Goal: Task Accomplishment & Management: Manage account settings

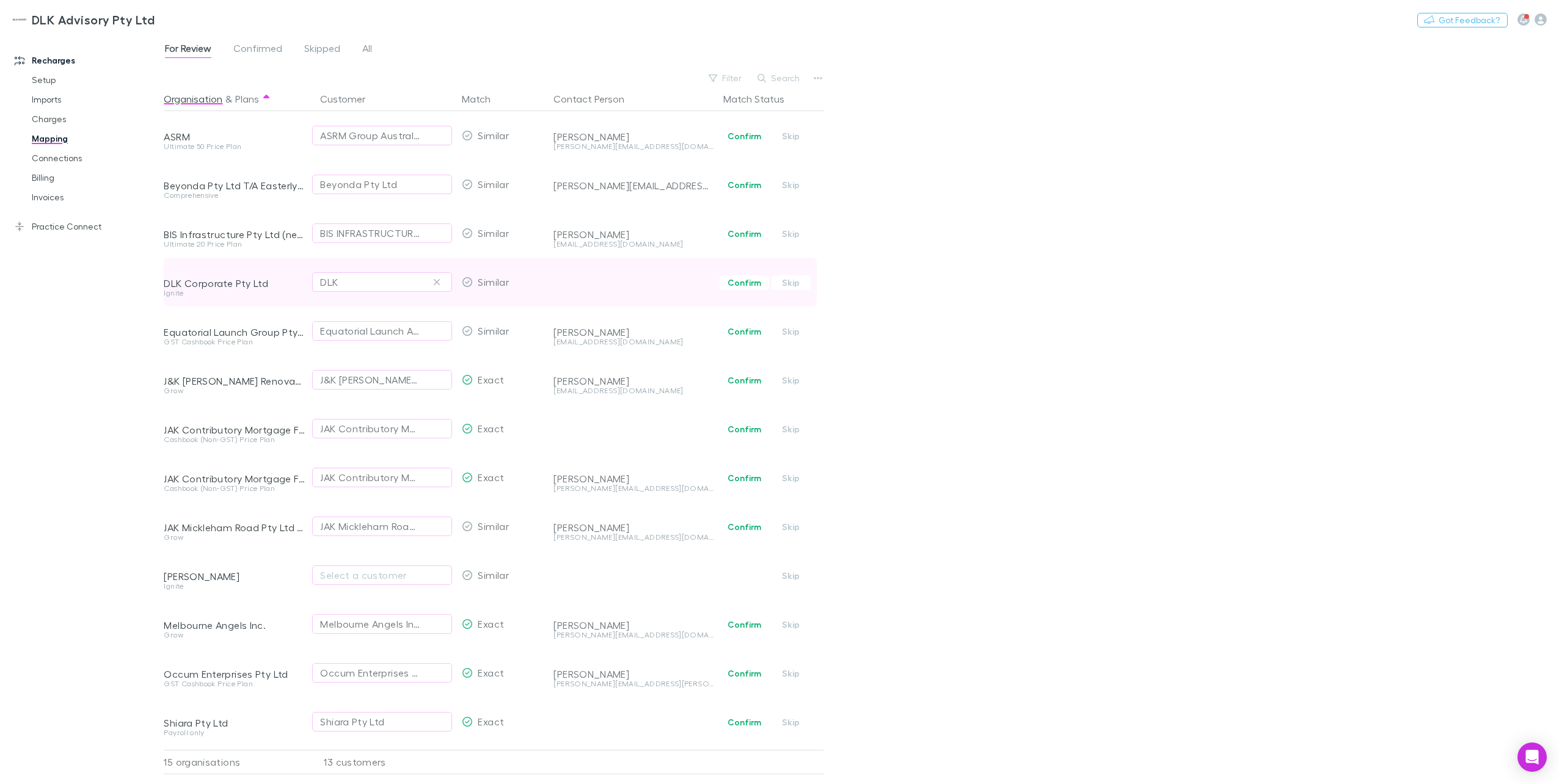
click at [593, 287] on div at bounding box center [634, 273] width 160 height 32
click at [541, 286] on div "Similar" at bounding box center [502, 282] width 92 height 49
click at [568, 287] on div at bounding box center [634, 273] width 160 height 32
click at [374, 285] on div "DLK" at bounding box center [382, 282] width 124 height 15
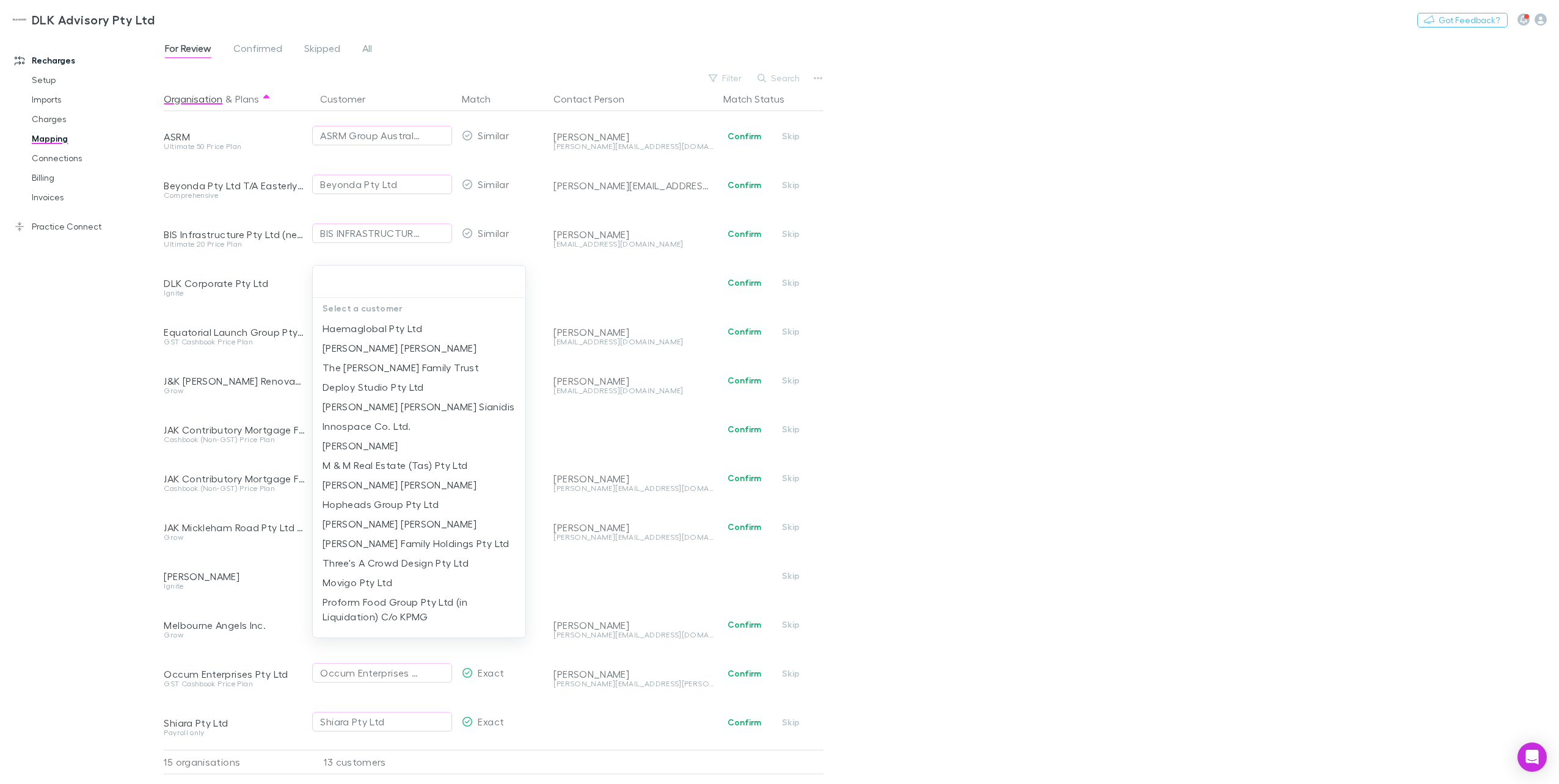
click at [378, 284] on input "text" at bounding box center [419, 282] width 203 height 23
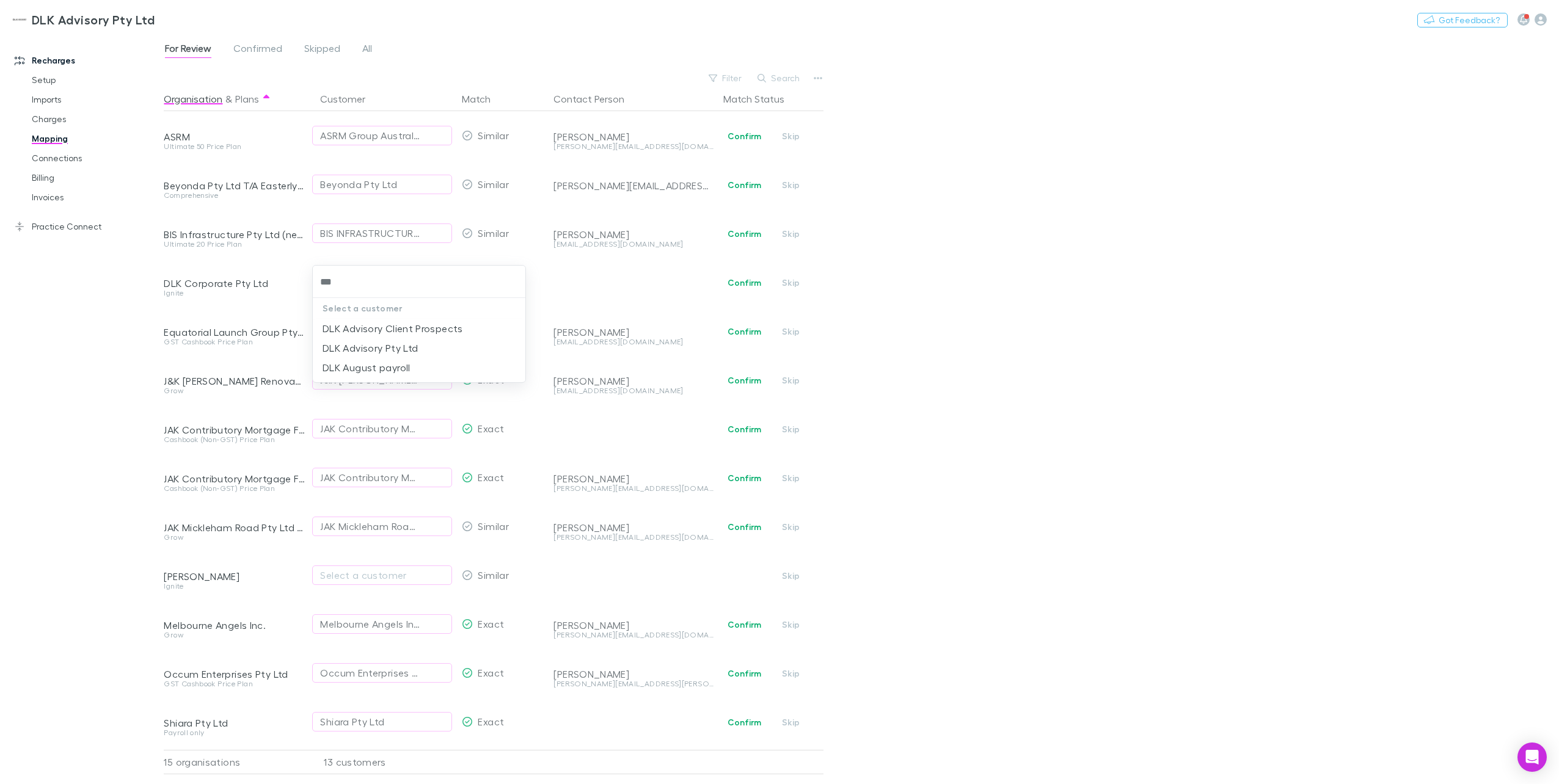
type input "***"
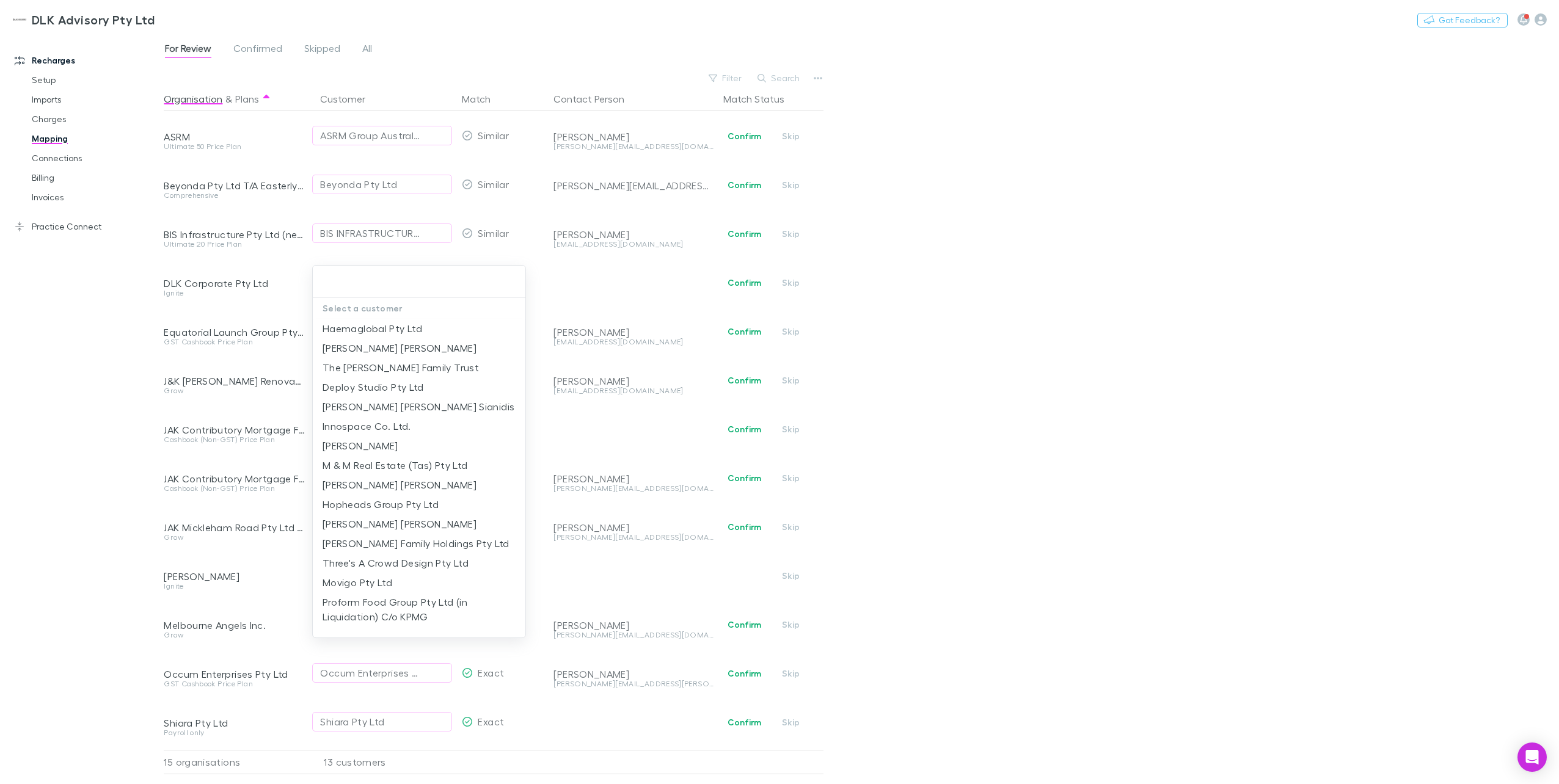
click at [49, 121] on div at bounding box center [780, 392] width 1559 height 784
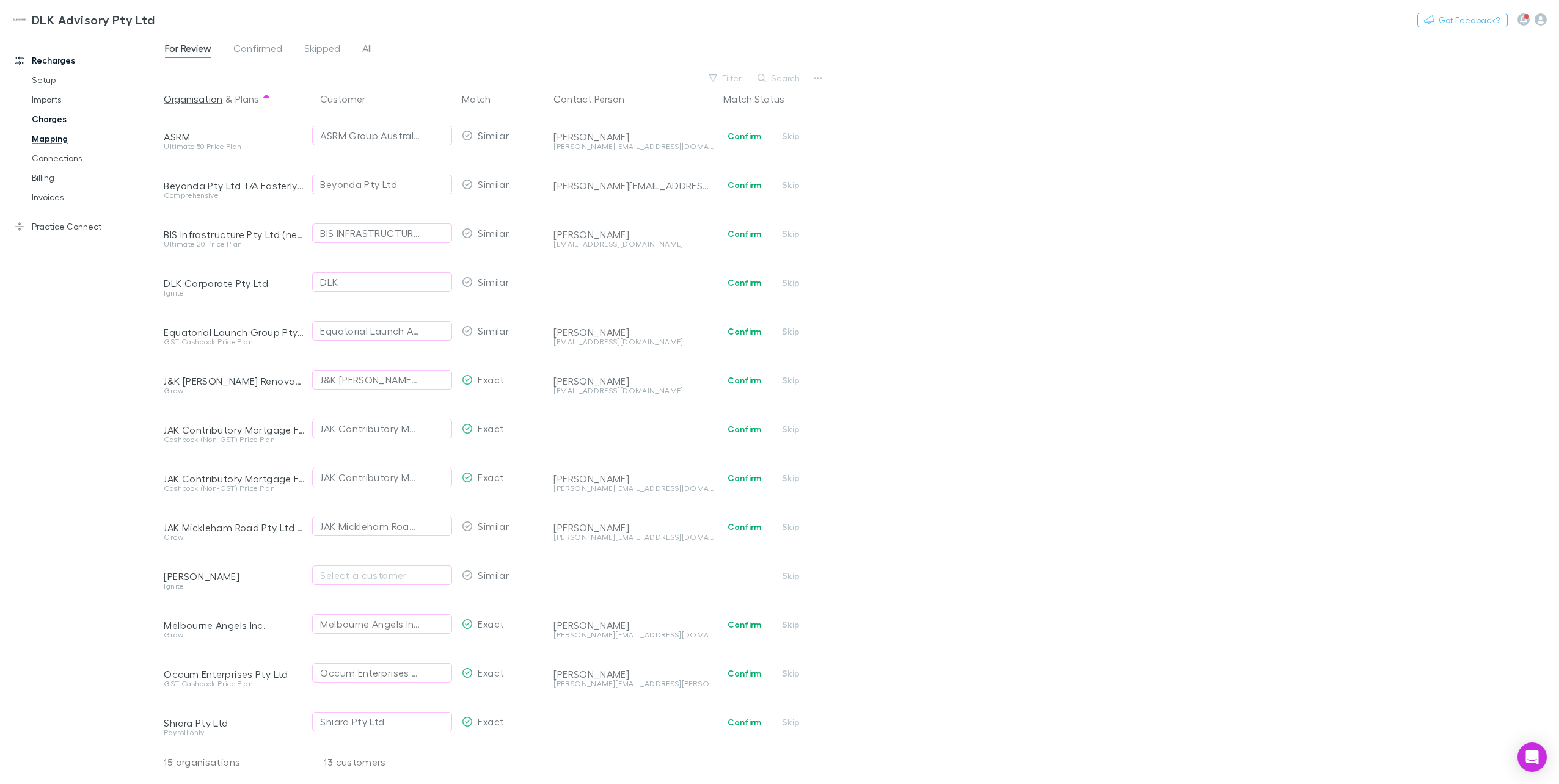
click at [48, 121] on link "Charges" at bounding box center [95, 120] width 150 height 20
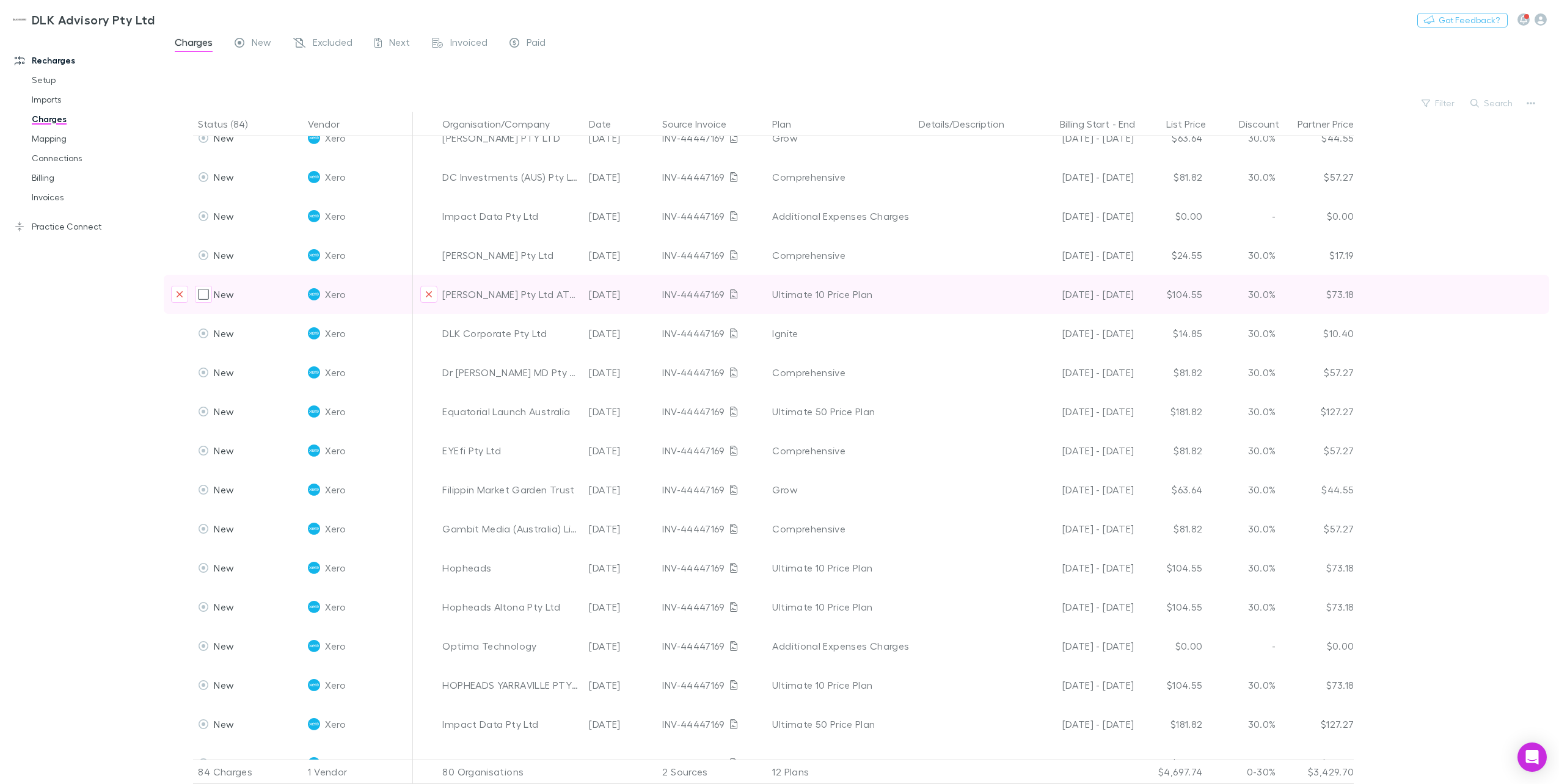
scroll to position [428, 0]
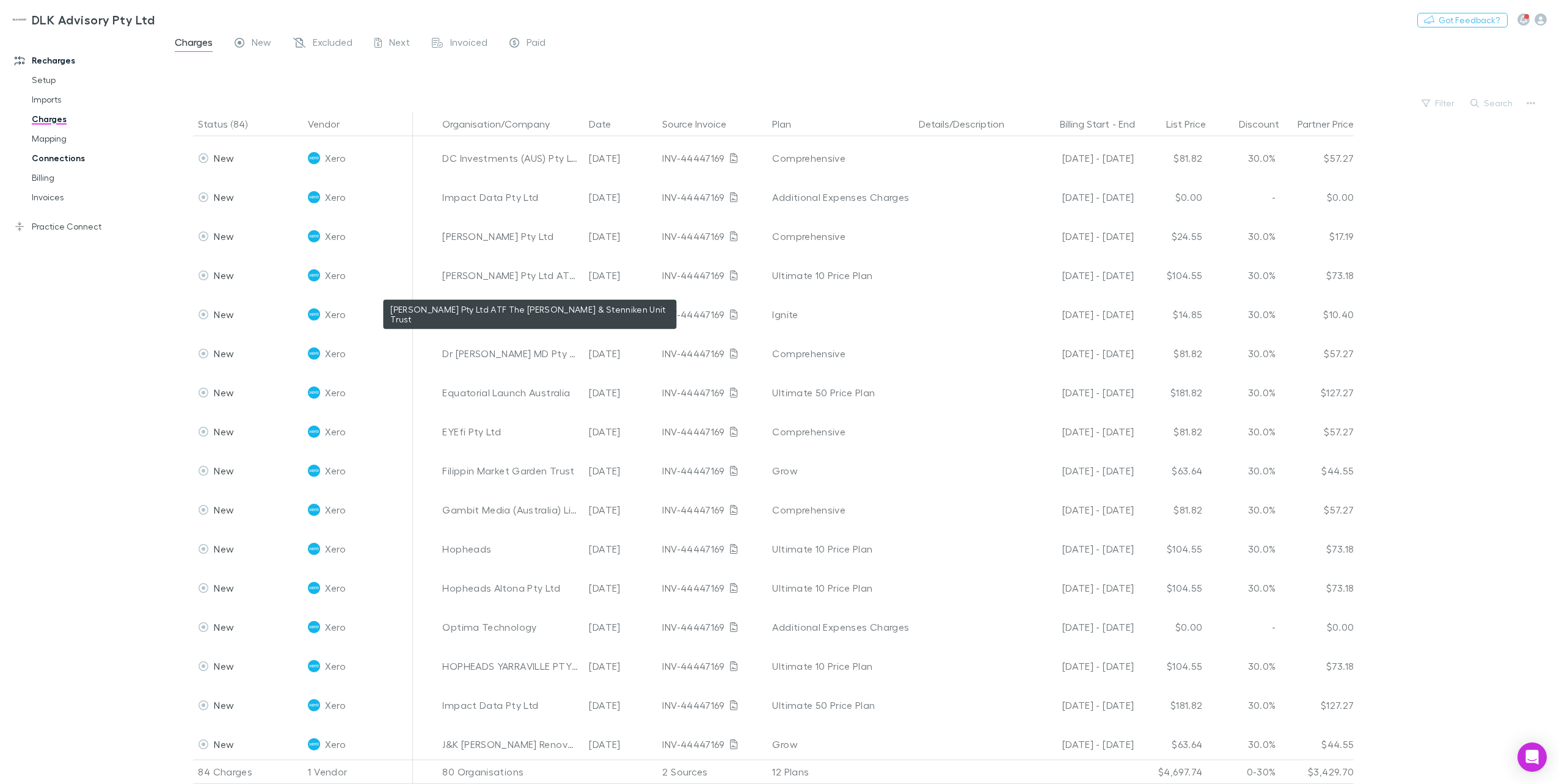
click at [689, 98] on div "Filter Search" at bounding box center [861, 102] width 1395 height 17
click at [56, 165] on link "Connections" at bounding box center [95, 159] width 150 height 20
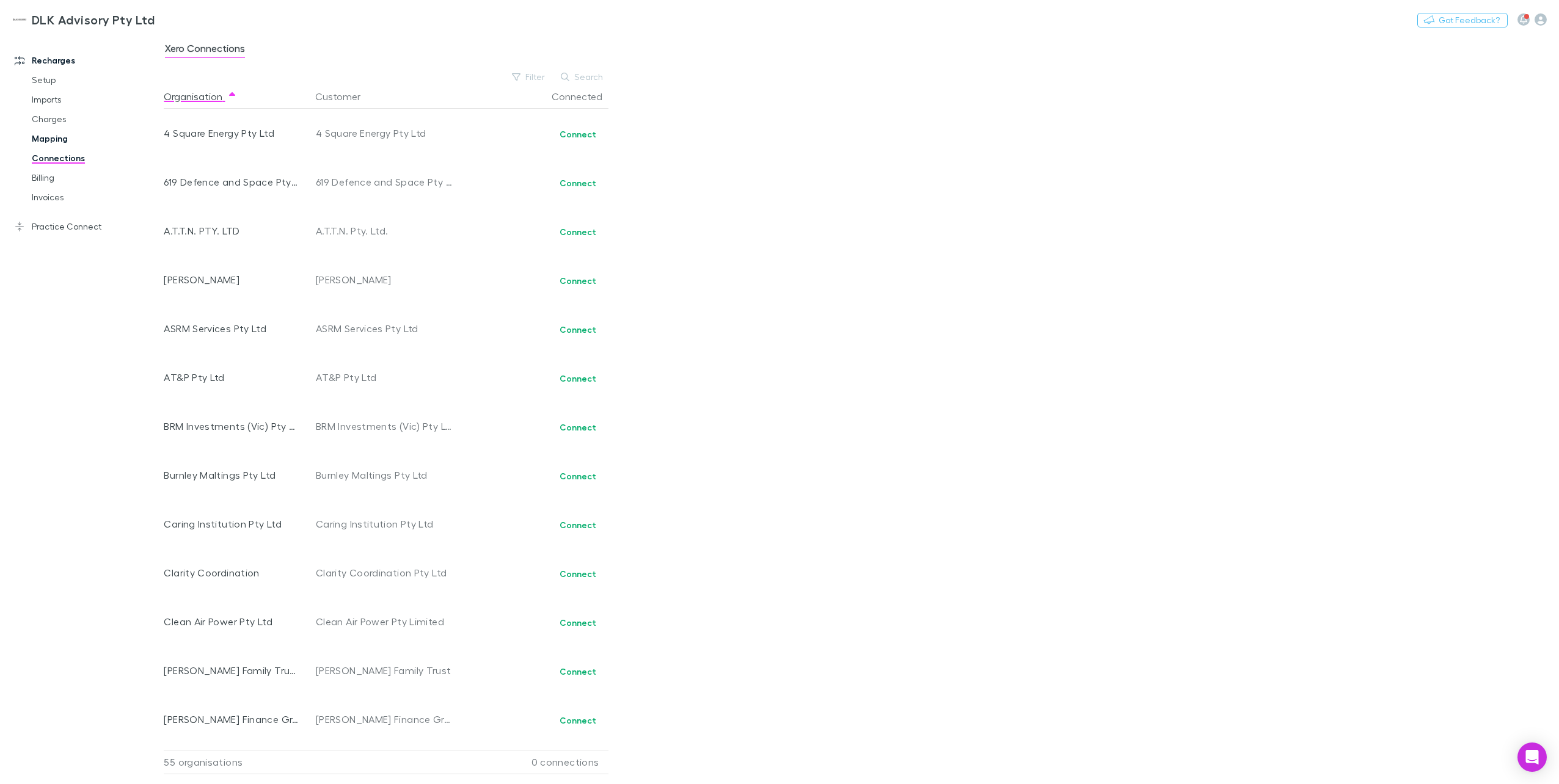
click at [52, 143] on link "Mapping" at bounding box center [95, 139] width 150 height 20
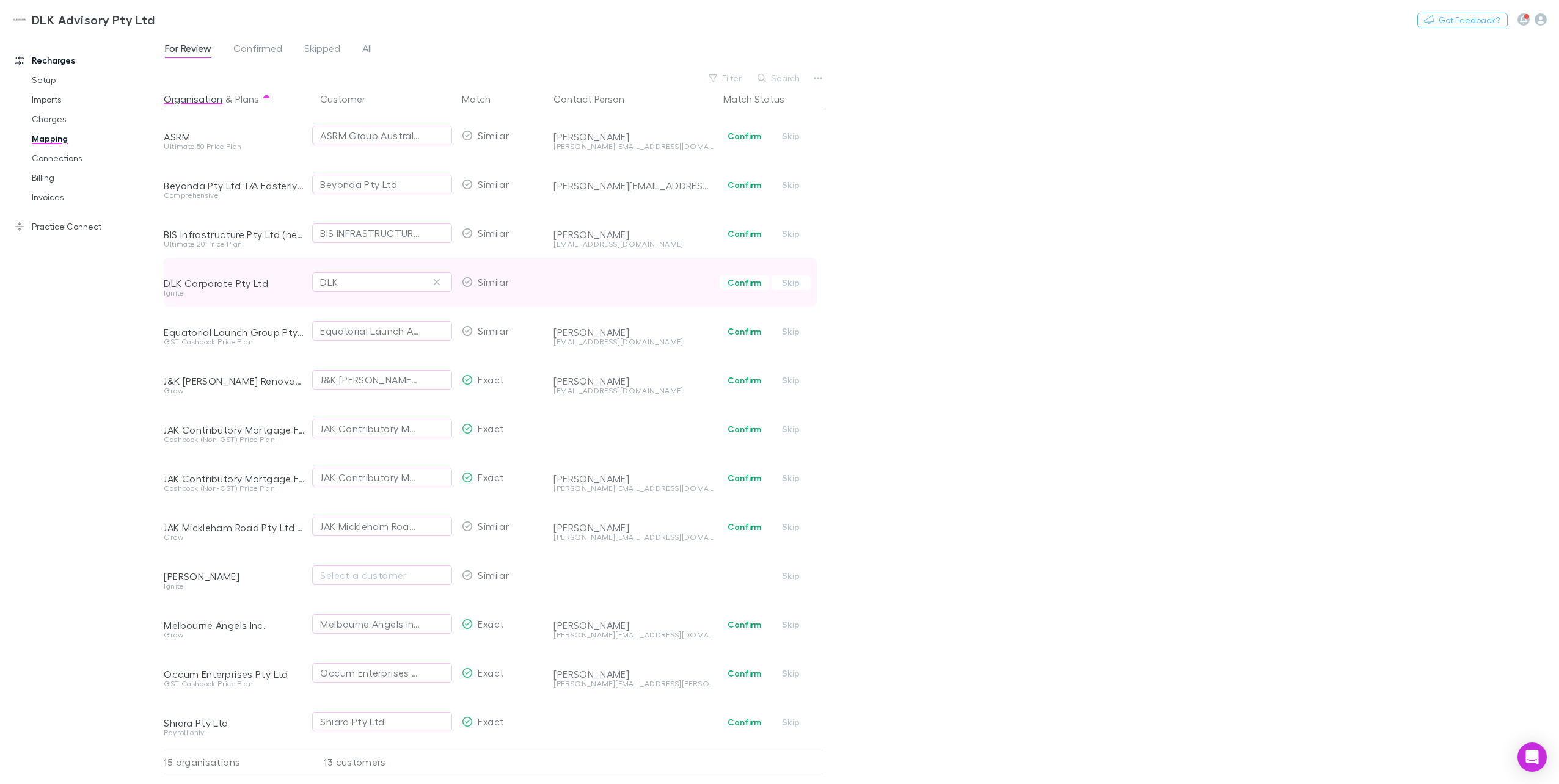
click at [391, 283] on div "DLK" at bounding box center [382, 282] width 124 height 15
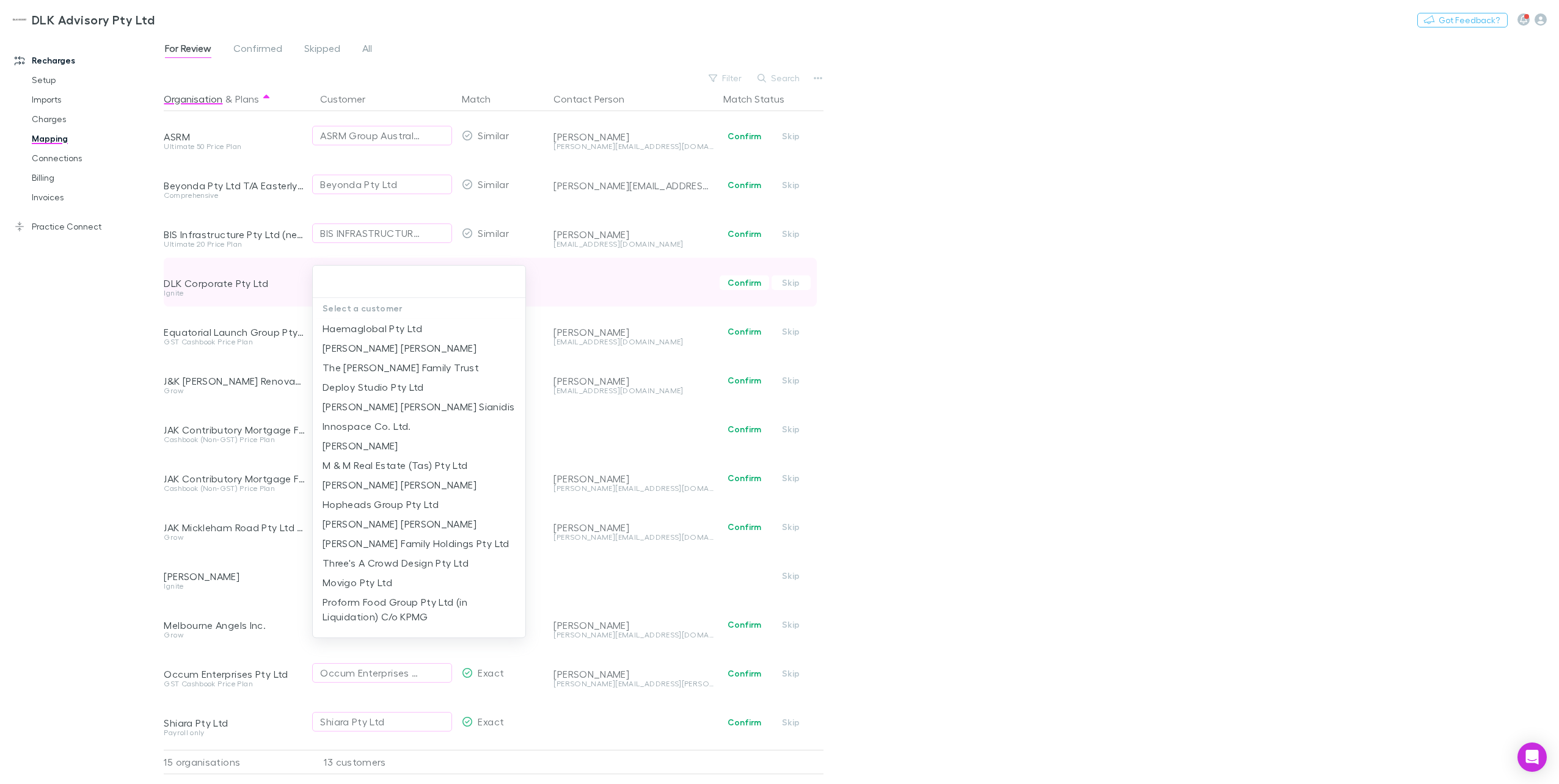
click at [391, 283] on input "text" at bounding box center [419, 282] width 203 height 23
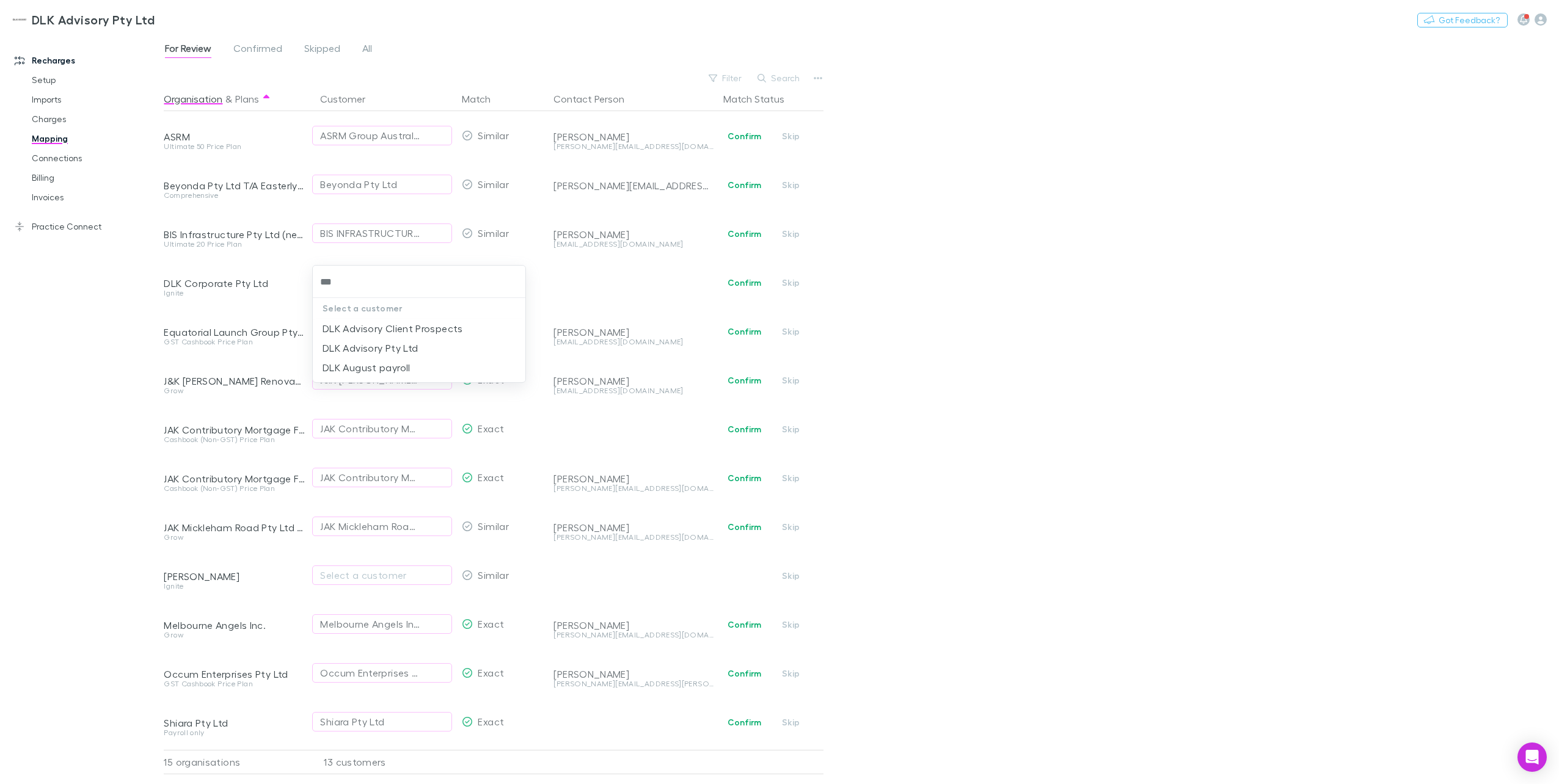
type input "***"
click at [933, 283] on div at bounding box center [780, 392] width 1559 height 784
click at [327, 277] on div "DLK" at bounding box center [329, 282] width 18 height 15
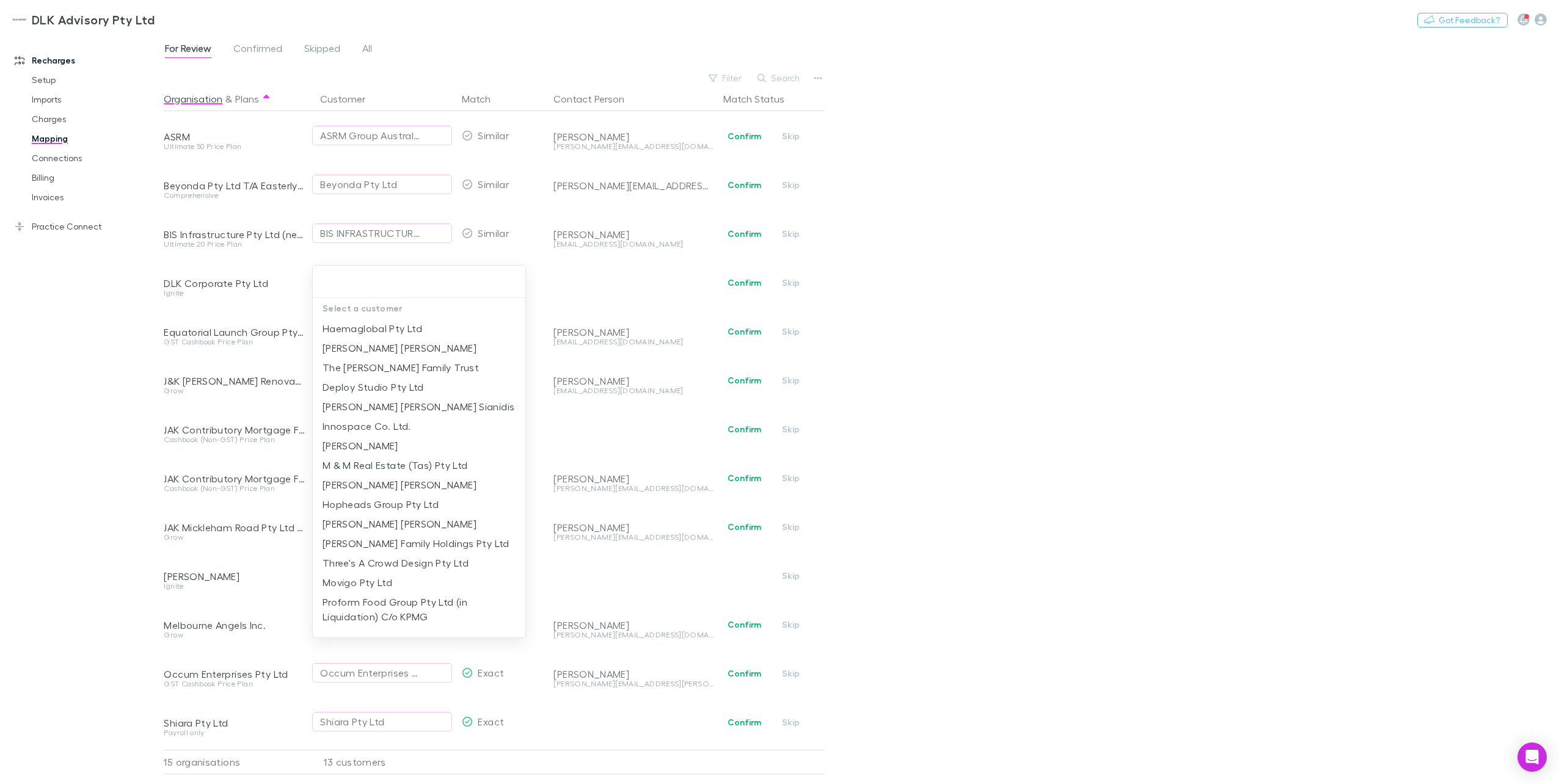
click at [933, 334] on div at bounding box center [780, 392] width 1559 height 784
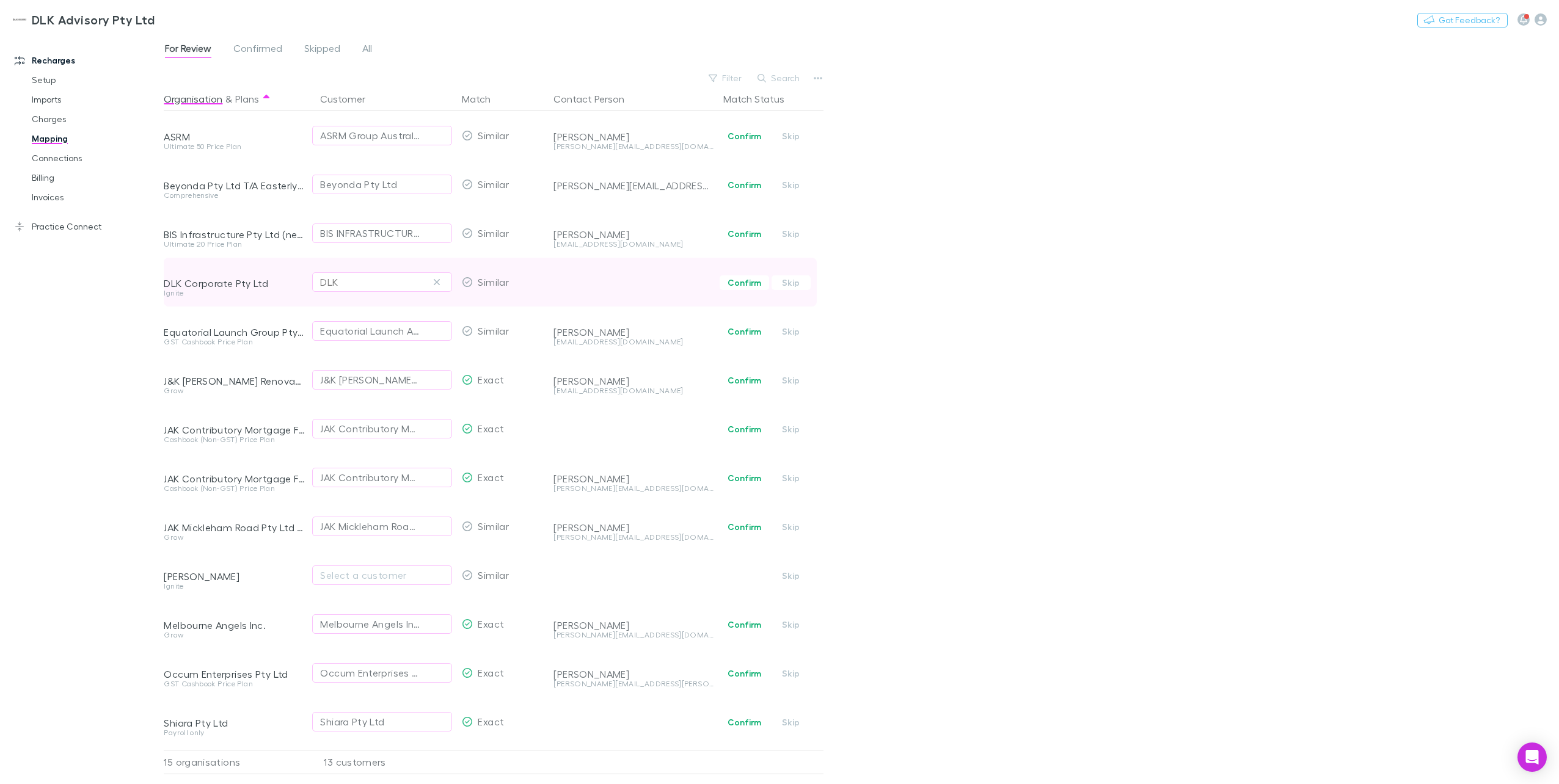
click at [383, 286] on div "DLK" at bounding box center [382, 282] width 124 height 15
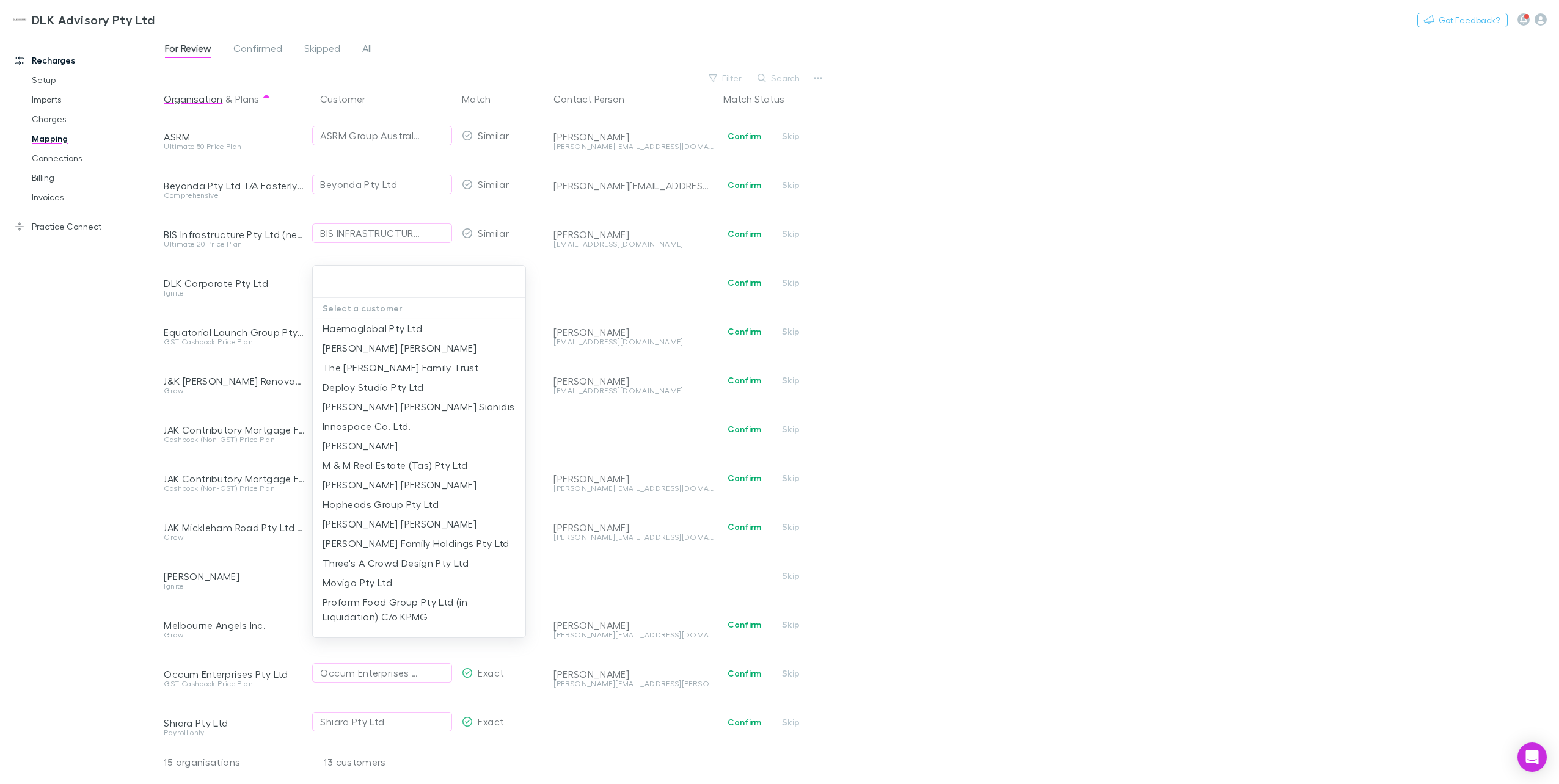
click at [640, 279] on div at bounding box center [780, 392] width 1559 height 784
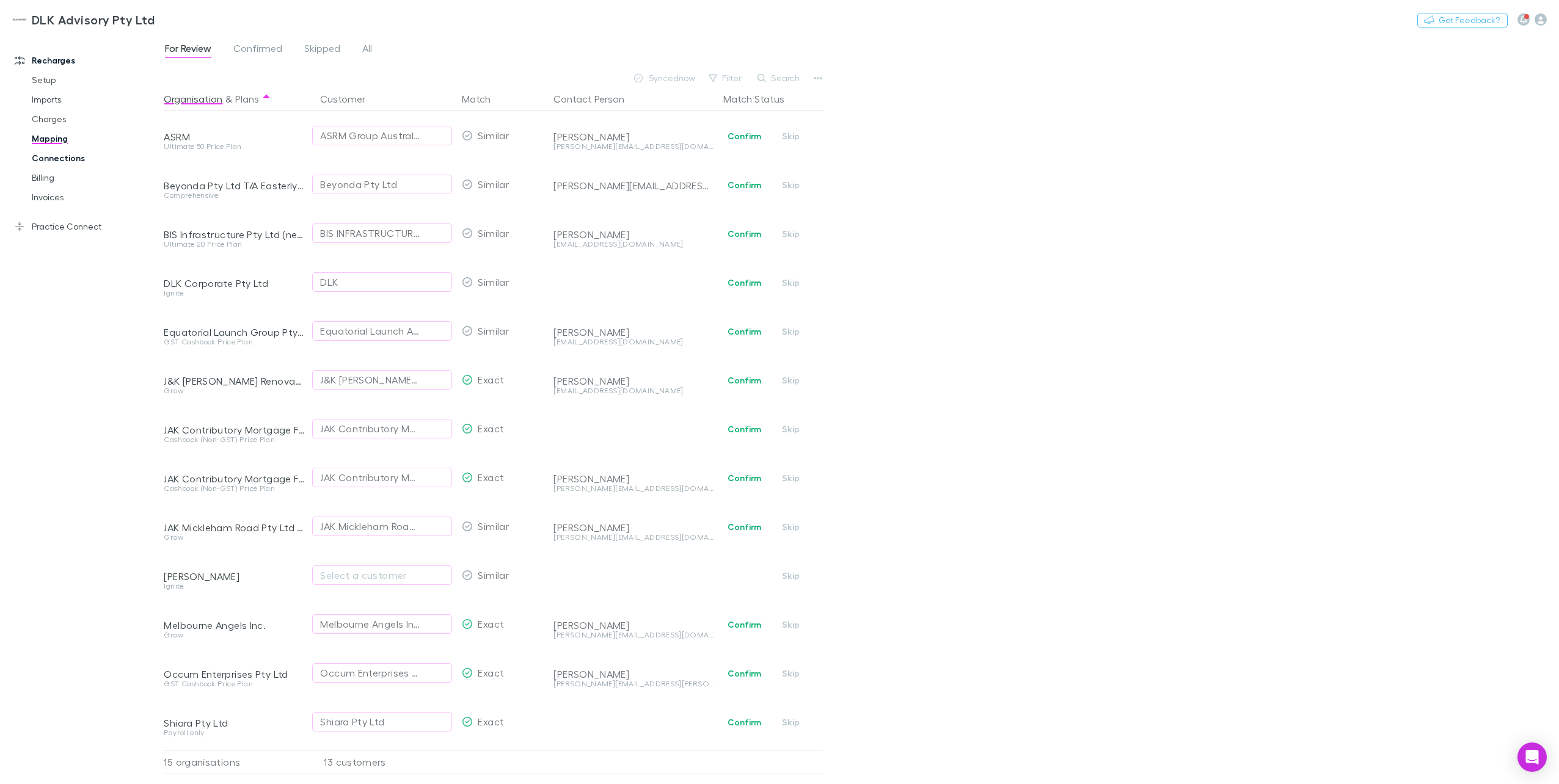
click at [55, 160] on link "Connections" at bounding box center [95, 159] width 150 height 20
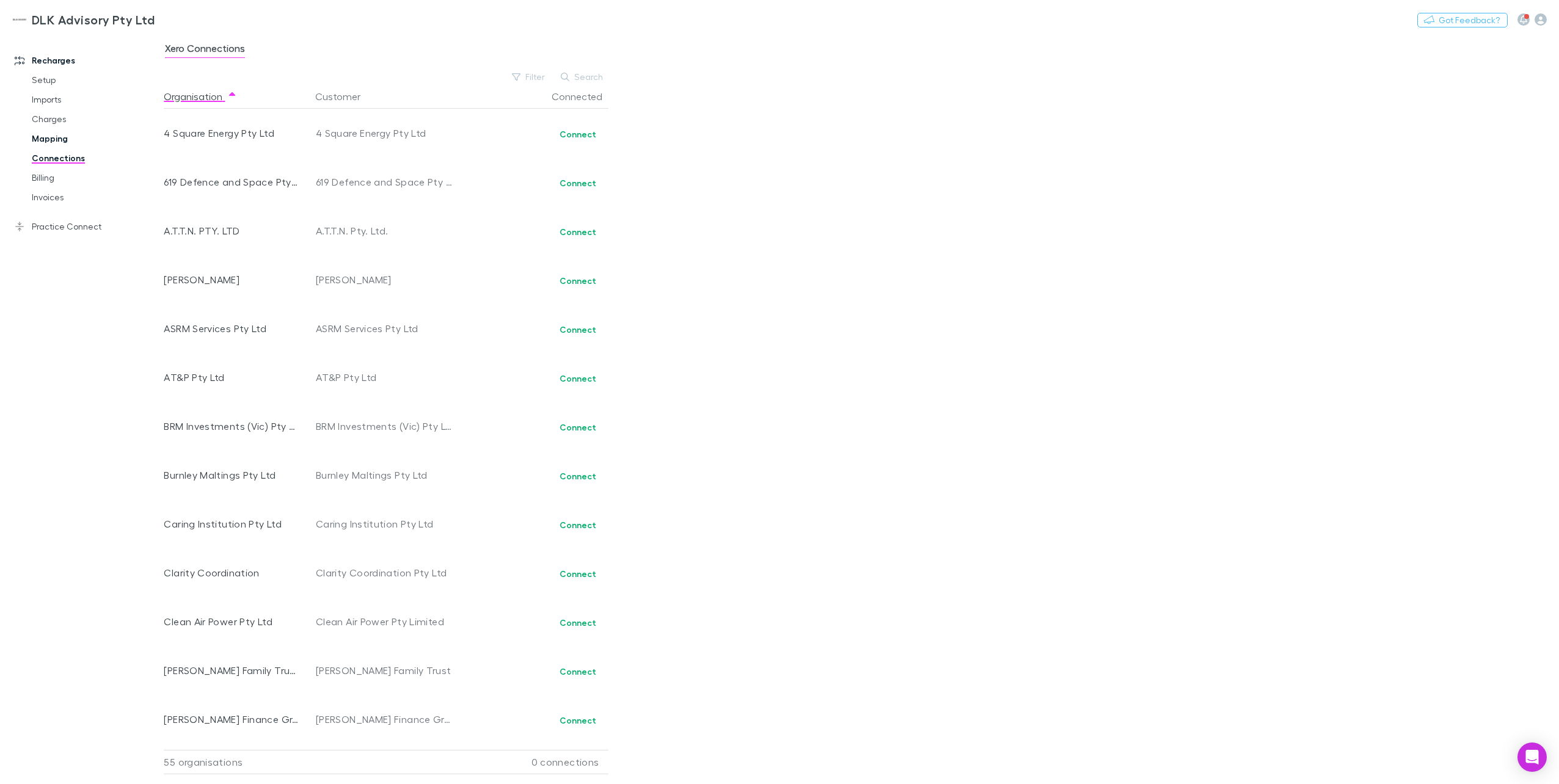
click at [53, 138] on link "Mapping" at bounding box center [95, 139] width 150 height 20
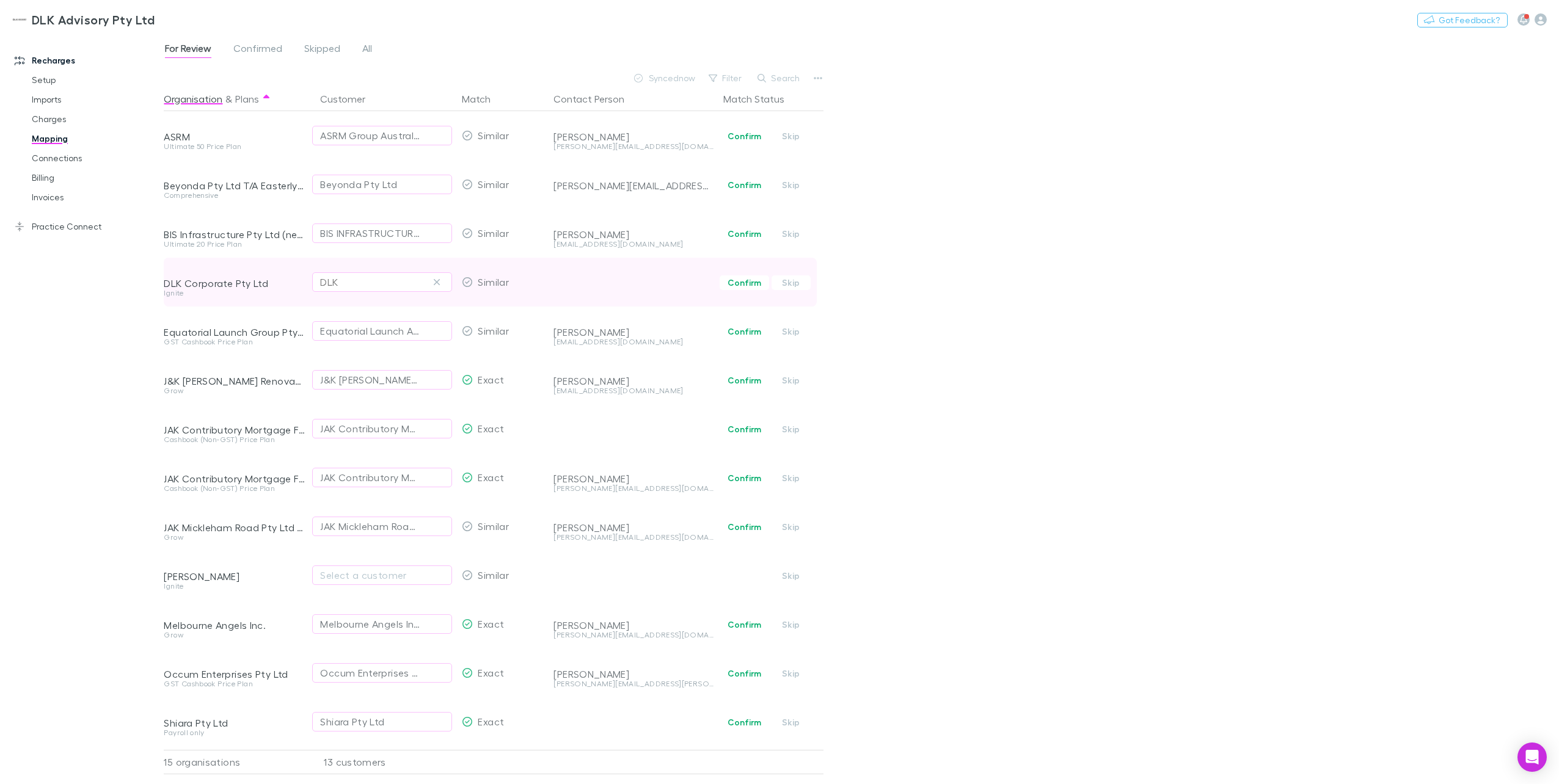
click at [426, 284] on div "DLK" at bounding box center [382, 282] width 124 height 15
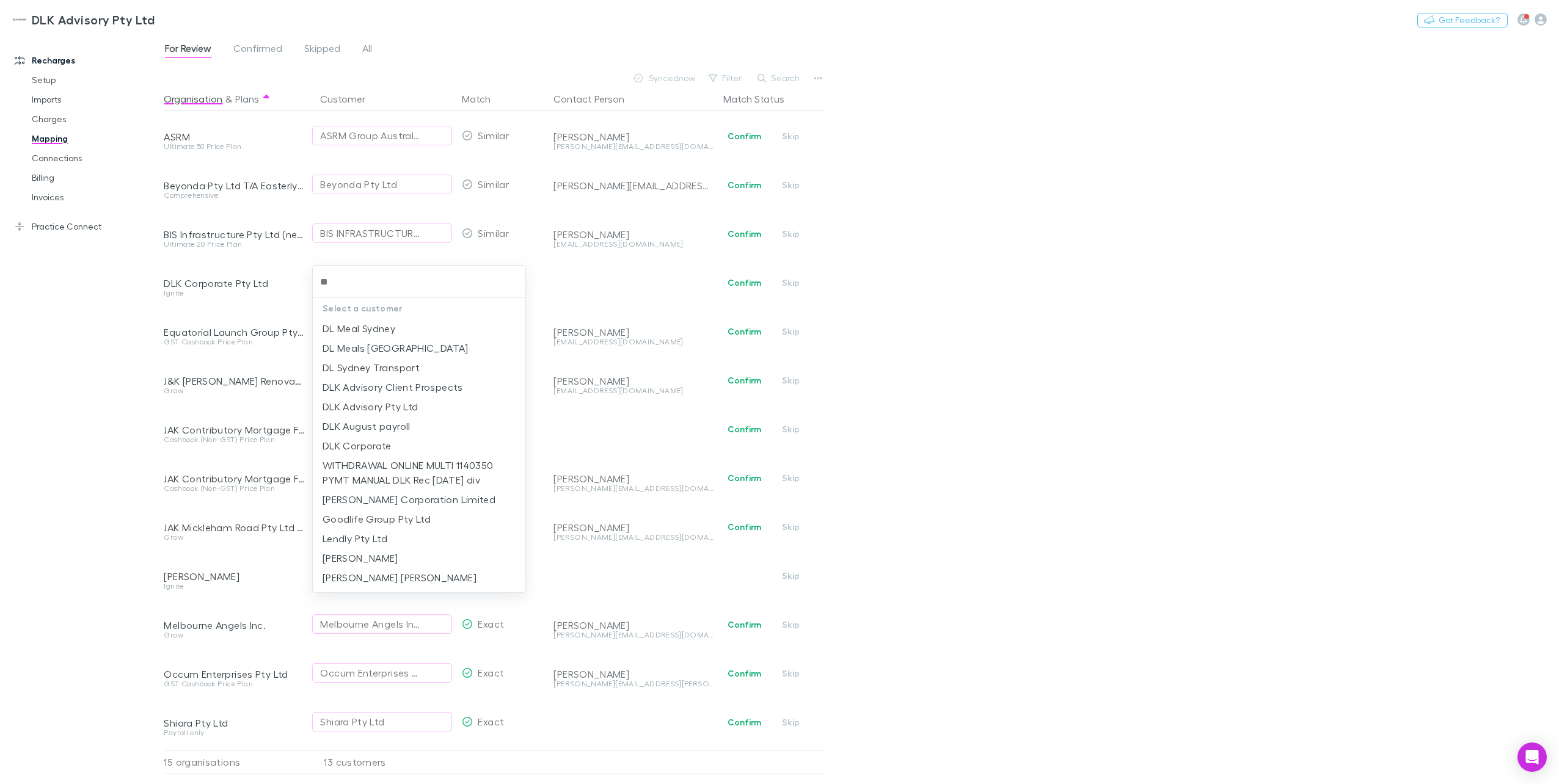
type input "***"
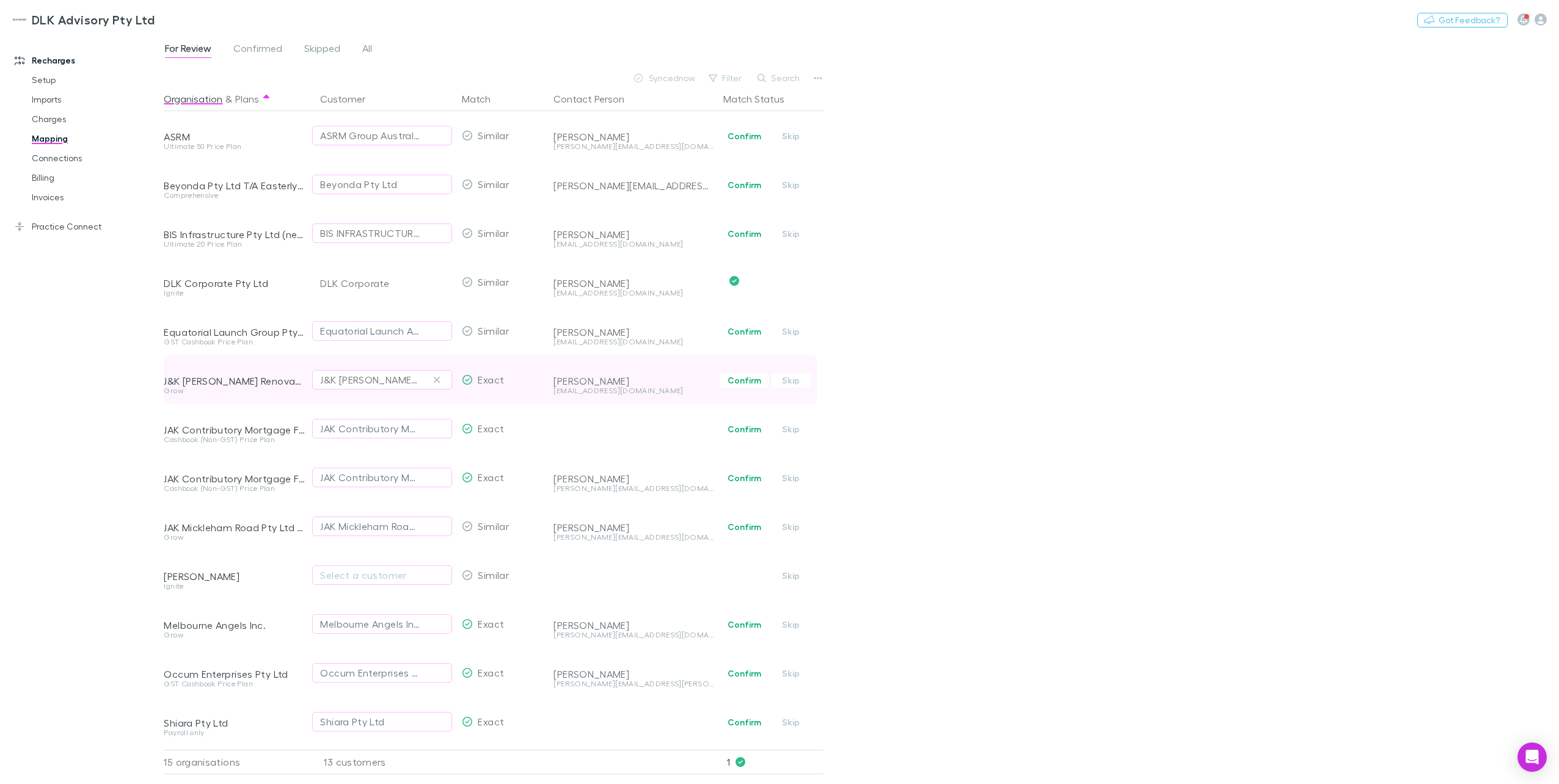
click at [378, 390] on div "J&K [PERSON_NAME] Renovations Pty Ltd" at bounding box center [382, 380] width 140 height 49
click at [57, 140] on link "Mapping" at bounding box center [95, 139] width 150 height 20
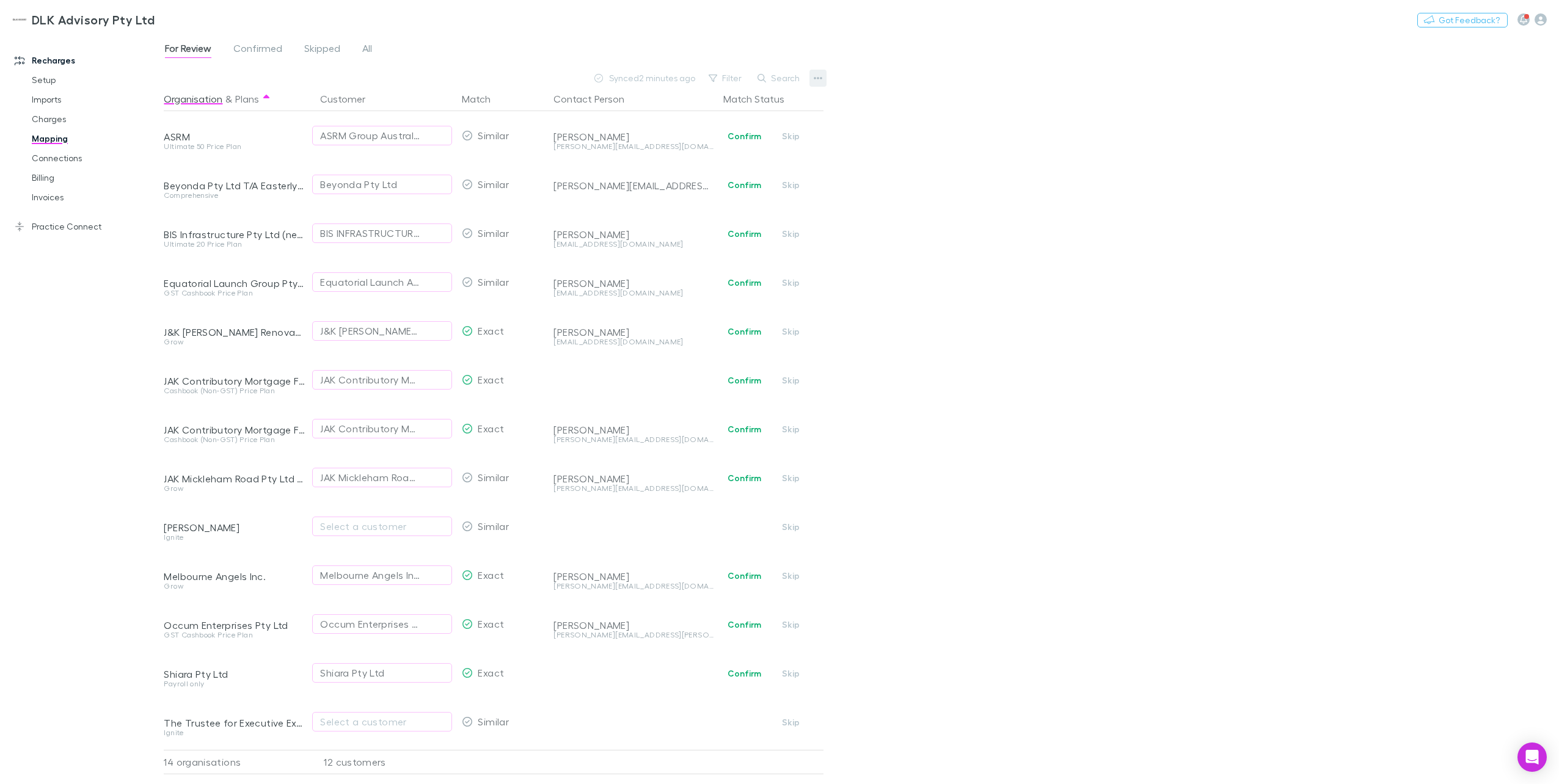
click at [826, 79] on button "button" at bounding box center [818, 78] width 17 height 17
click at [933, 323] on div at bounding box center [780, 392] width 1559 height 784
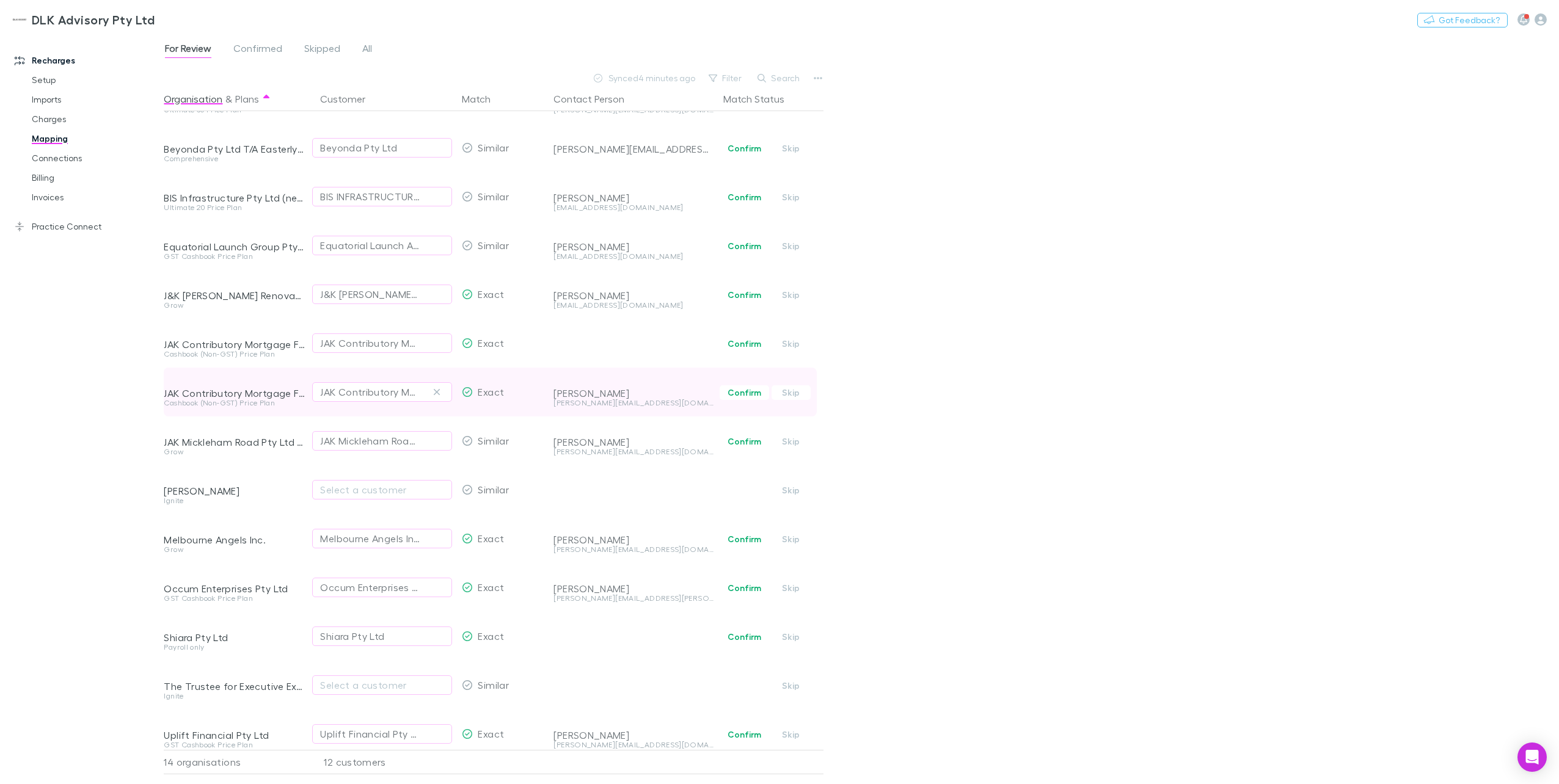
scroll to position [55, 0]
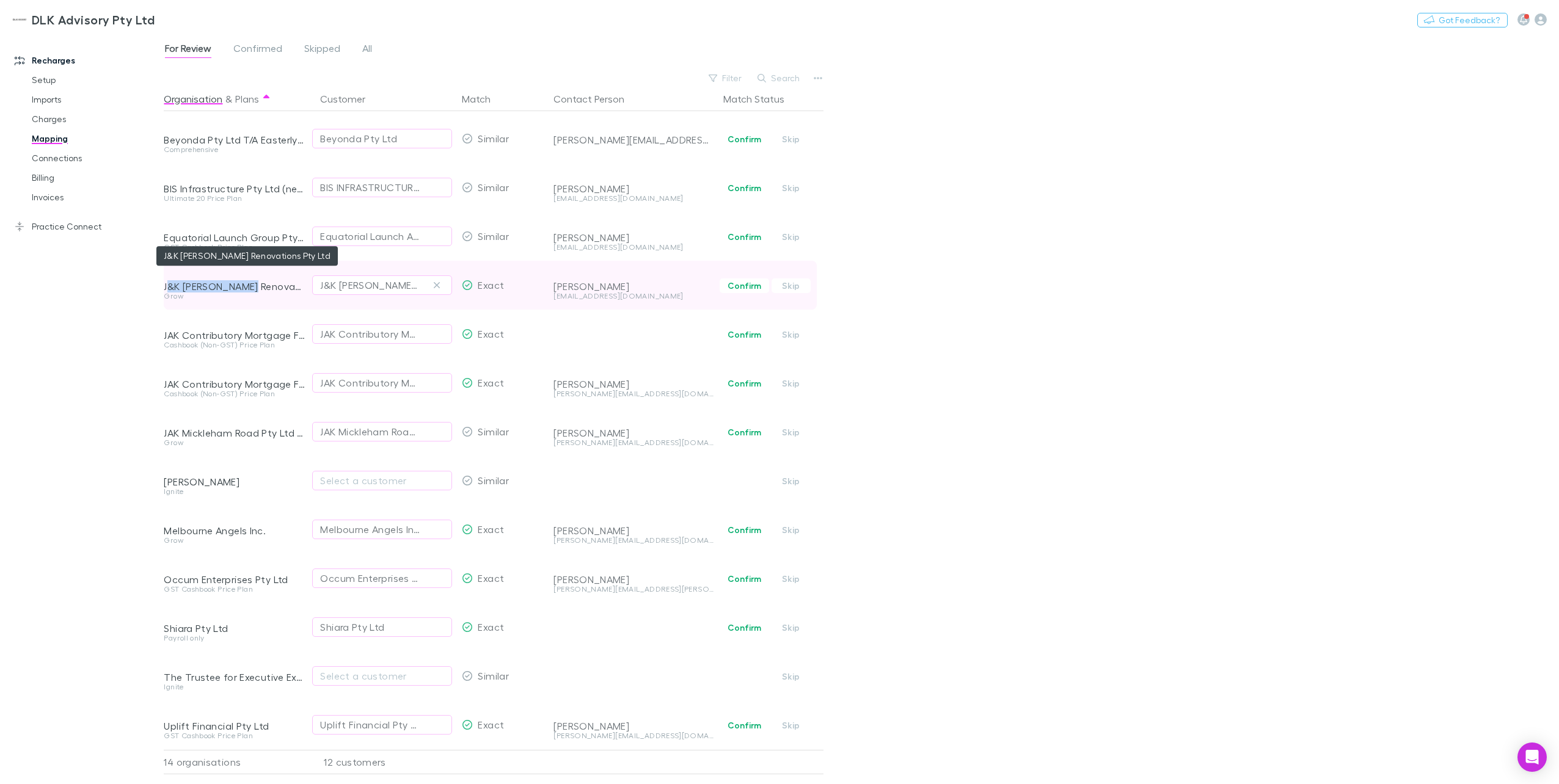
drag, startPoint x: 166, startPoint y: 275, endPoint x: 264, endPoint y: 276, distance: 98.0
click at [264, 280] on div "J&K [PERSON_NAME] Renovations Pty Ltd" at bounding box center [235, 286] width 141 height 12
drag, startPoint x: 264, startPoint y: 276, endPoint x: 296, endPoint y: 278, distance: 32.1
click at [296, 280] on div "J&K [PERSON_NAME] Renovations Pty Ltd" at bounding box center [235, 286] width 141 height 12
click at [297, 280] on div "J&K [PERSON_NAME] Renovations Pty Ltd" at bounding box center [235, 286] width 141 height 12
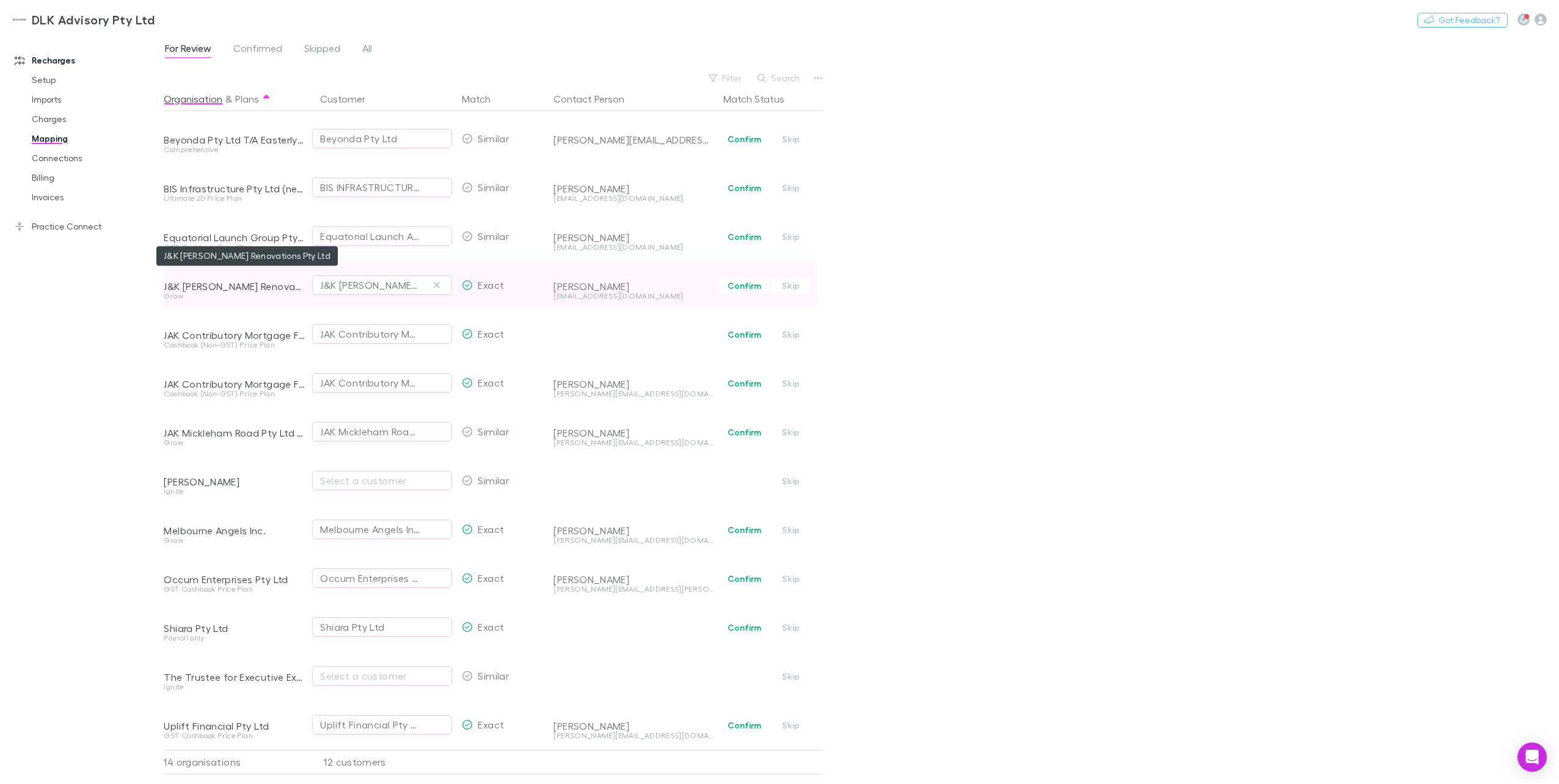
click at [296, 280] on div "J&K [PERSON_NAME] Renovations Pty Ltd" at bounding box center [235, 286] width 141 height 12
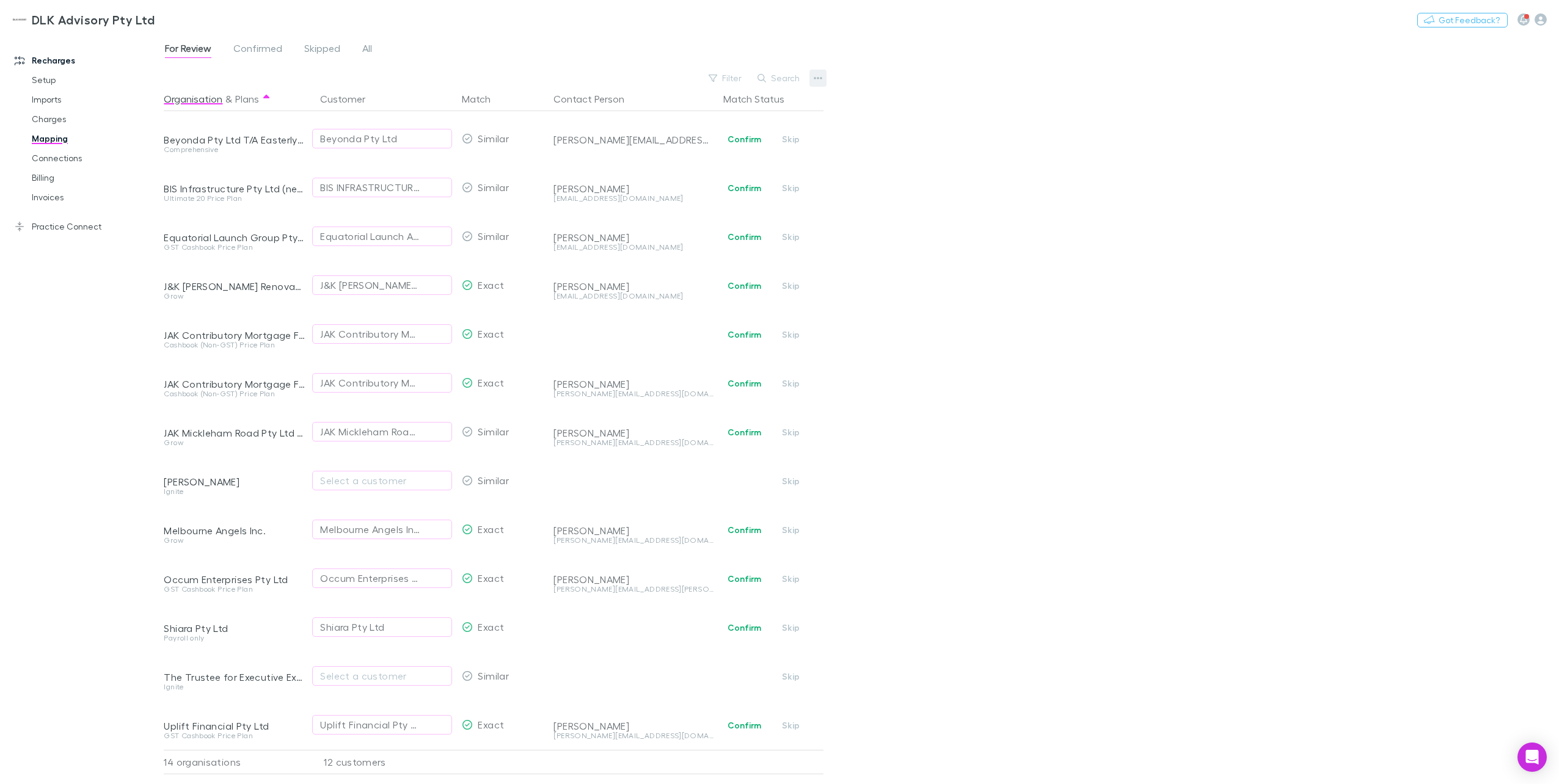
click at [825, 77] on button "button" at bounding box center [818, 78] width 17 height 17
click at [741, 198] on p "Re-sync contacts" at bounding box center [742, 194] width 149 height 15
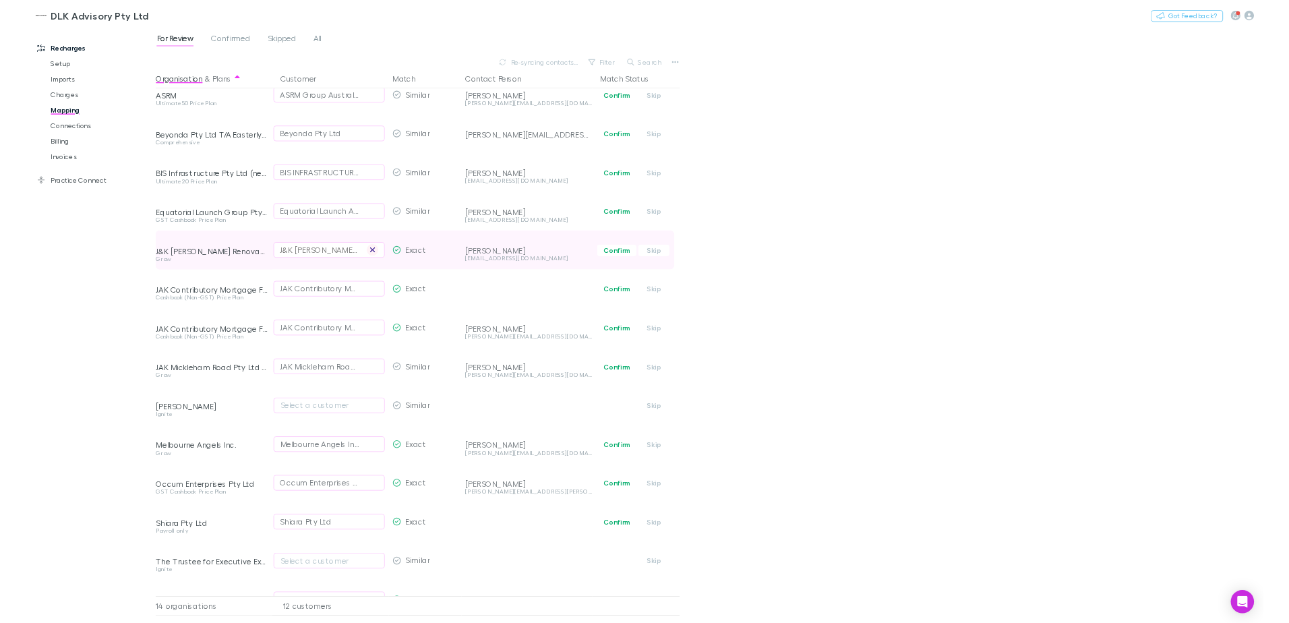
scroll to position [0, 0]
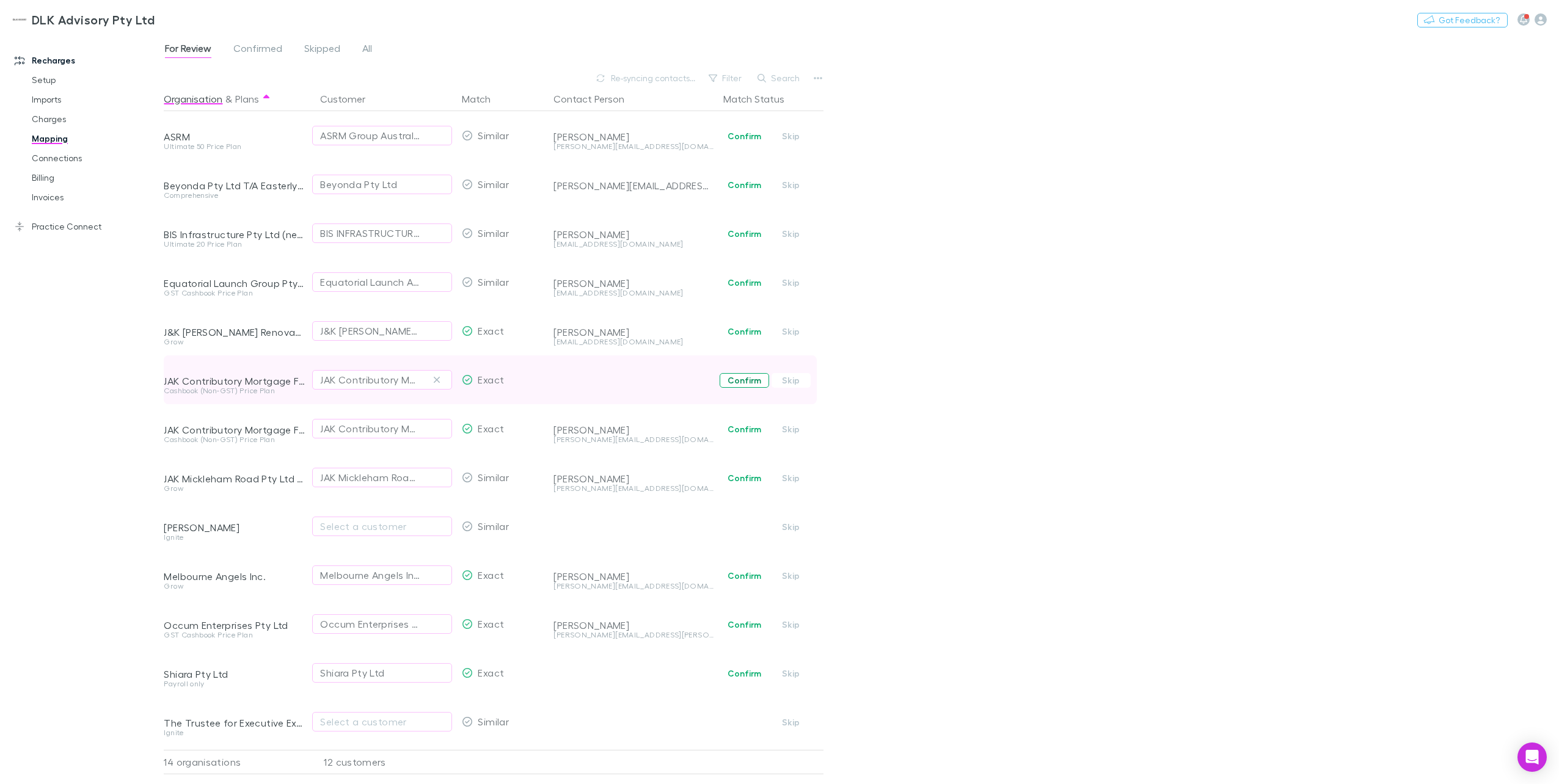
click at [749, 383] on button "Confirm" at bounding box center [744, 381] width 50 height 15
click at [749, 383] on div "Undo" at bounding box center [771, 379] width 105 height 15
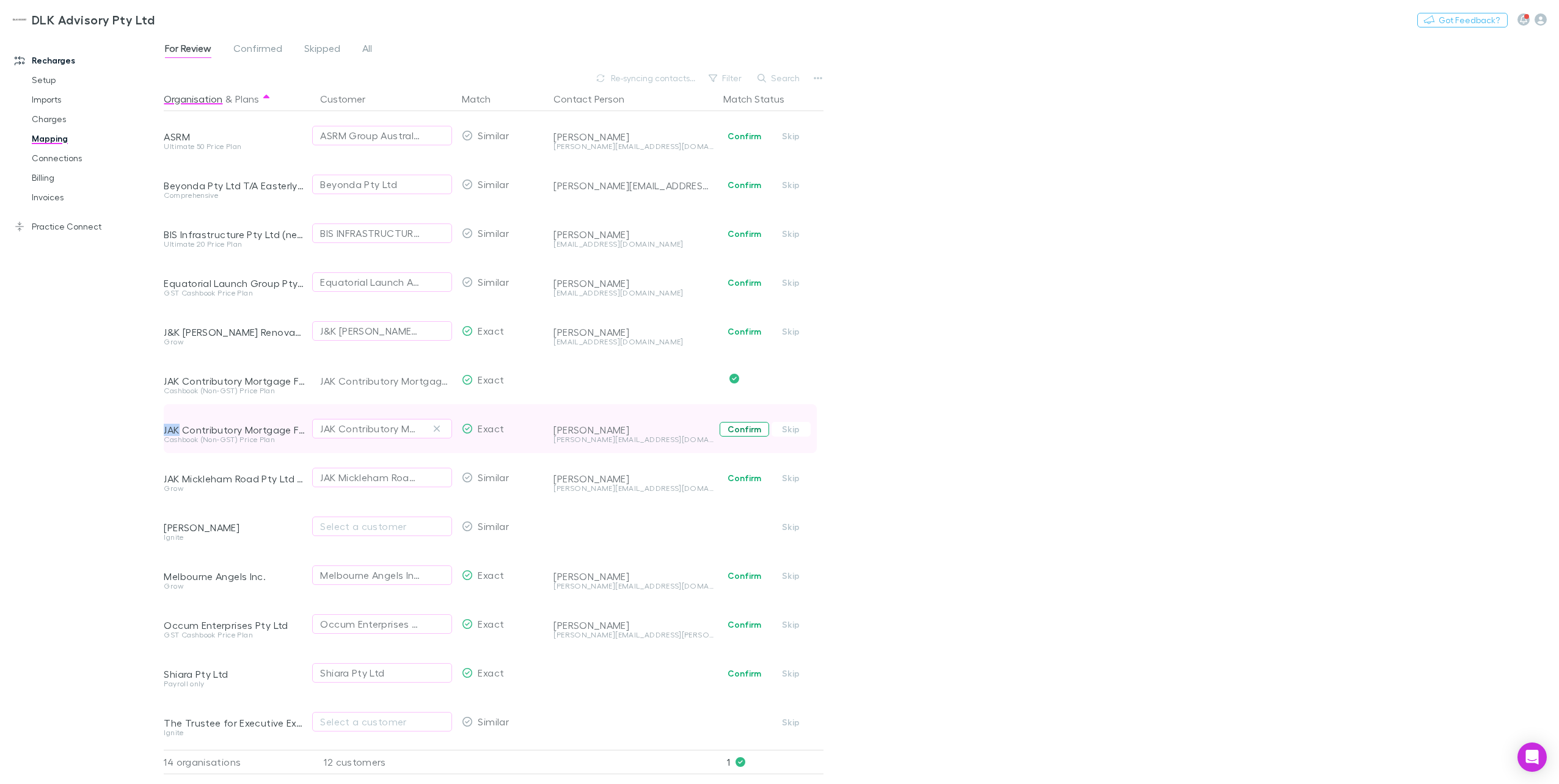
click at [747, 431] on button "Confirm" at bounding box center [744, 430] width 50 height 15
click at [750, 432] on button "Confirm" at bounding box center [744, 479] width 50 height 15
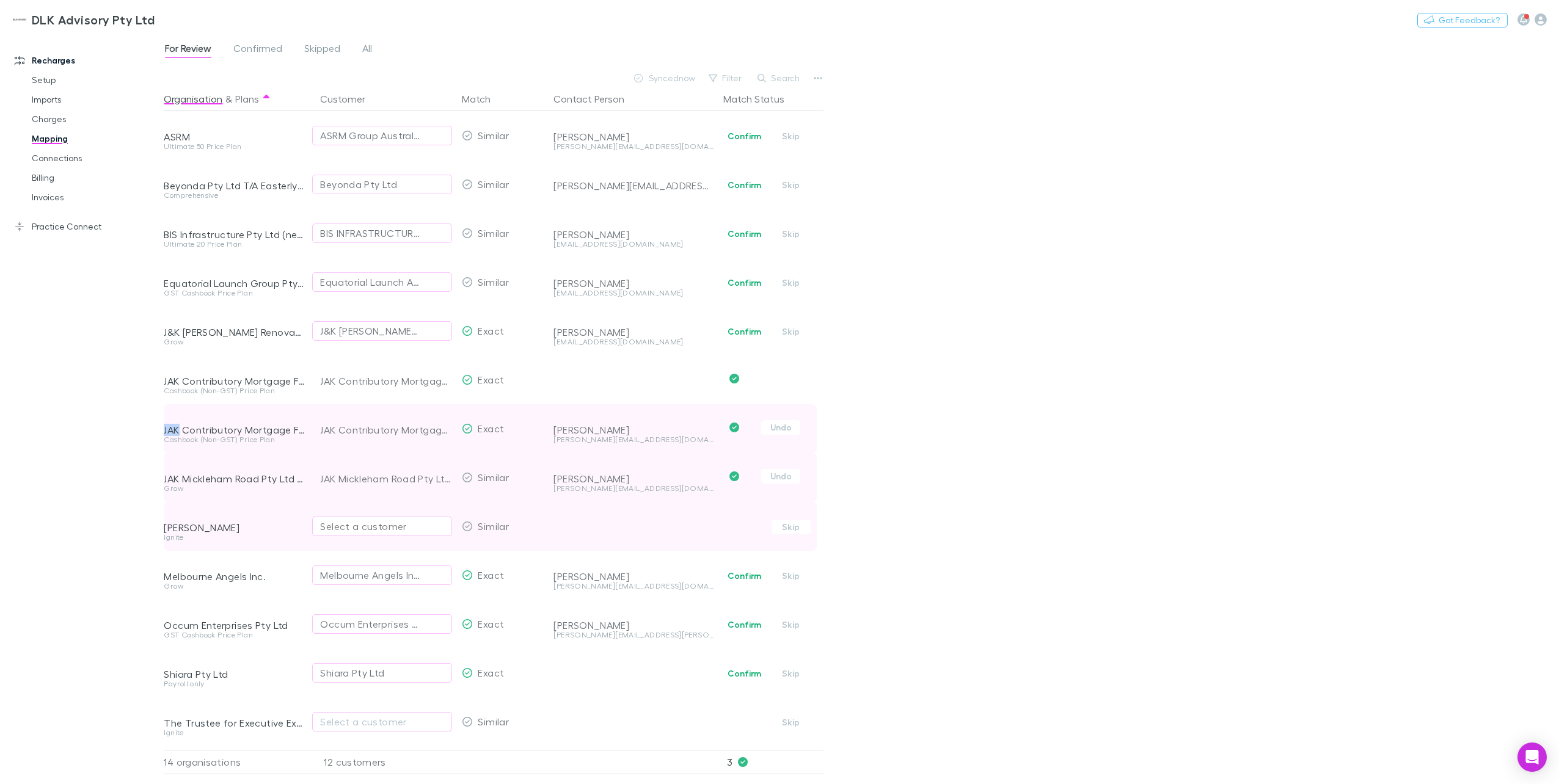
click at [363, 432] on div "Select a customer" at bounding box center [382, 527] width 124 height 15
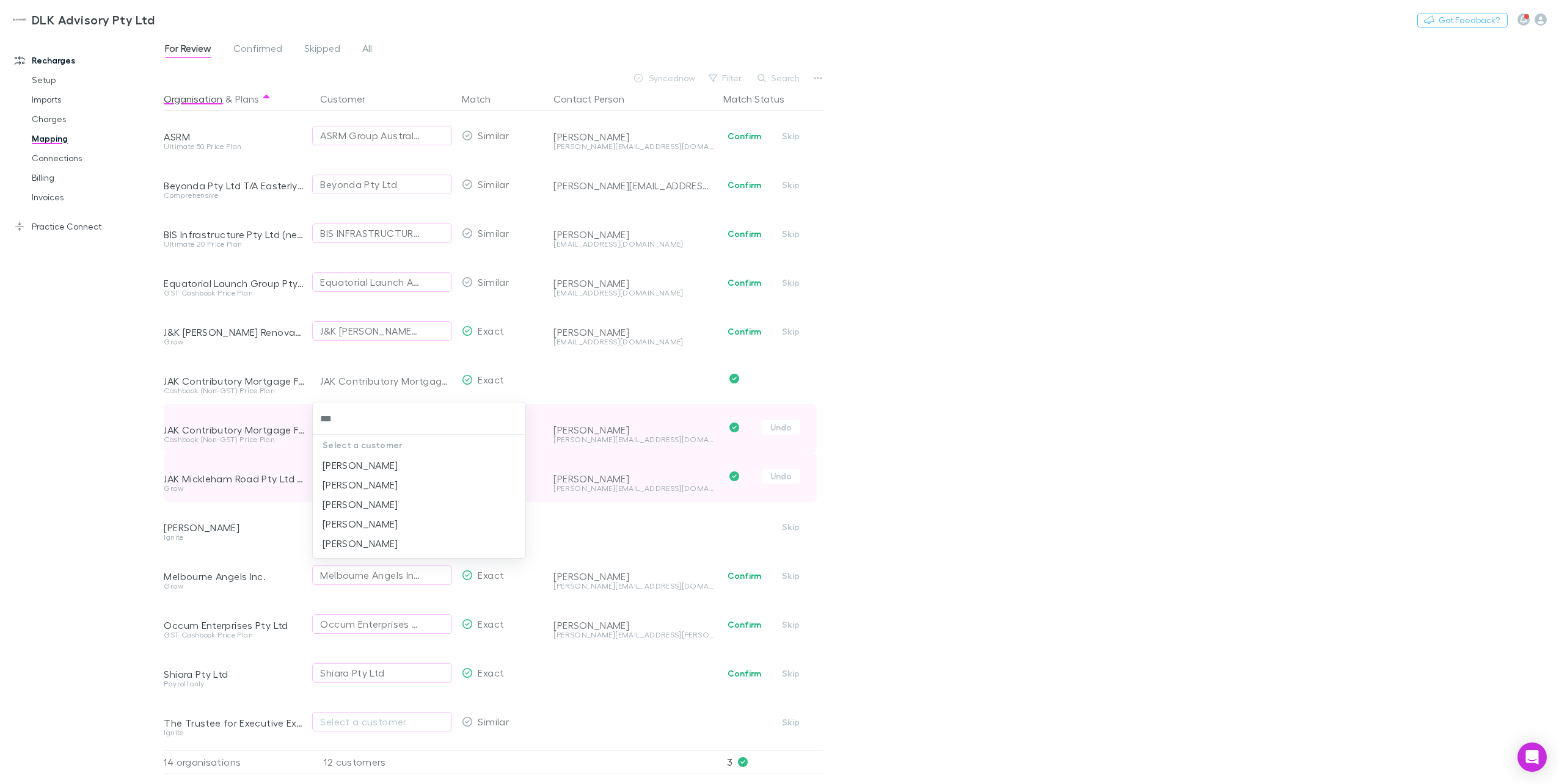
type input "****"
click at [369, 432] on li "[PERSON_NAME]" at bounding box center [419, 505] width 213 height 20
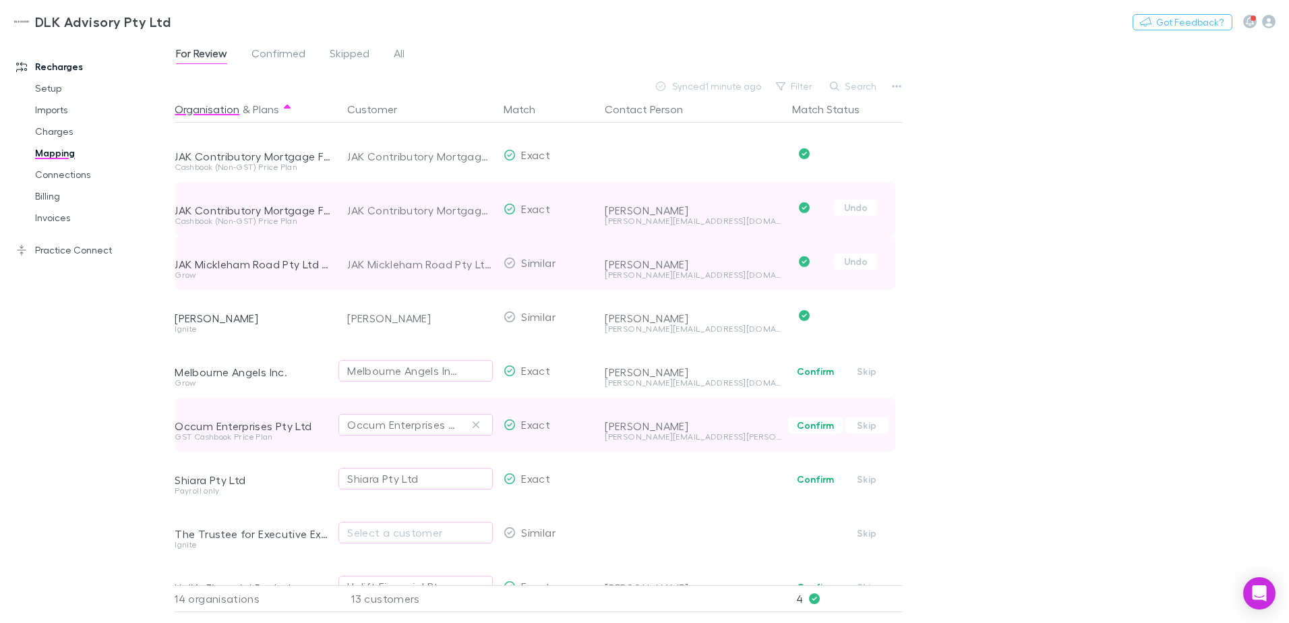
scroll to position [270, 0]
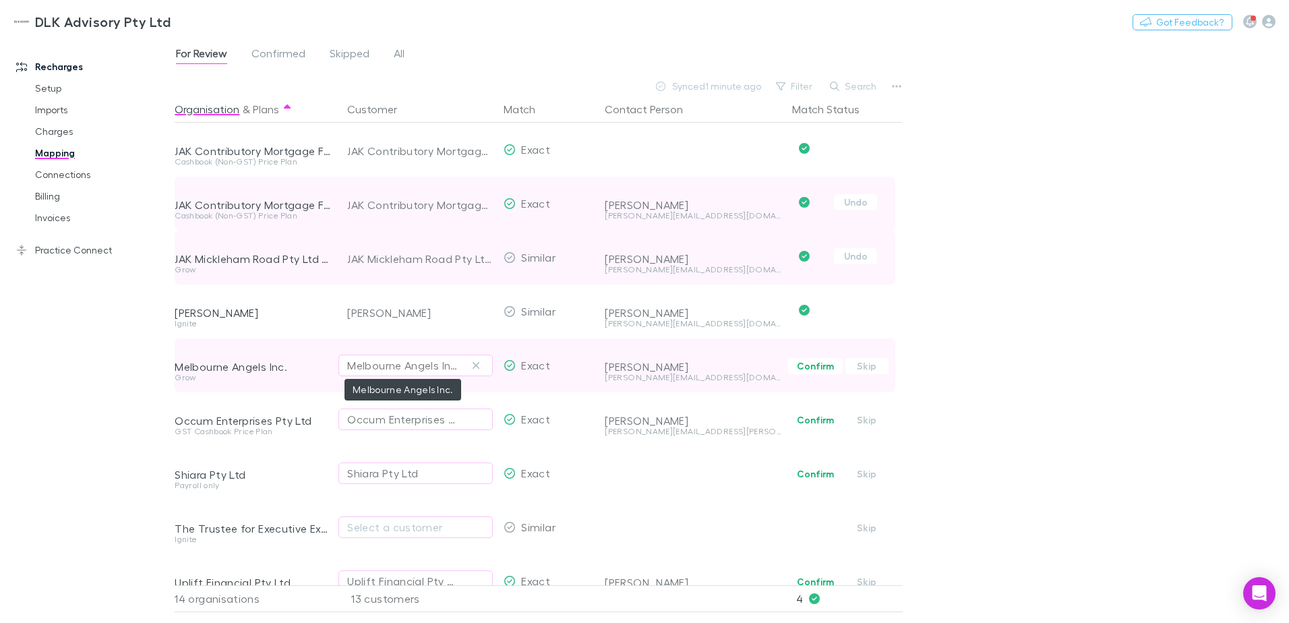
click at [450, 368] on div "Melbourne Angels Inc." at bounding box center [402, 365] width 110 height 16
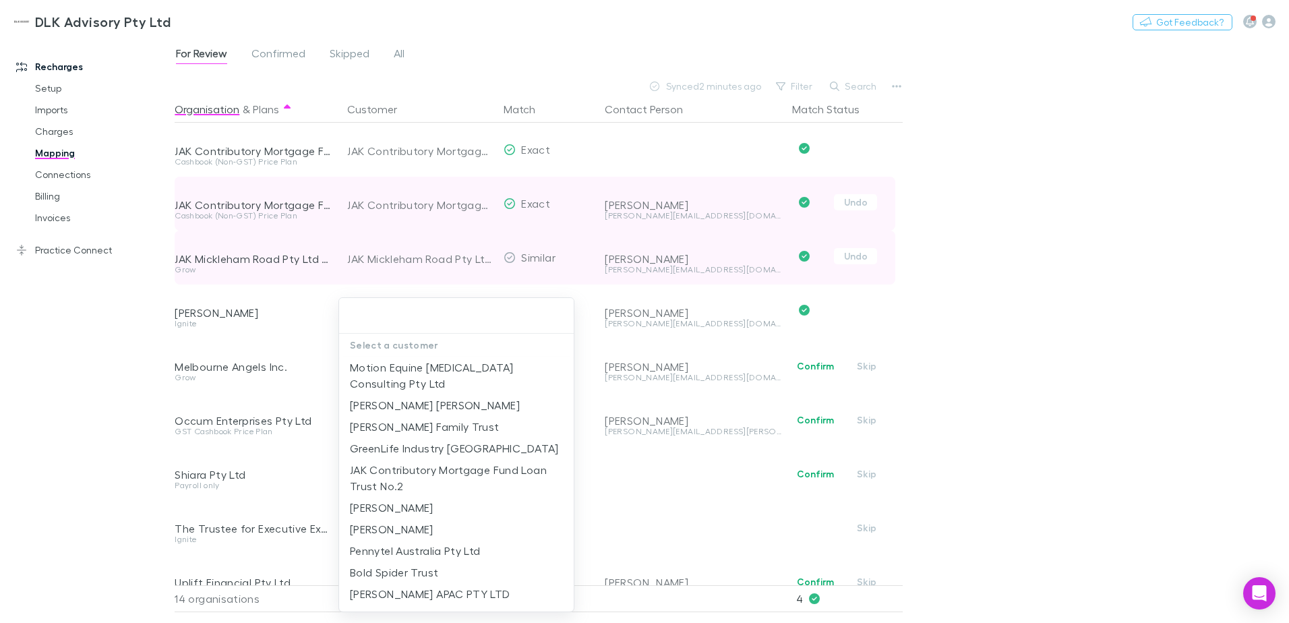
click at [901, 85] on div at bounding box center [644, 311] width 1289 height 623
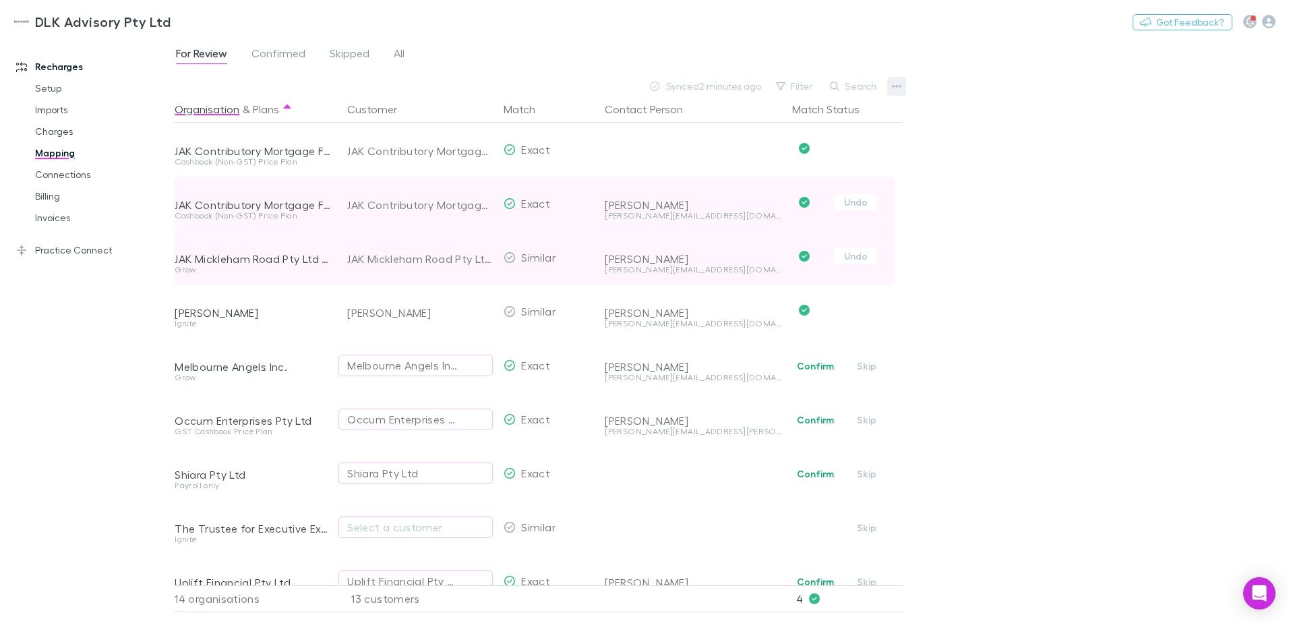
click at [896, 86] on icon "button" at bounding box center [896, 86] width 9 height 3
click at [764, 214] on p "Re-sync contacts" at bounding box center [813, 214] width 164 height 16
drag, startPoint x: 56, startPoint y: 123, endPoint x: 61, endPoint y: 152, distance: 28.7
click at [56, 123] on link "Charges" at bounding box center [102, 132] width 160 height 22
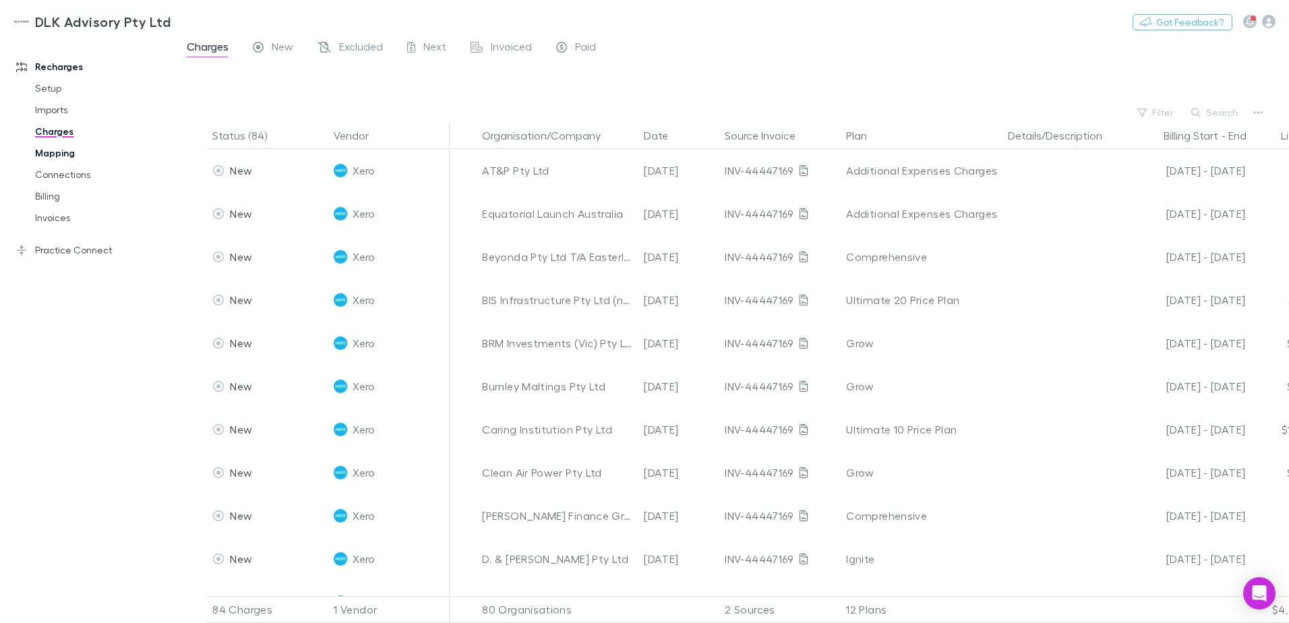
click at [61, 150] on link "Mapping" at bounding box center [102, 153] width 160 height 22
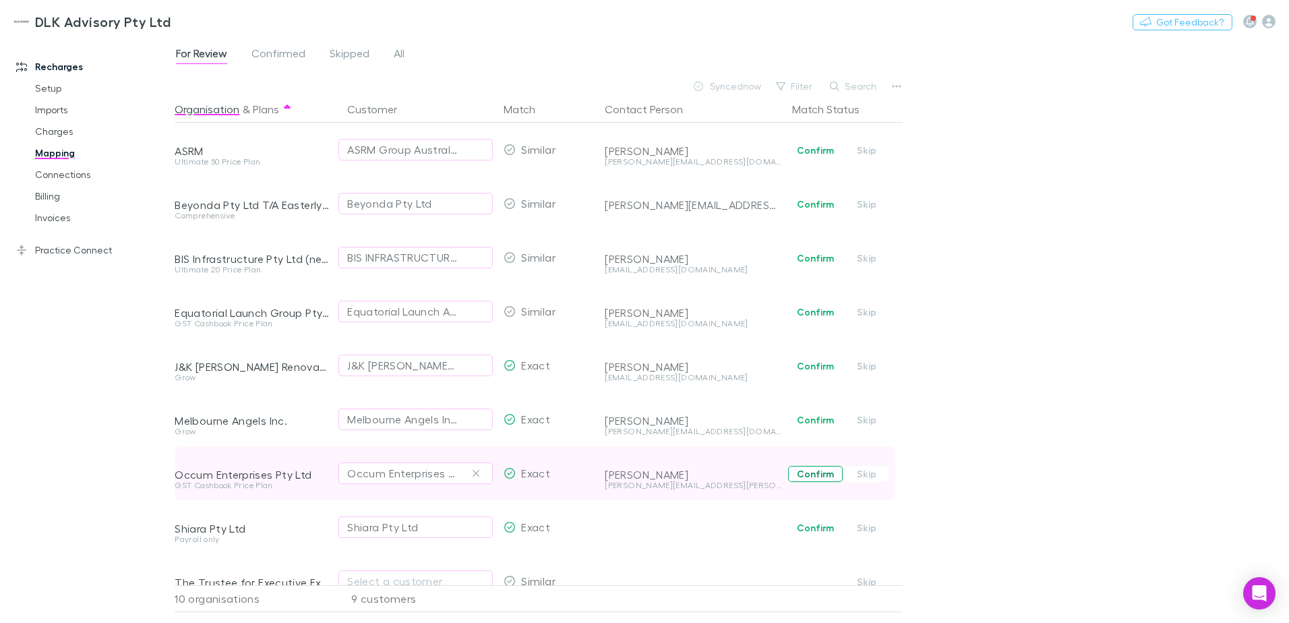
click at [820, 473] on button "Confirm" at bounding box center [815, 474] width 55 height 16
click at [897, 82] on icon "button" at bounding box center [896, 86] width 9 height 11
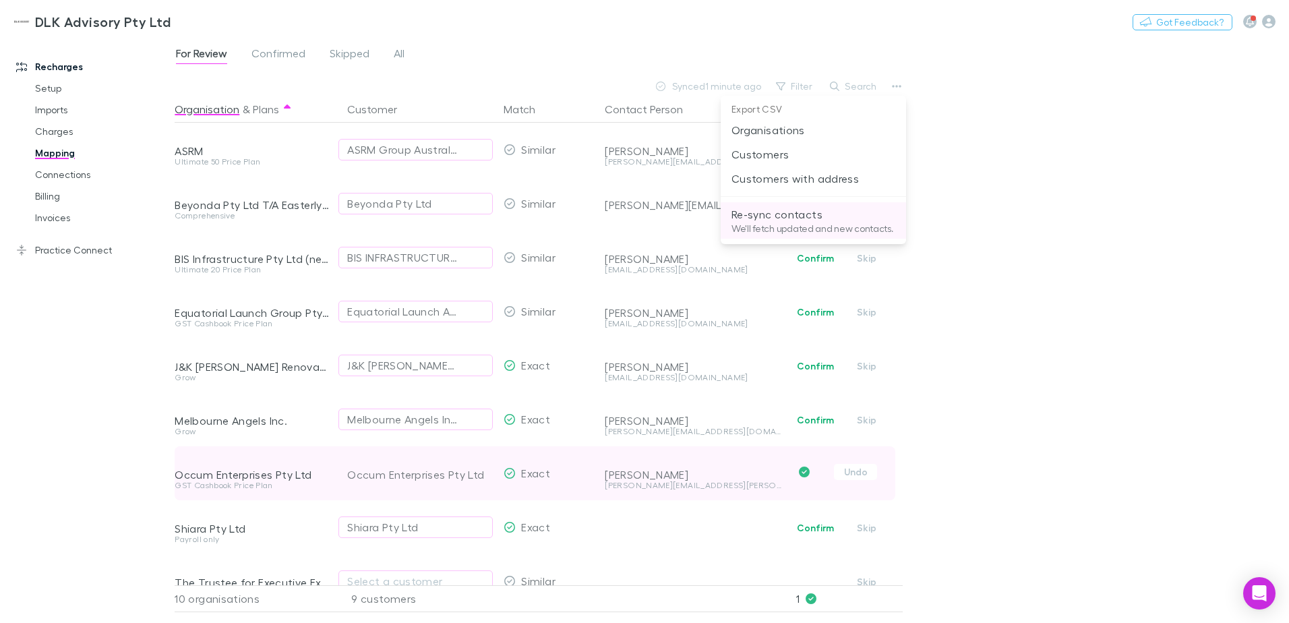
click at [851, 218] on p "Re-sync contacts" at bounding box center [813, 214] width 164 height 16
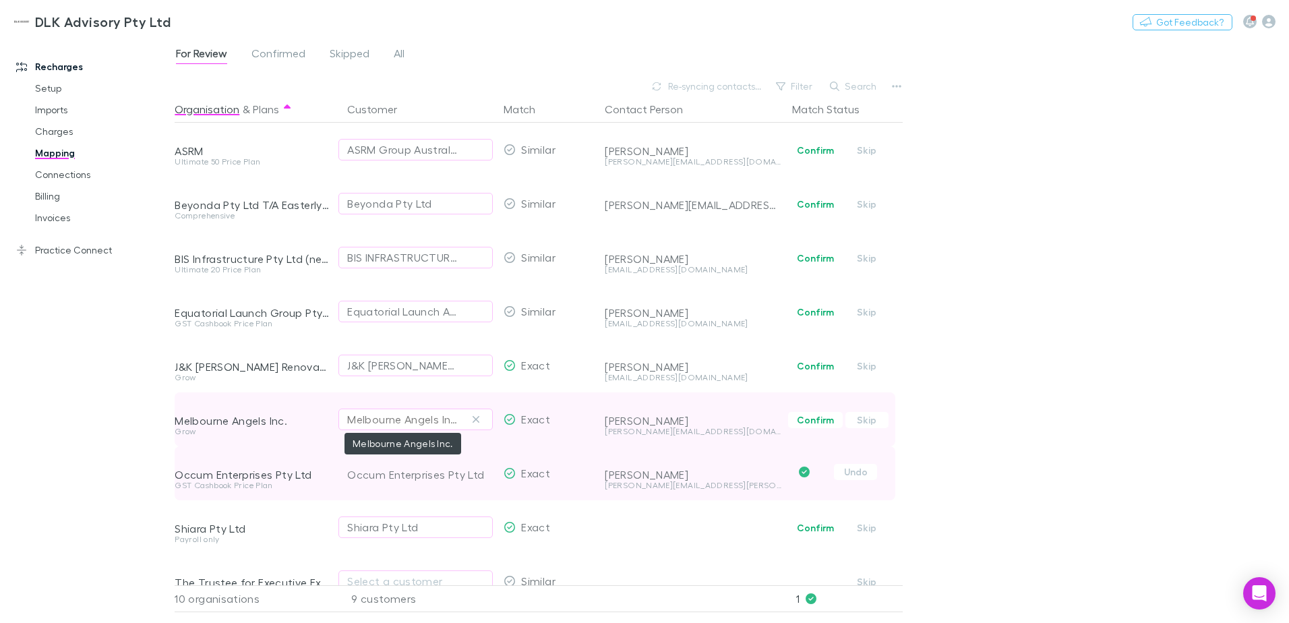
click at [437, 417] on div "Melbourne Angels Inc." at bounding box center [402, 419] width 110 height 16
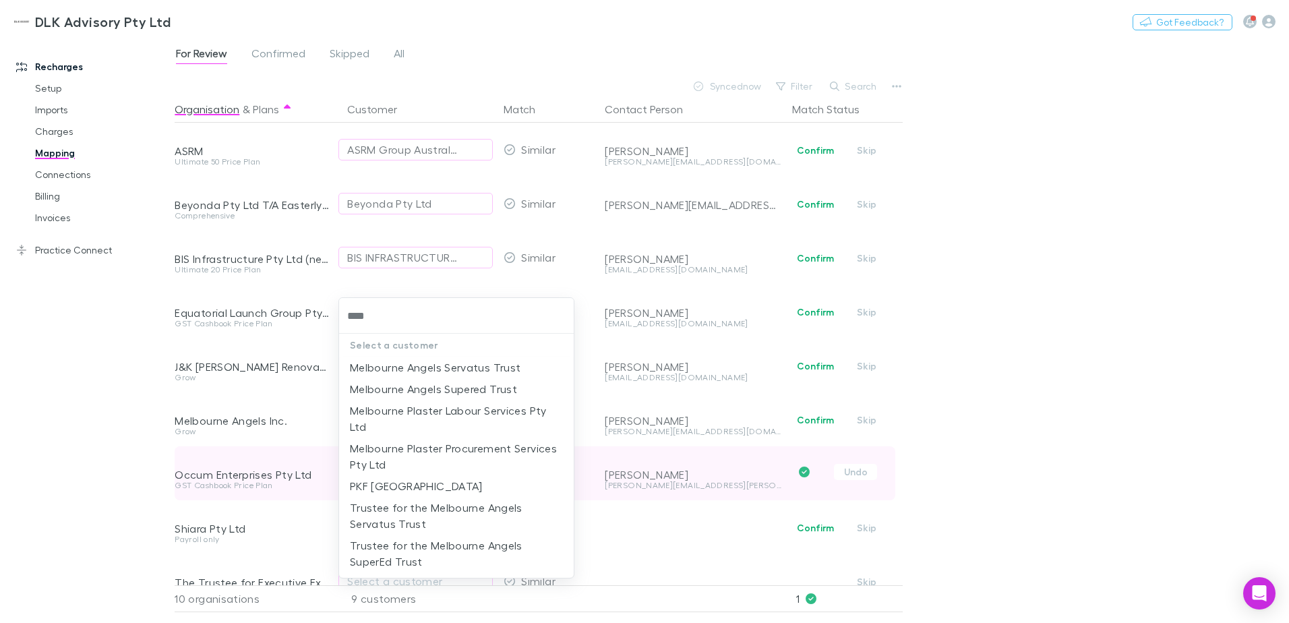
type input "****"
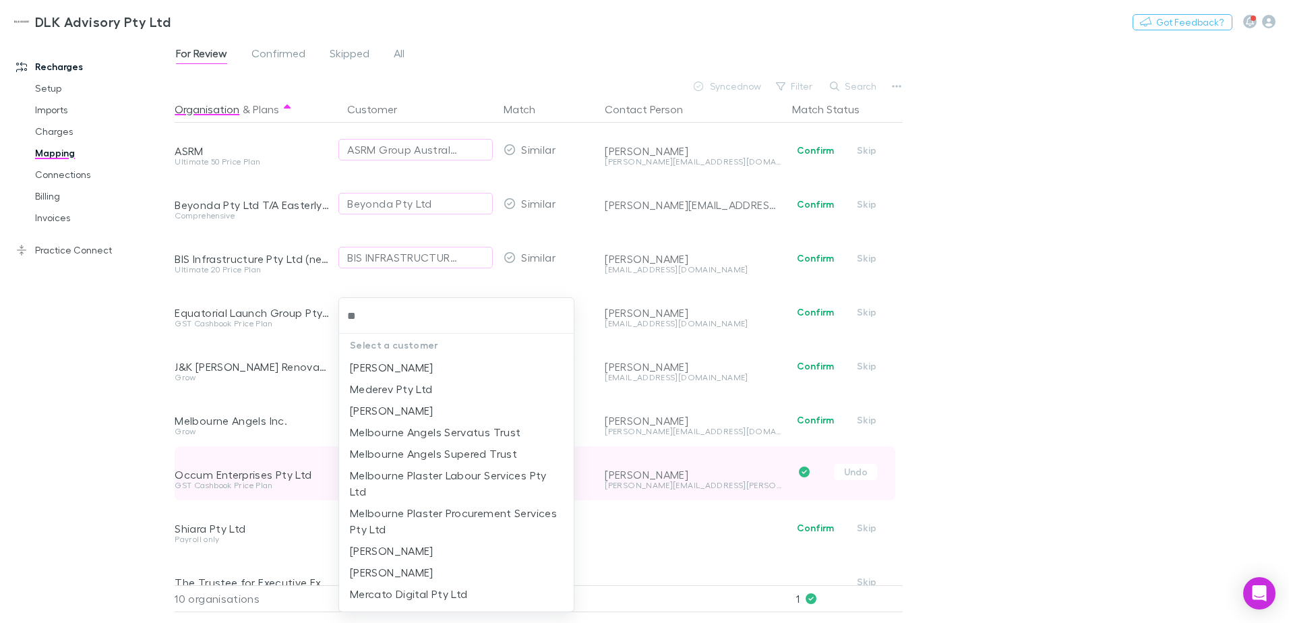
type input "*"
click at [593, 278] on div at bounding box center [644, 311] width 1289 height 623
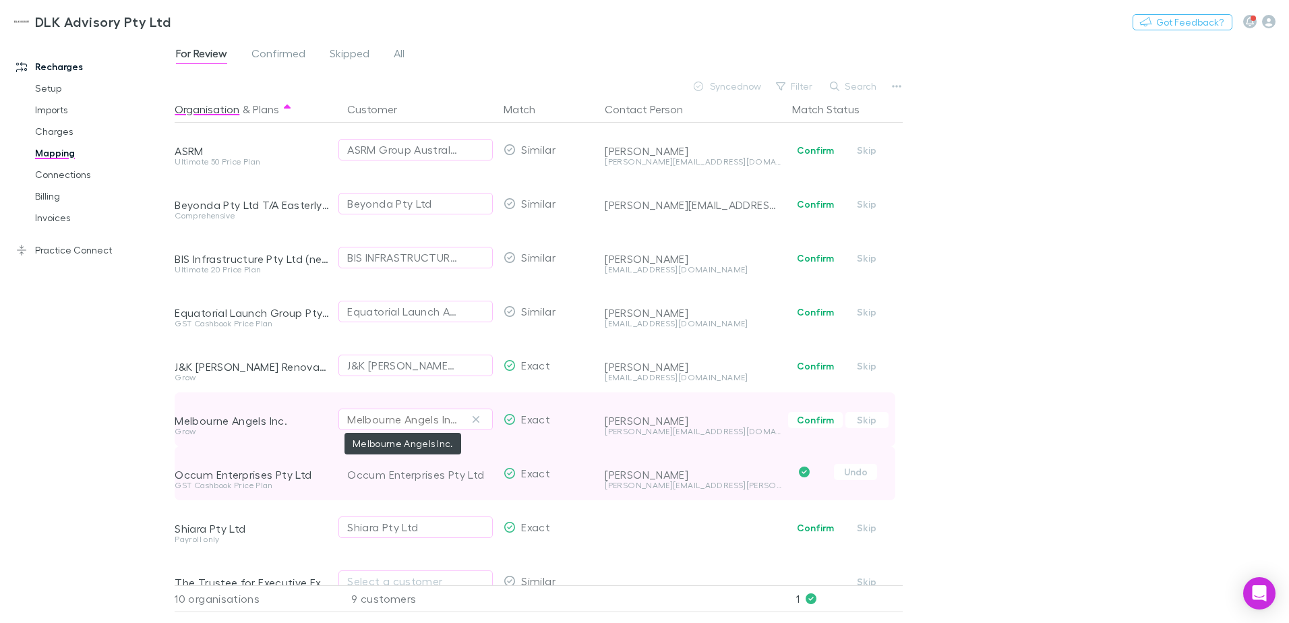
click at [439, 419] on div "Melbourne Angels Inc." at bounding box center [402, 419] width 110 height 16
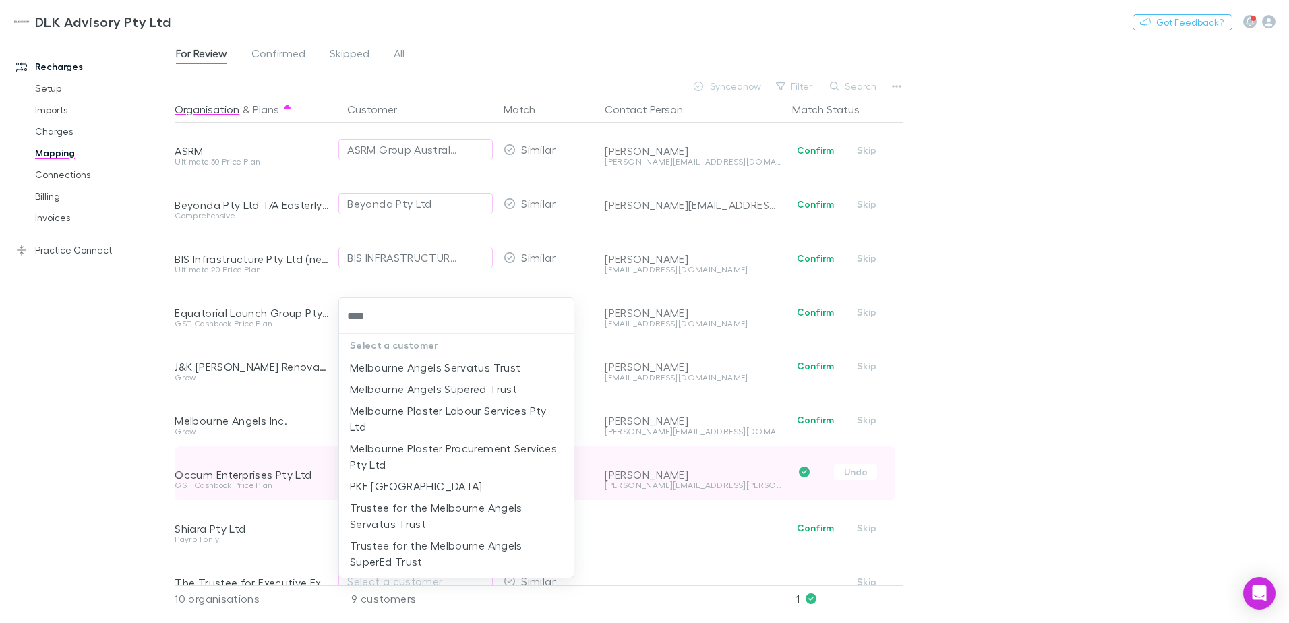
type input "****"
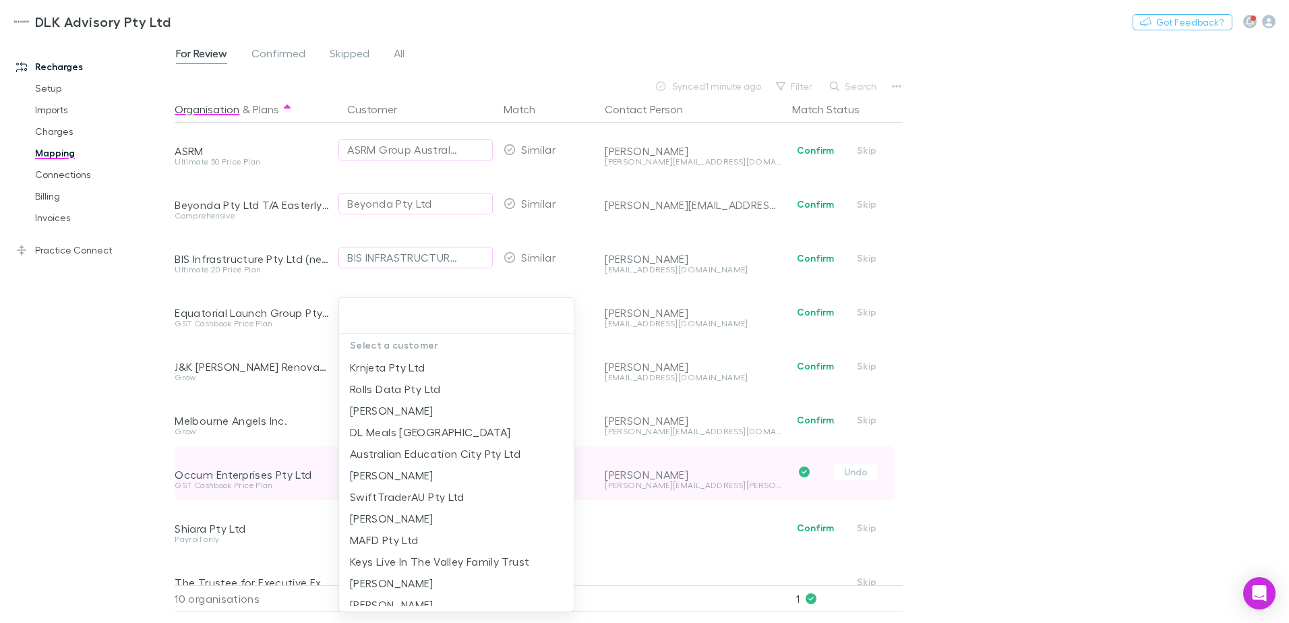
click at [895, 84] on div at bounding box center [644, 311] width 1289 height 623
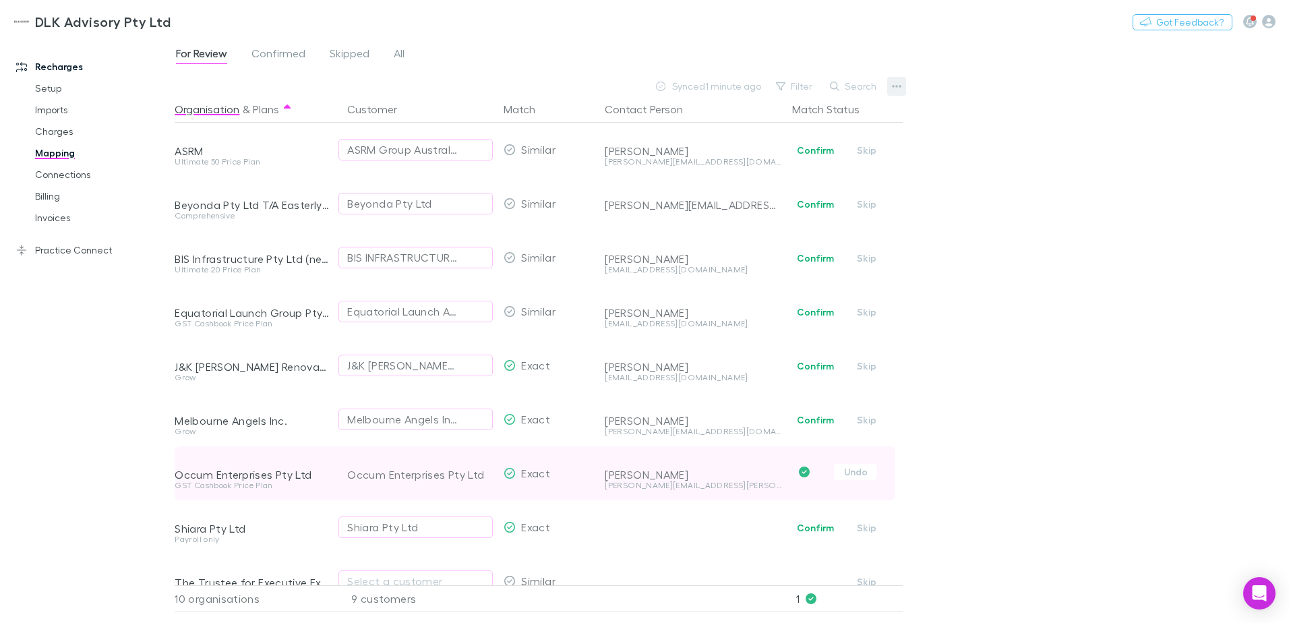
click at [897, 88] on icon "button" at bounding box center [896, 86] width 9 height 11
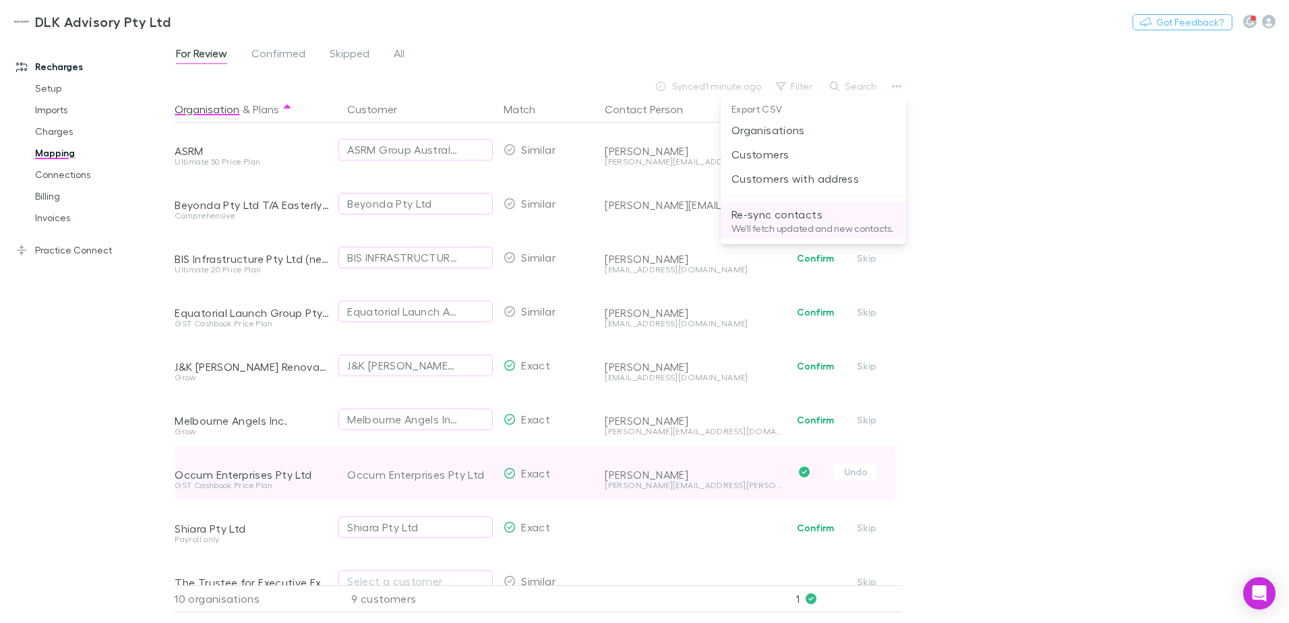
click at [844, 221] on p "Re-sync contacts" at bounding box center [813, 214] width 164 height 16
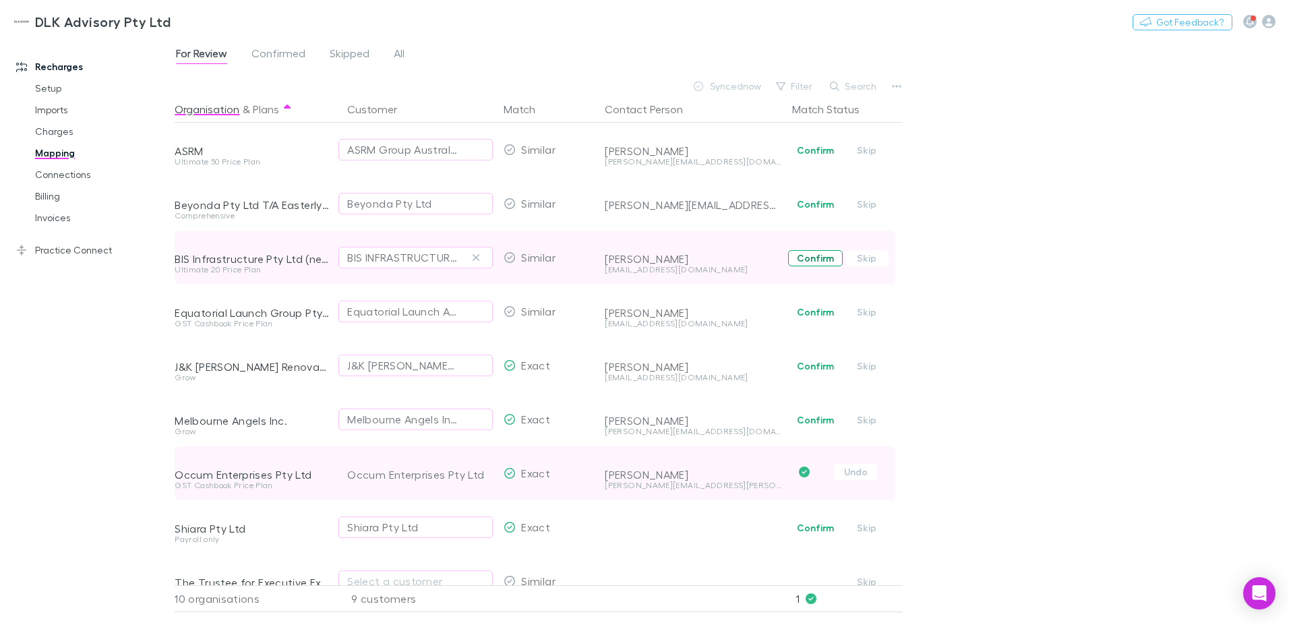
click at [826, 261] on button "Confirm" at bounding box center [815, 258] width 55 height 16
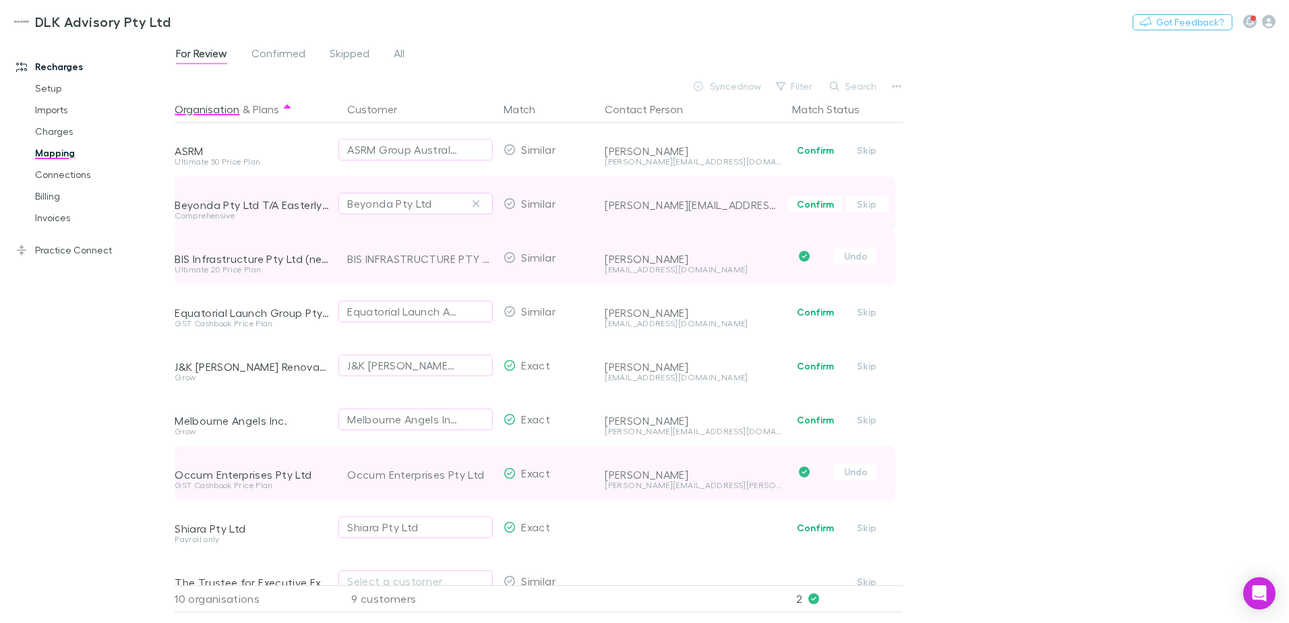
click at [799, 204] on button "Confirm" at bounding box center [815, 204] width 55 height 16
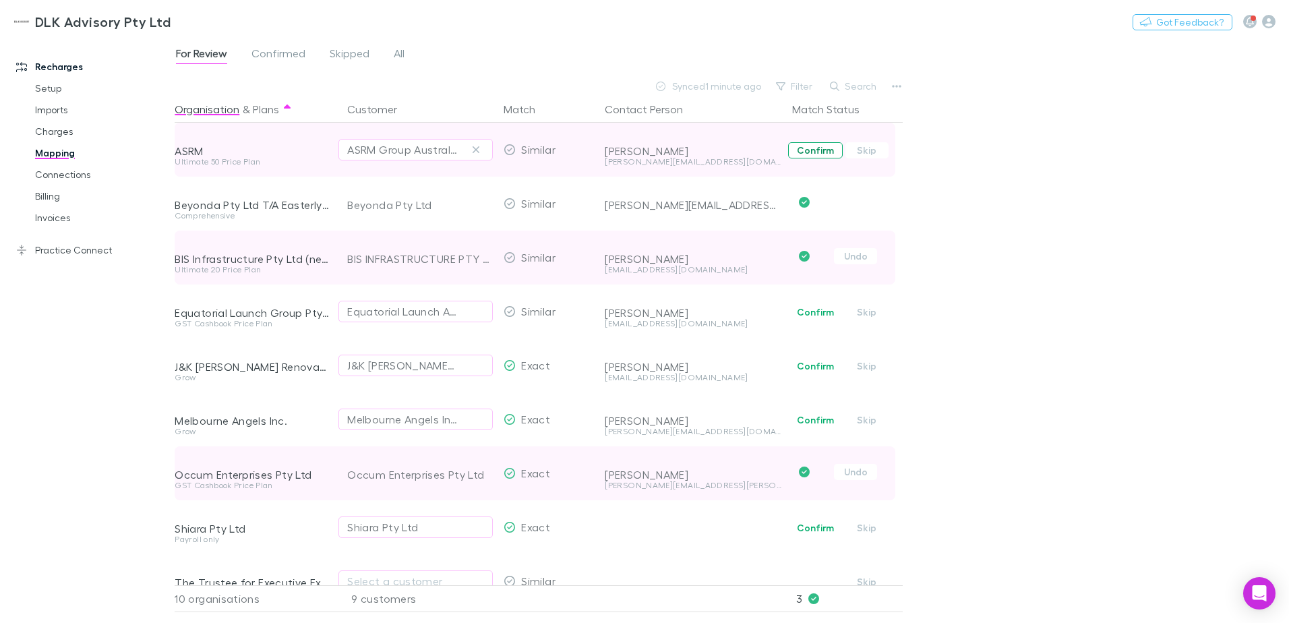
click at [818, 147] on button "Confirm" at bounding box center [815, 150] width 55 height 16
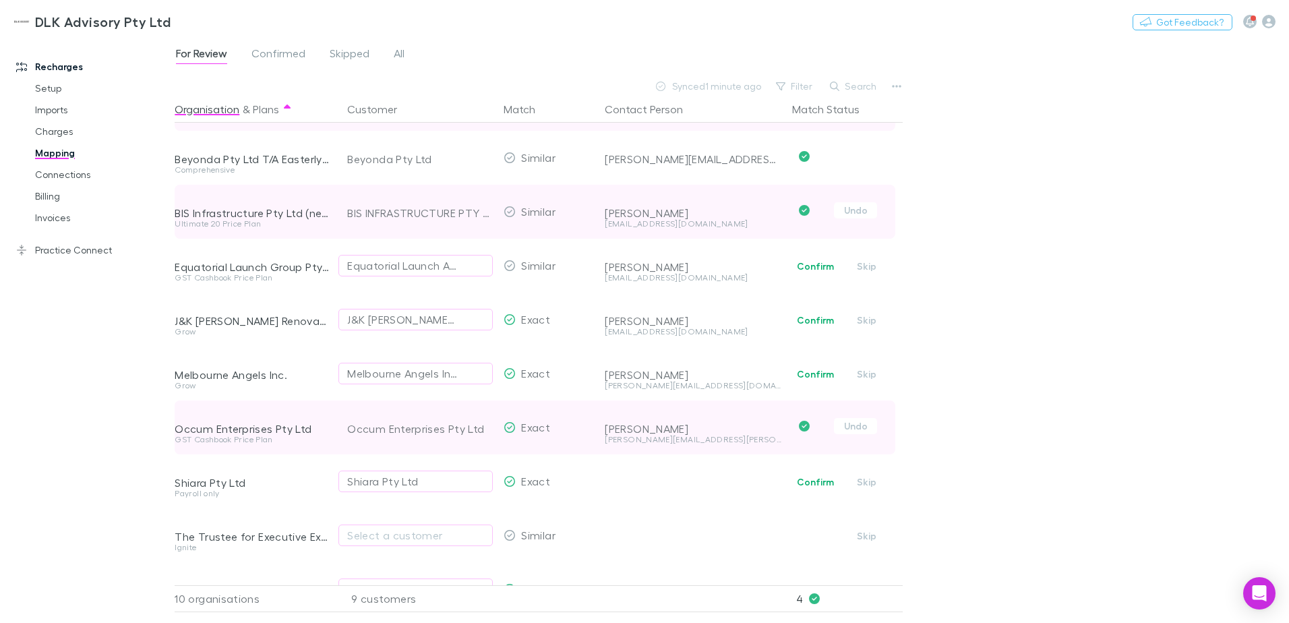
scroll to position [67, 0]
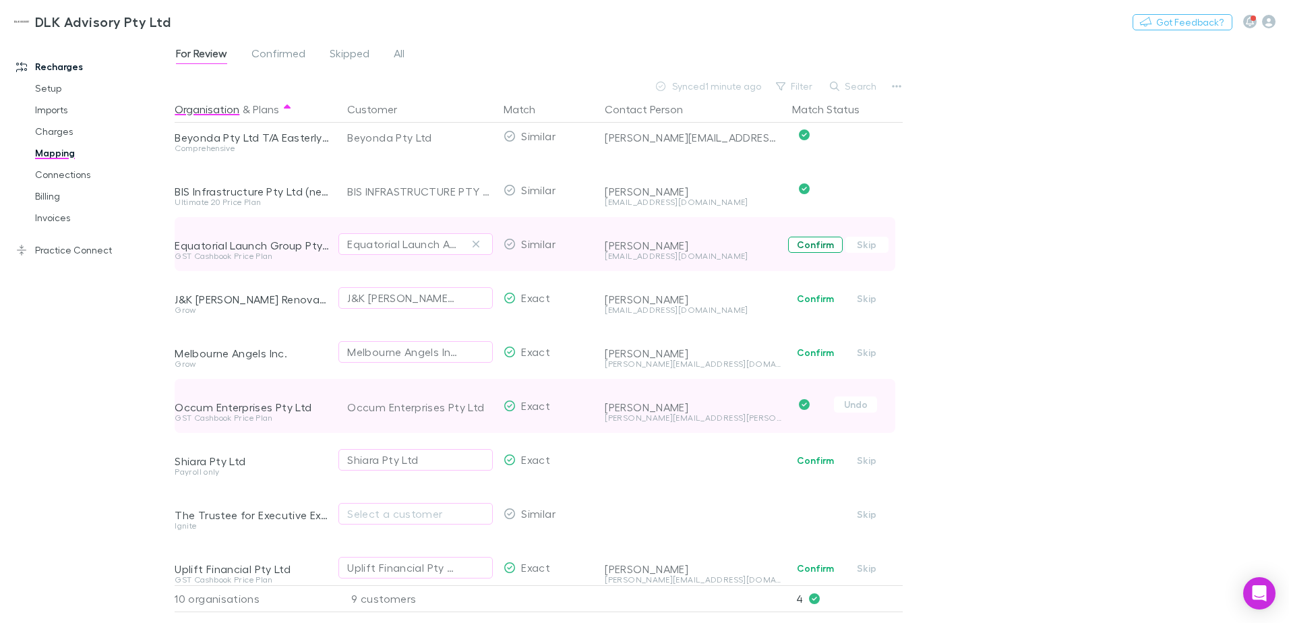
click at [812, 245] on button "Confirm" at bounding box center [815, 245] width 55 height 16
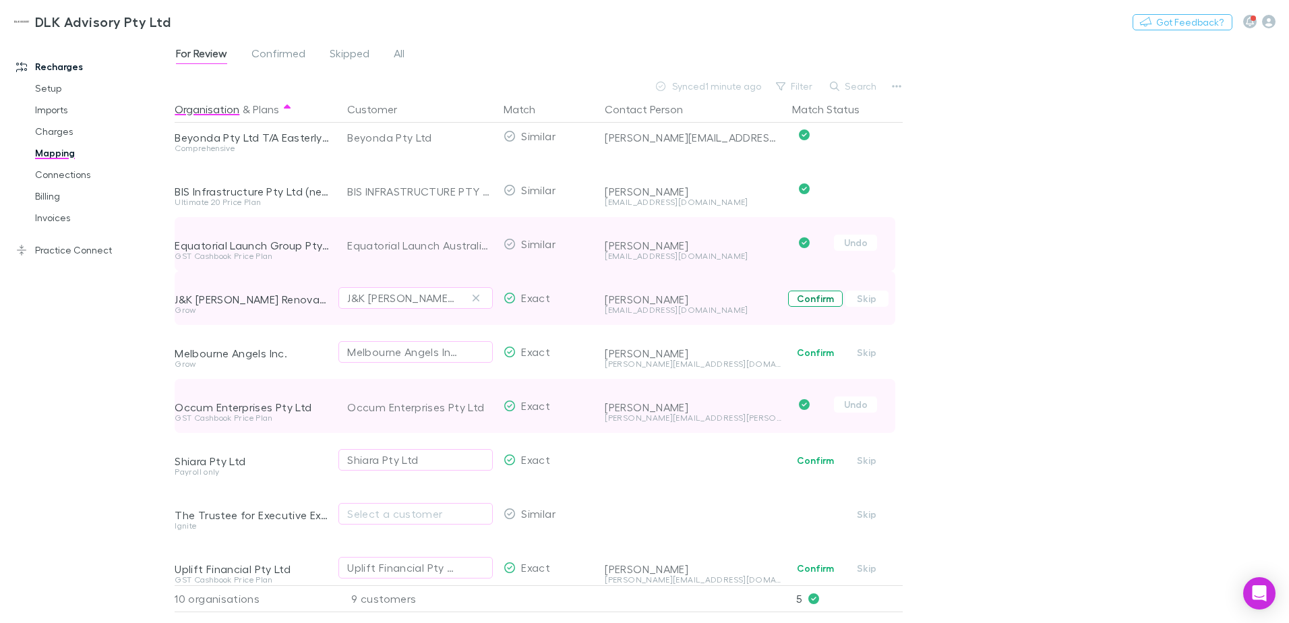
click at [812, 293] on button "Confirm" at bounding box center [815, 299] width 55 height 16
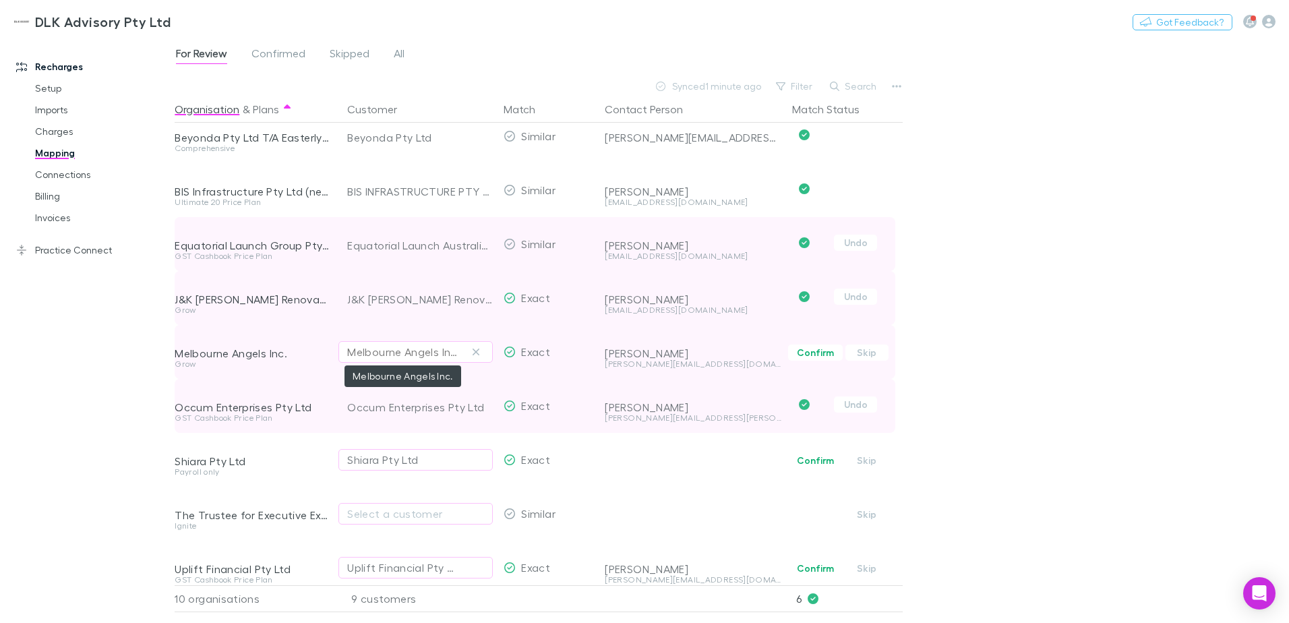
click at [410, 353] on div "Melbourne Angels Inc." at bounding box center [402, 352] width 110 height 16
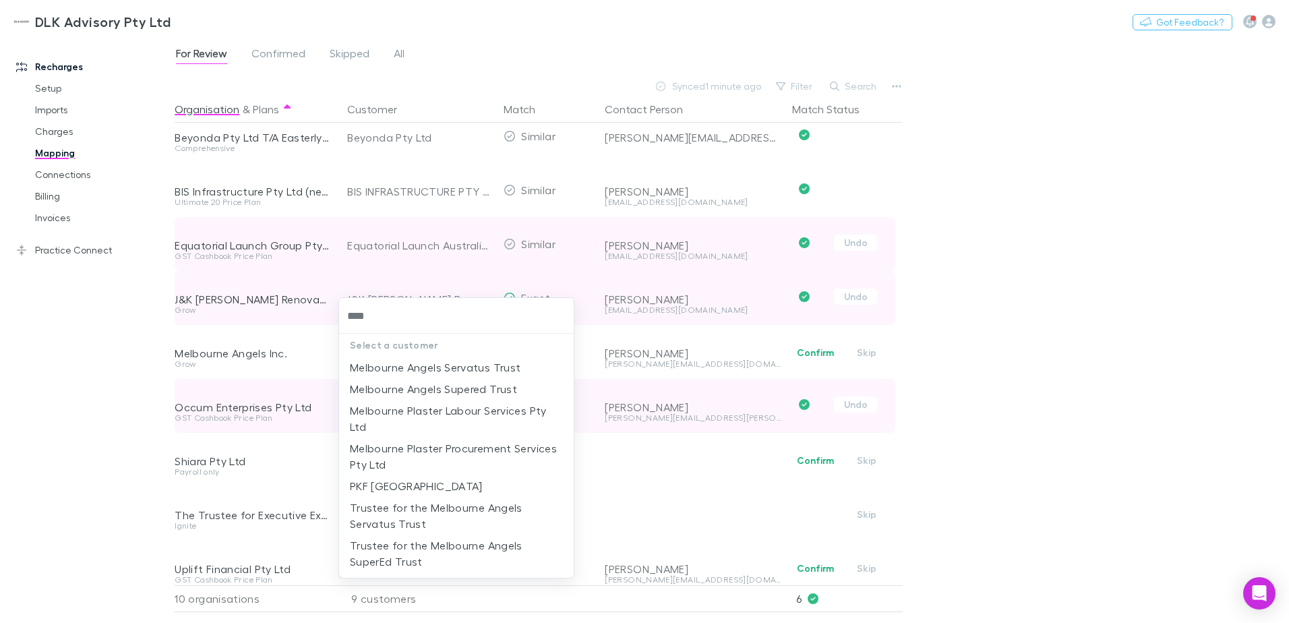
type input "****"
click at [731, 455] on div at bounding box center [644, 311] width 1289 height 623
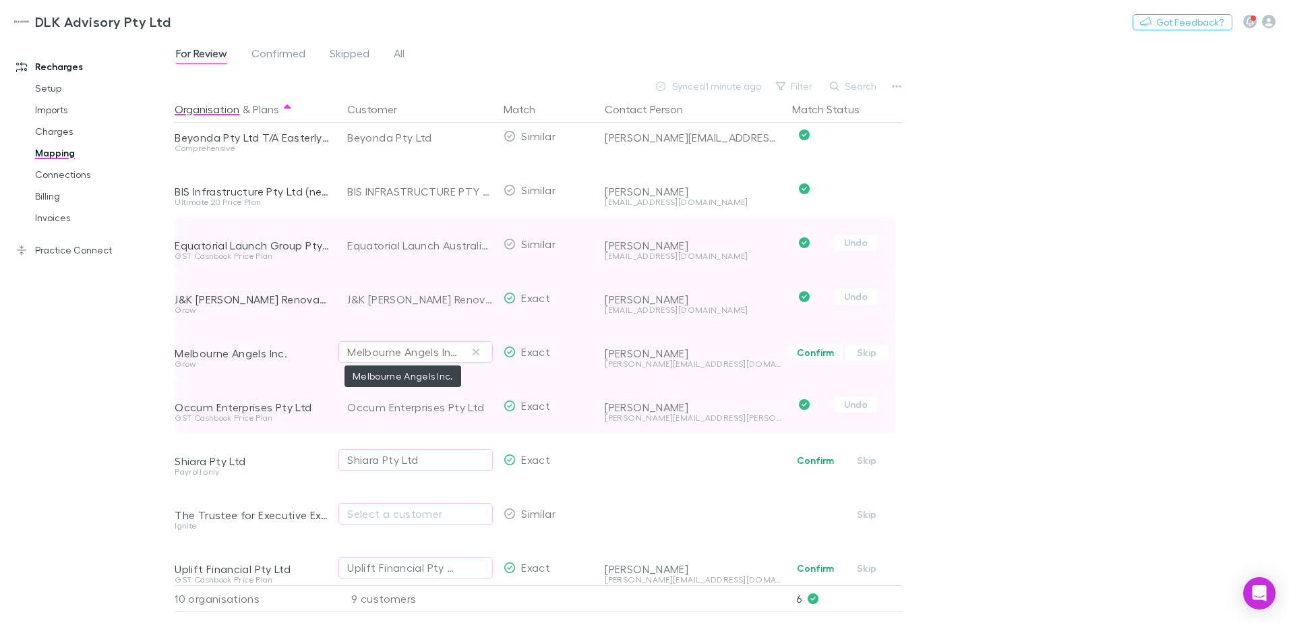
click at [444, 352] on div "Melbourne Angels Inc." at bounding box center [402, 352] width 110 height 16
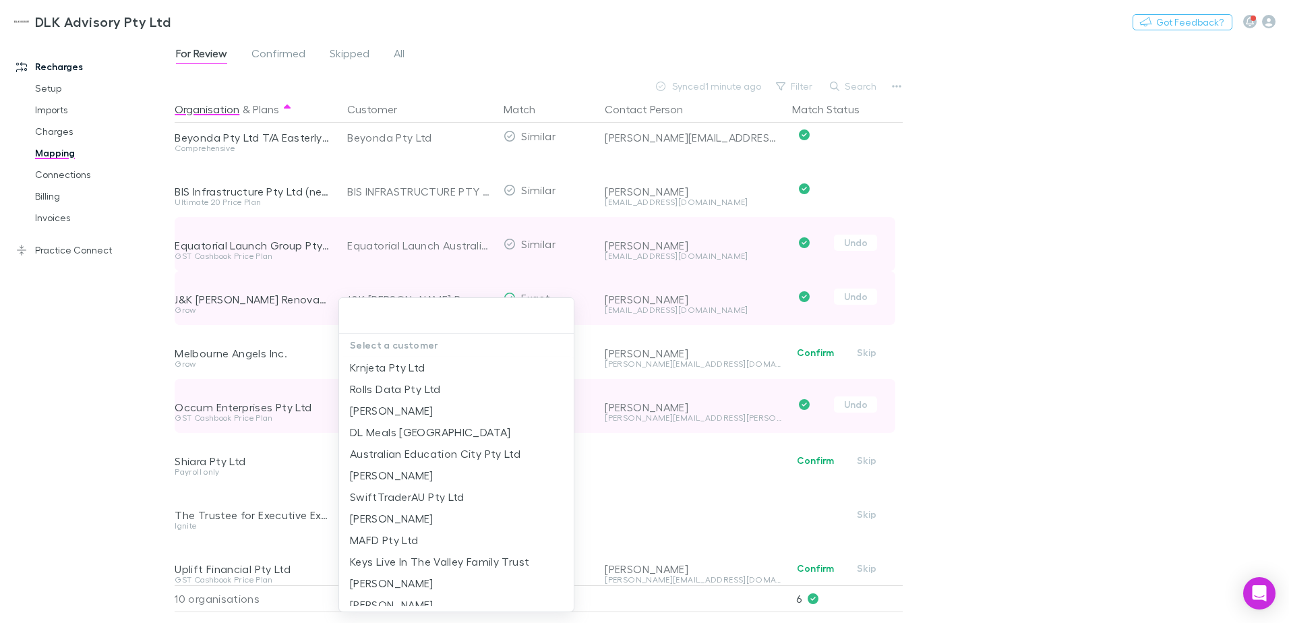
click at [639, 386] on div at bounding box center [644, 311] width 1289 height 623
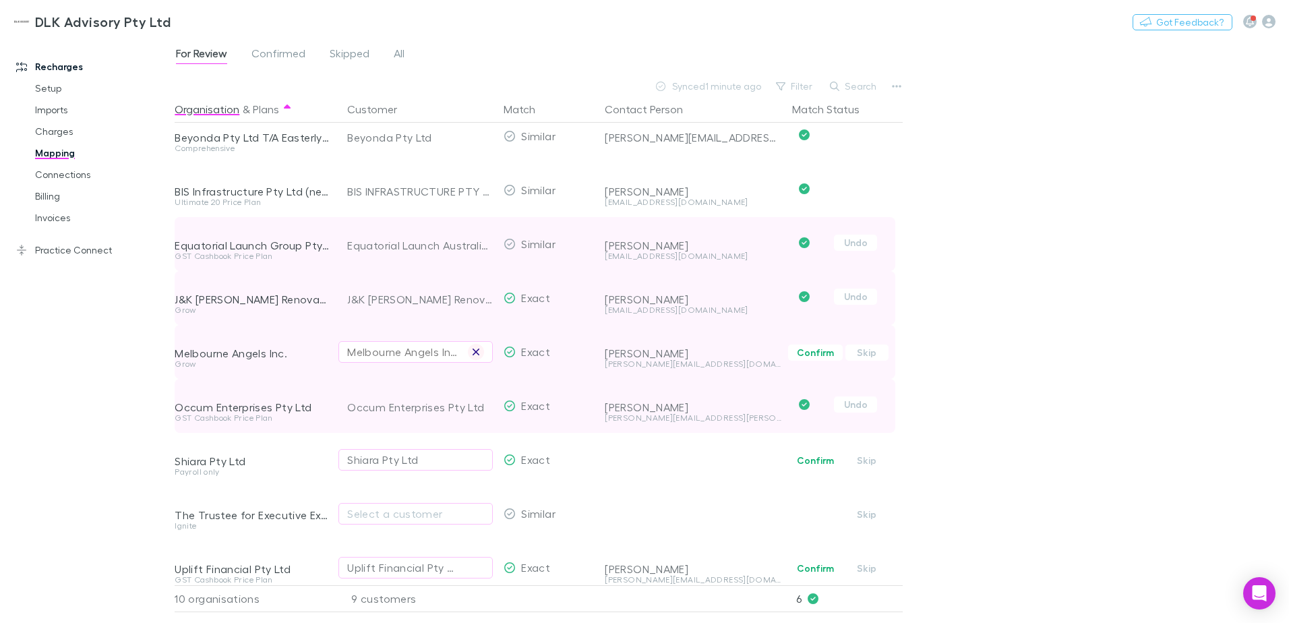
click at [481, 351] on button "button" at bounding box center [476, 352] width 16 height 16
click at [437, 353] on div "Select a customer" at bounding box center [415, 352] width 137 height 16
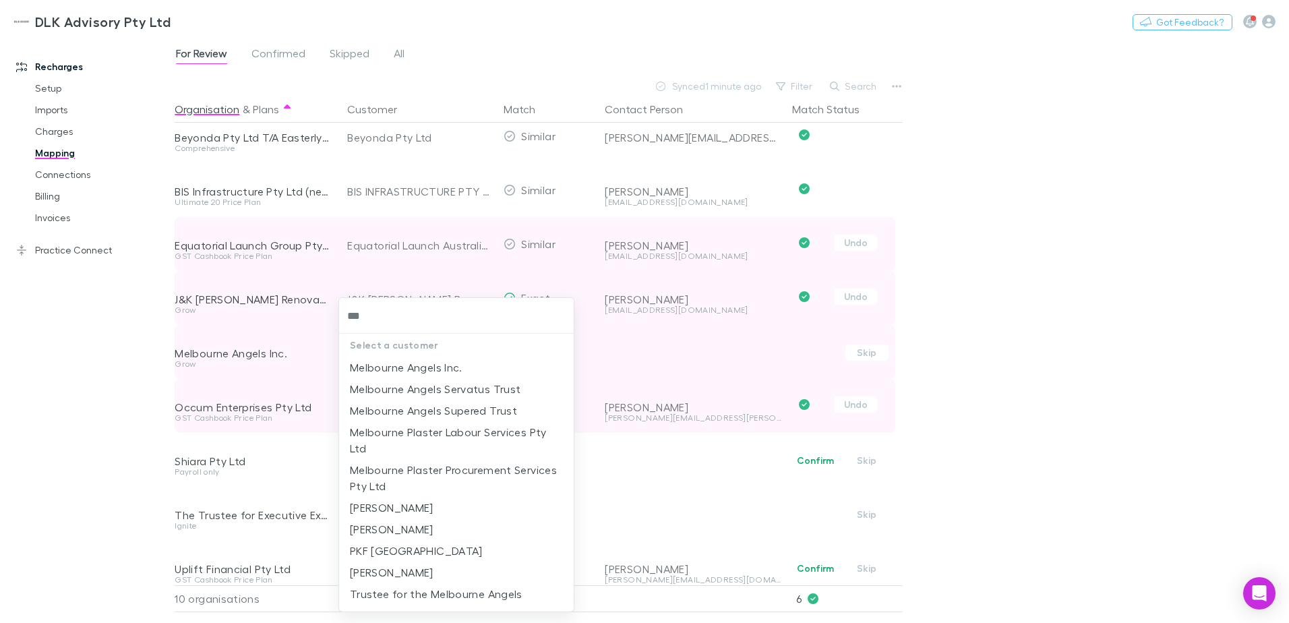
type input "****"
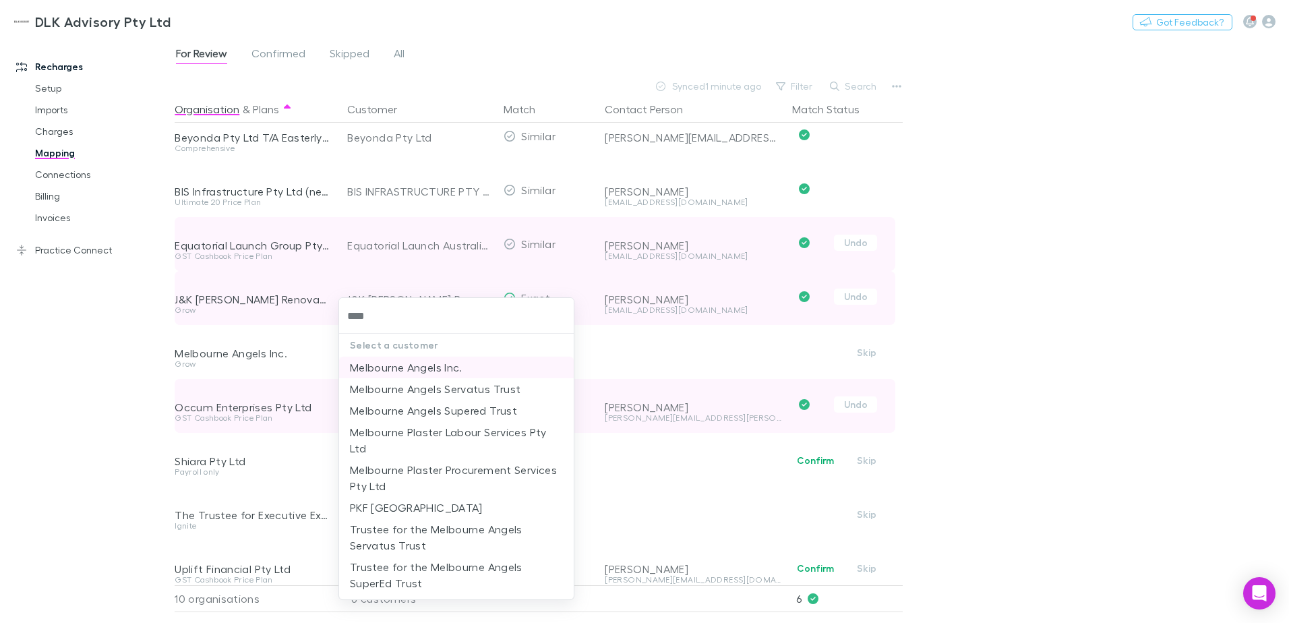
click at [374, 370] on li "Melbourne Angels Inc." at bounding box center [456, 368] width 235 height 22
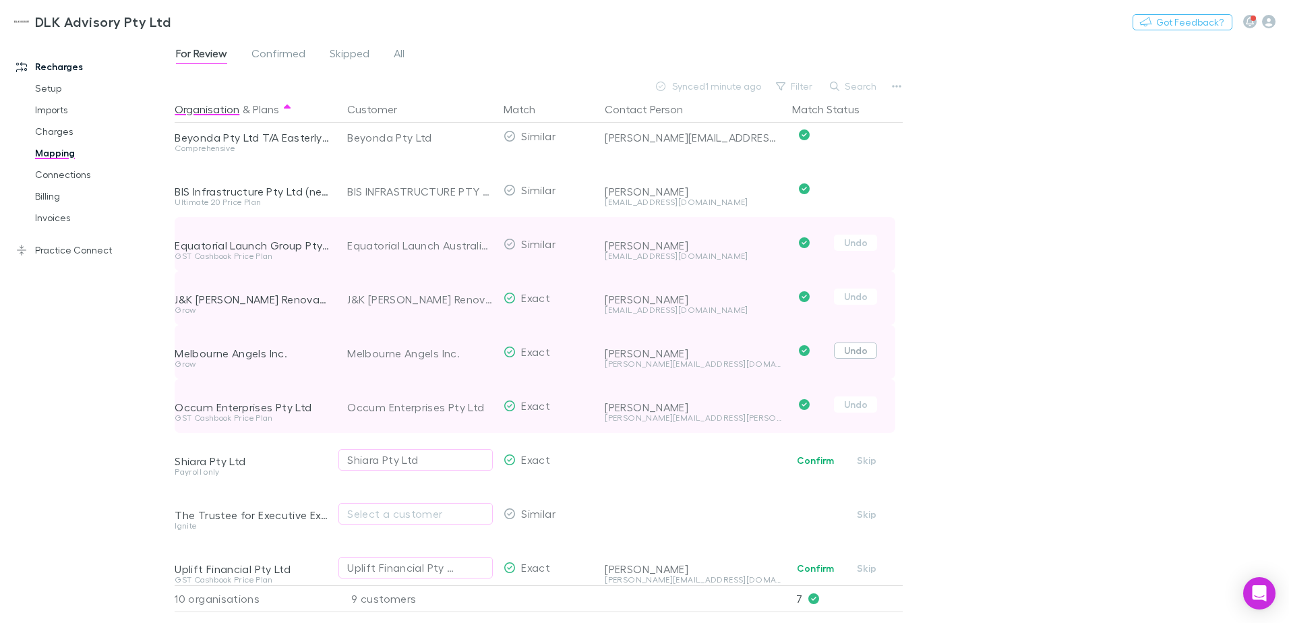
click at [849, 350] on button "Undo" at bounding box center [855, 350] width 43 height 16
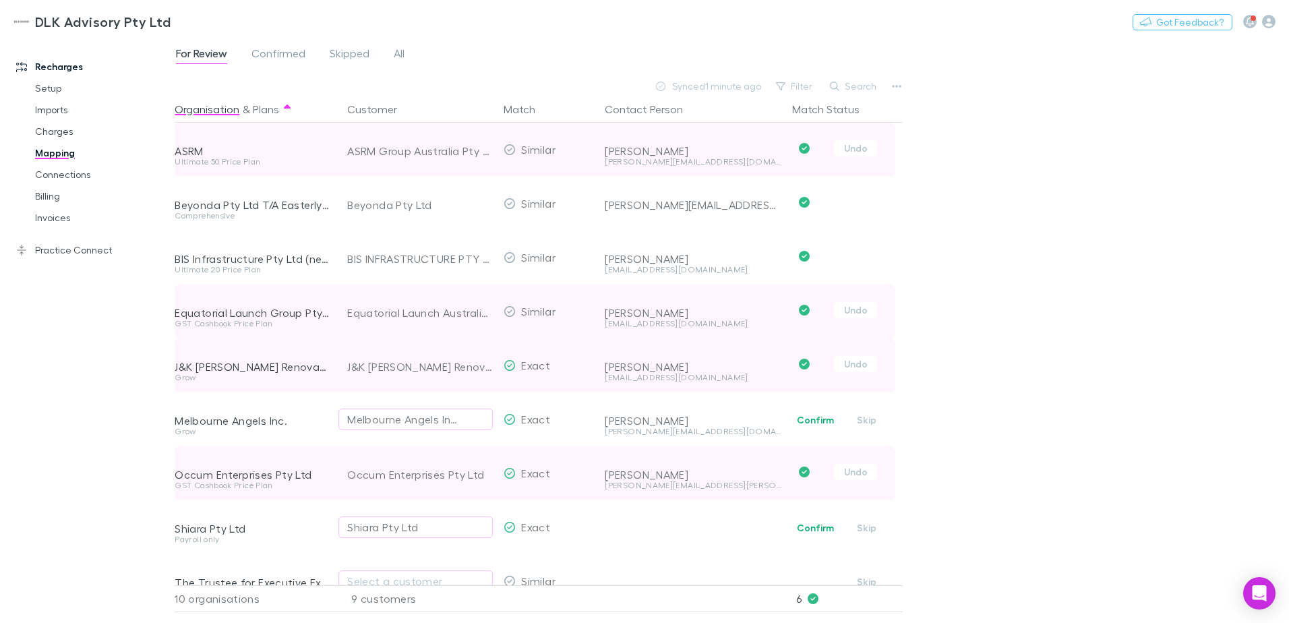
click at [705, 85] on span "Synced" at bounding box center [688, 85] width 33 height 11
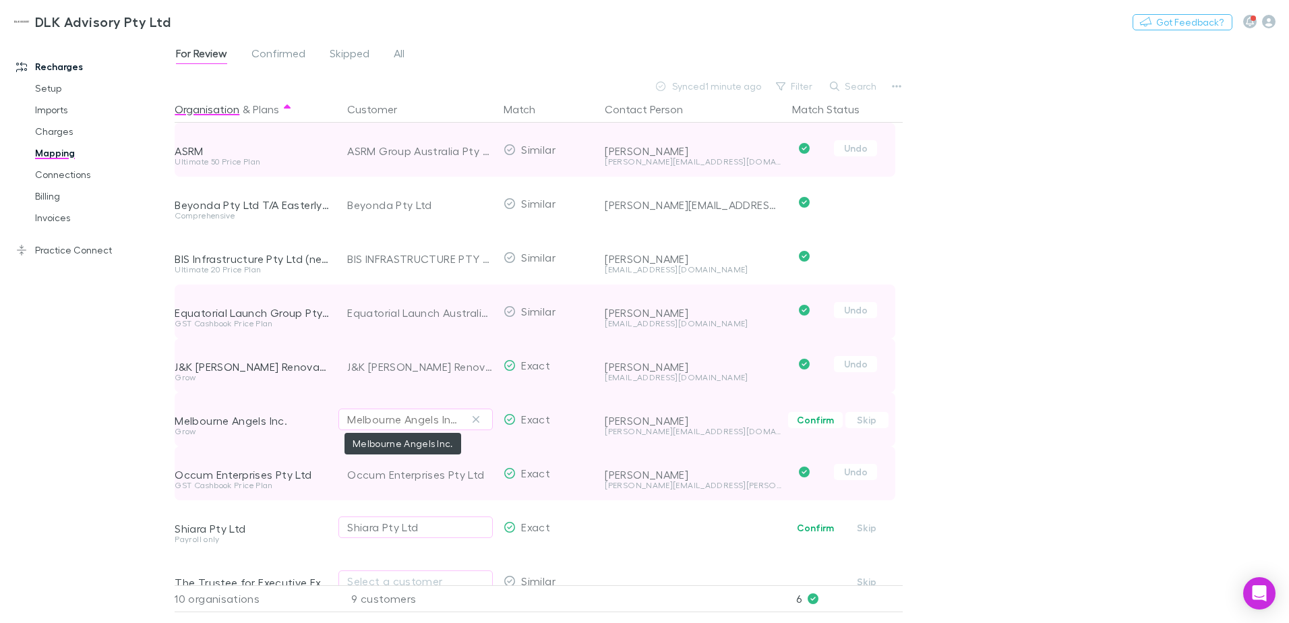
click at [441, 423] on div "Melbourne Angels Inc." at bounding box center [402, 419] width 110 height 16
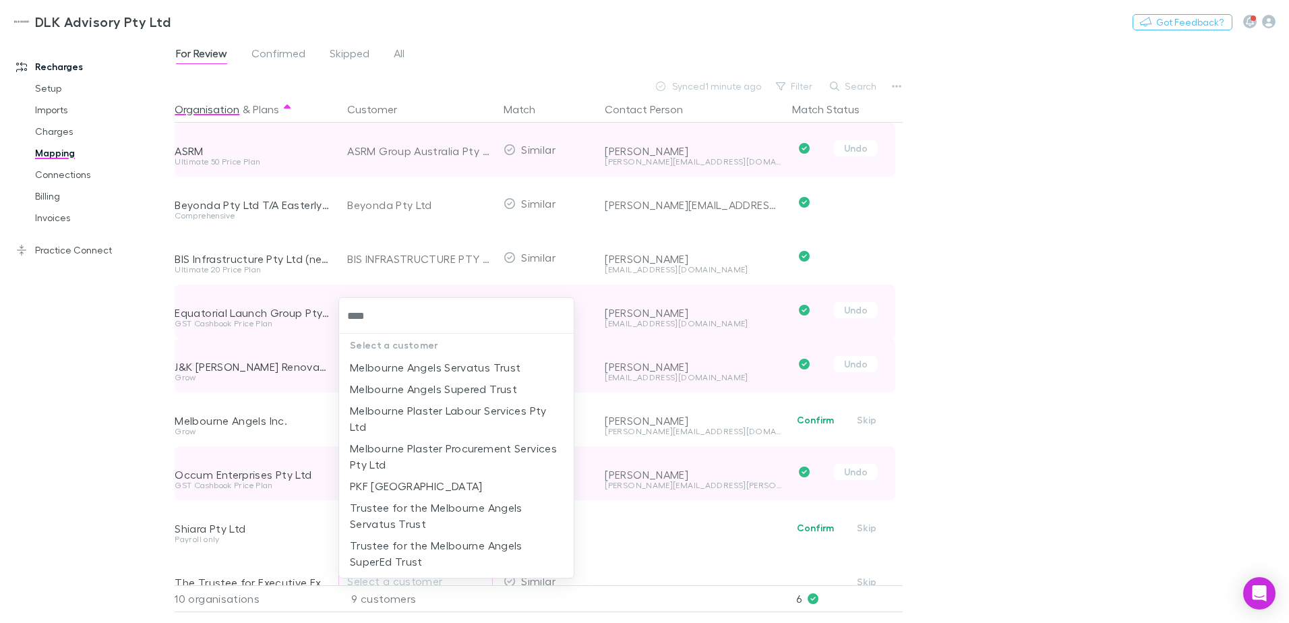
type input "****"
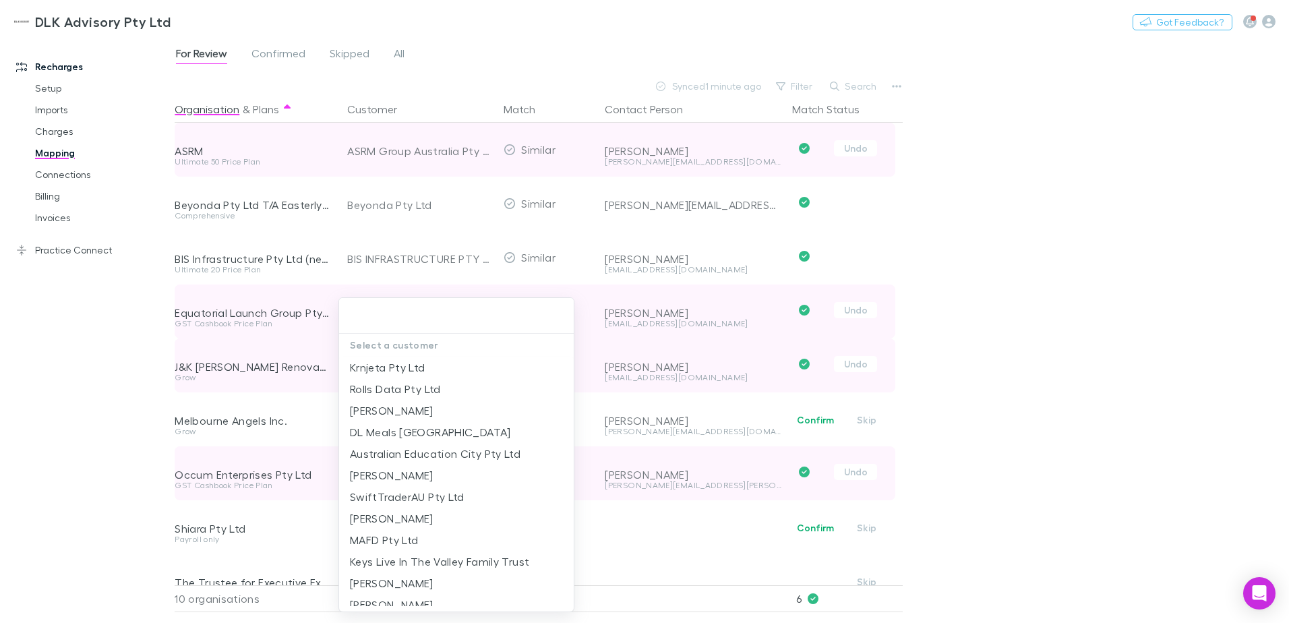
click at [643, 351] on div at bounding box center [644, 311] width 1289 height 623
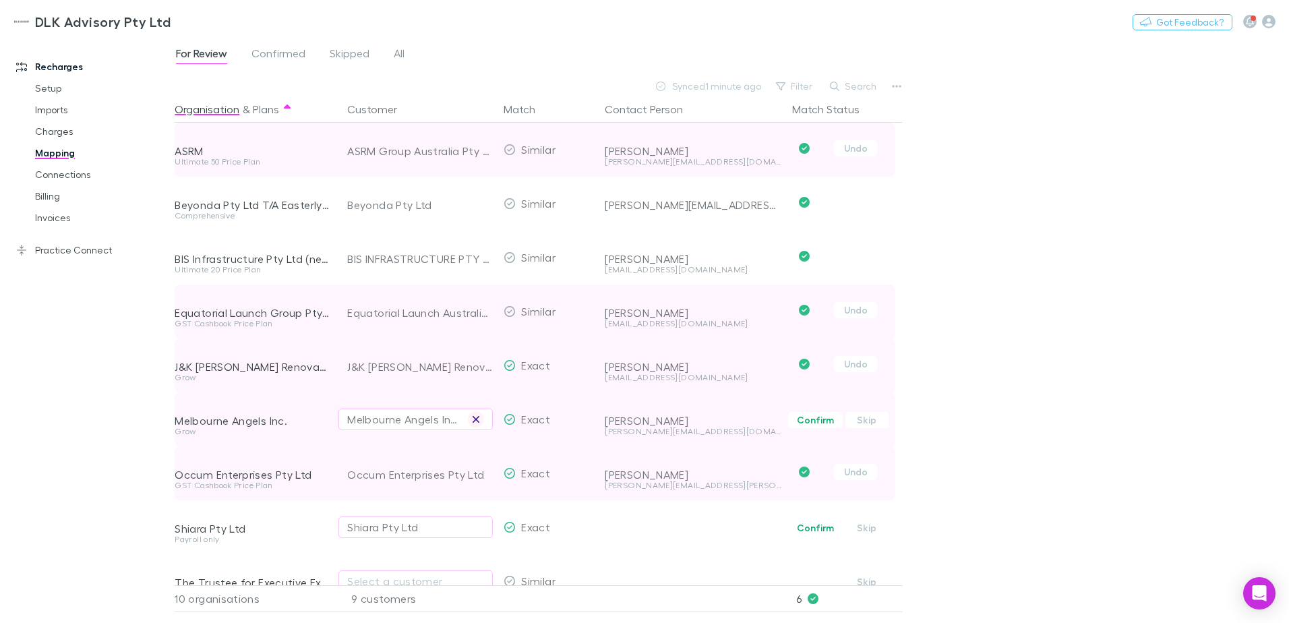
click at [474, 417] on icon "button" at bounding box center [475, 419] width 7 height 7
click at [390, 426] on div "Select a customer" at bounding box center [415, 419] width 137 height 16
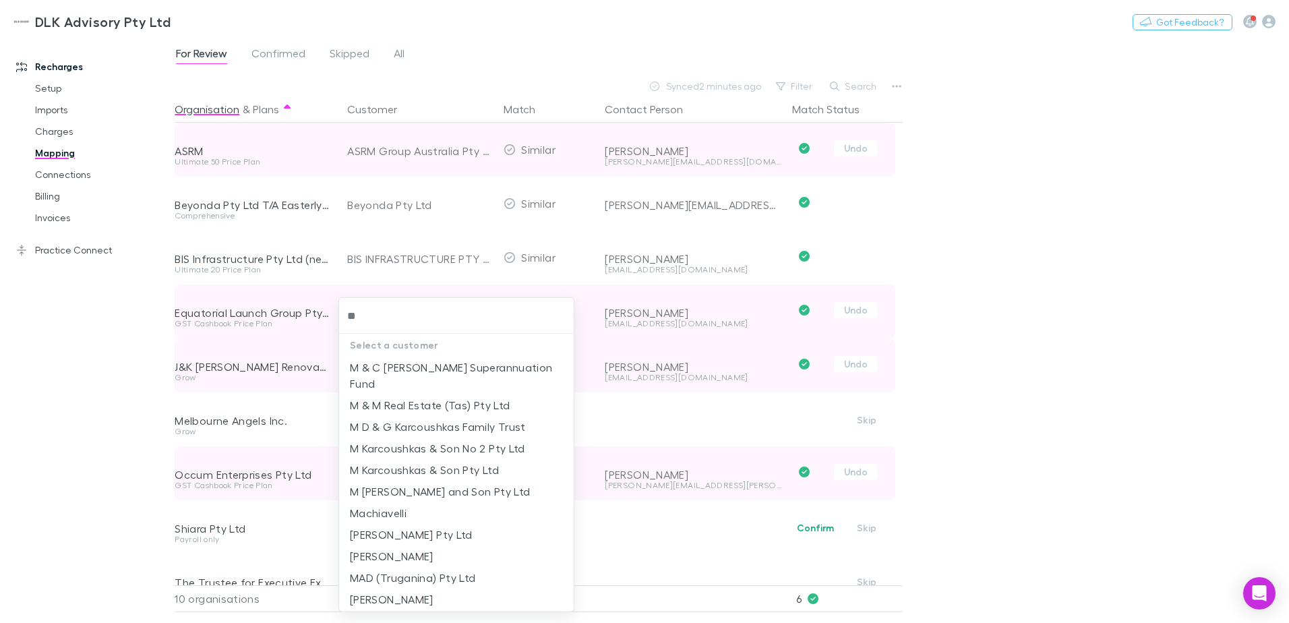
type input "***"
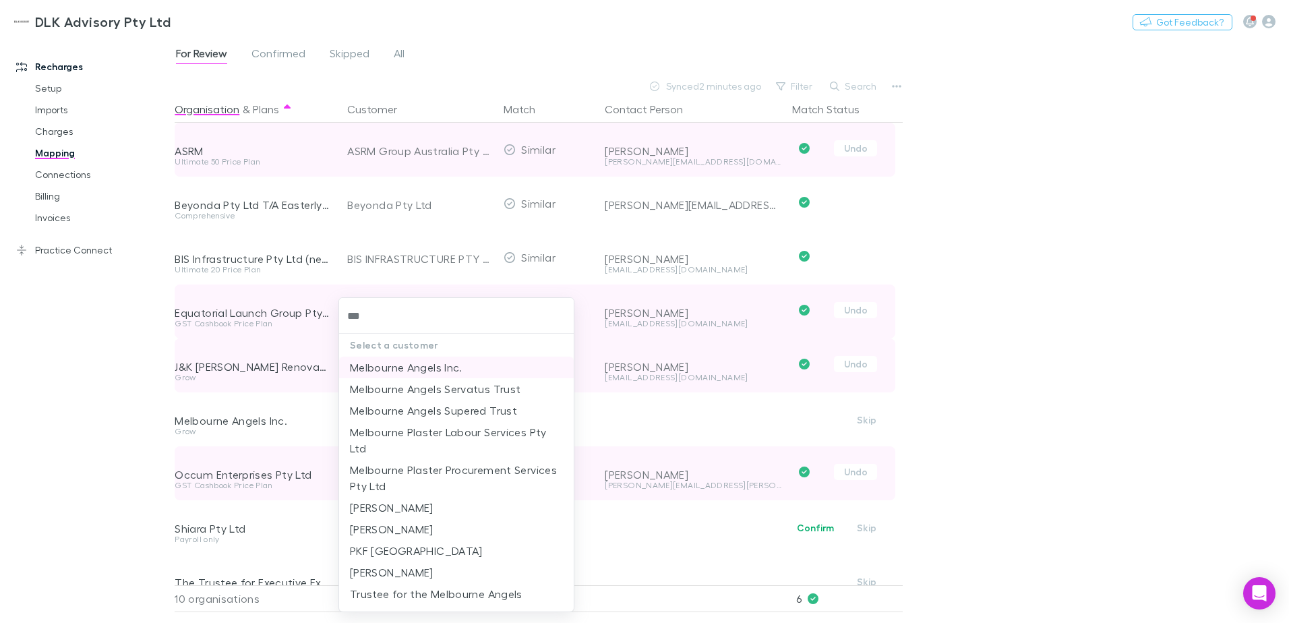
click at [425, 361] on li "Melbourne Angels Inc." at bounding box center [456, 368] width 235 height 22
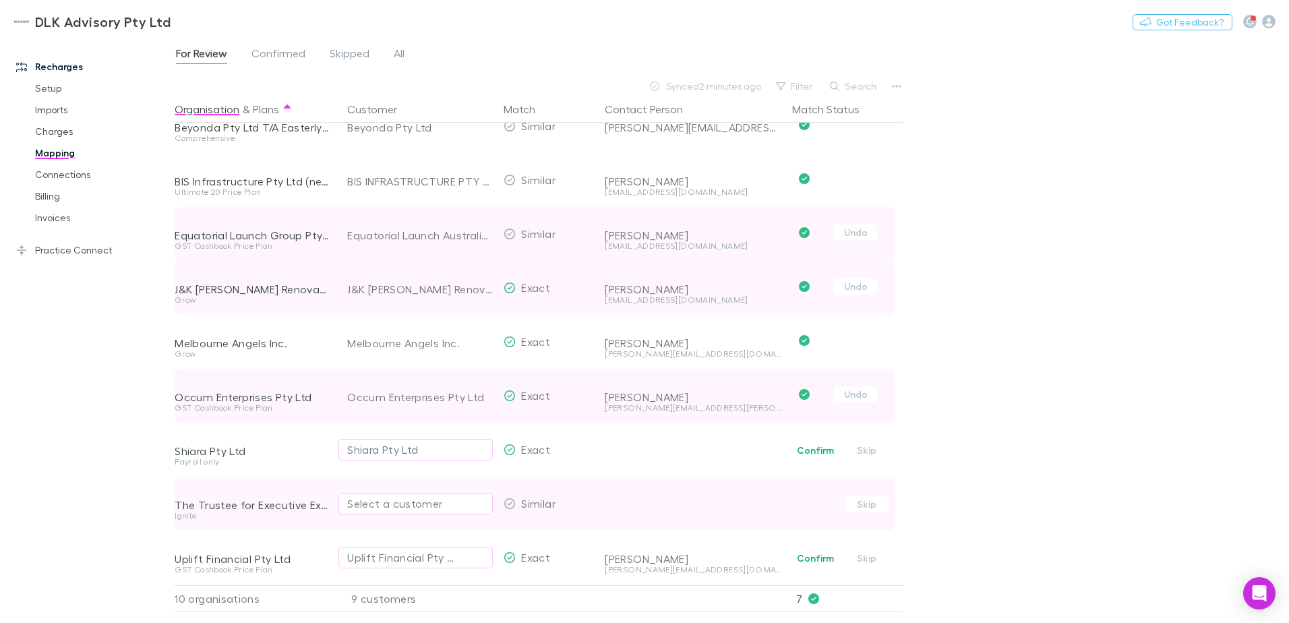
scroll to position [88, 0]
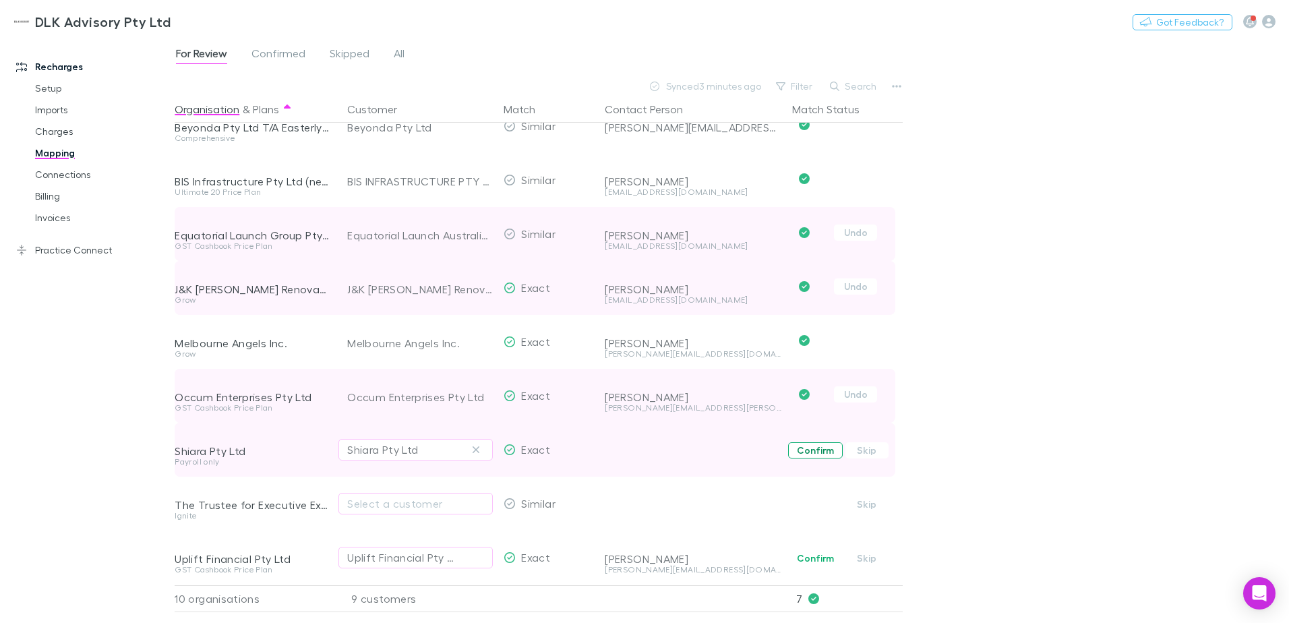
click at [819, 443] on button "Confirm" at bounding box center [815, 450] width 55 height 16
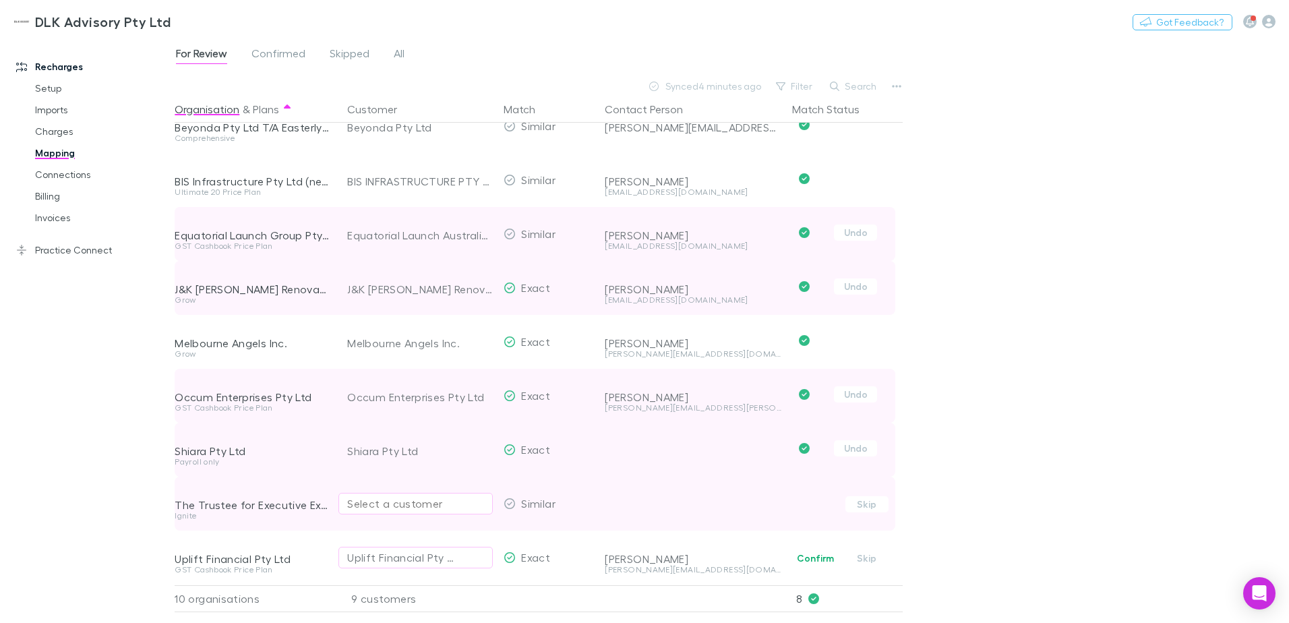
click at [385, 477] on div "Select a customer" at bounding box center [415, 503] width 137 height 16
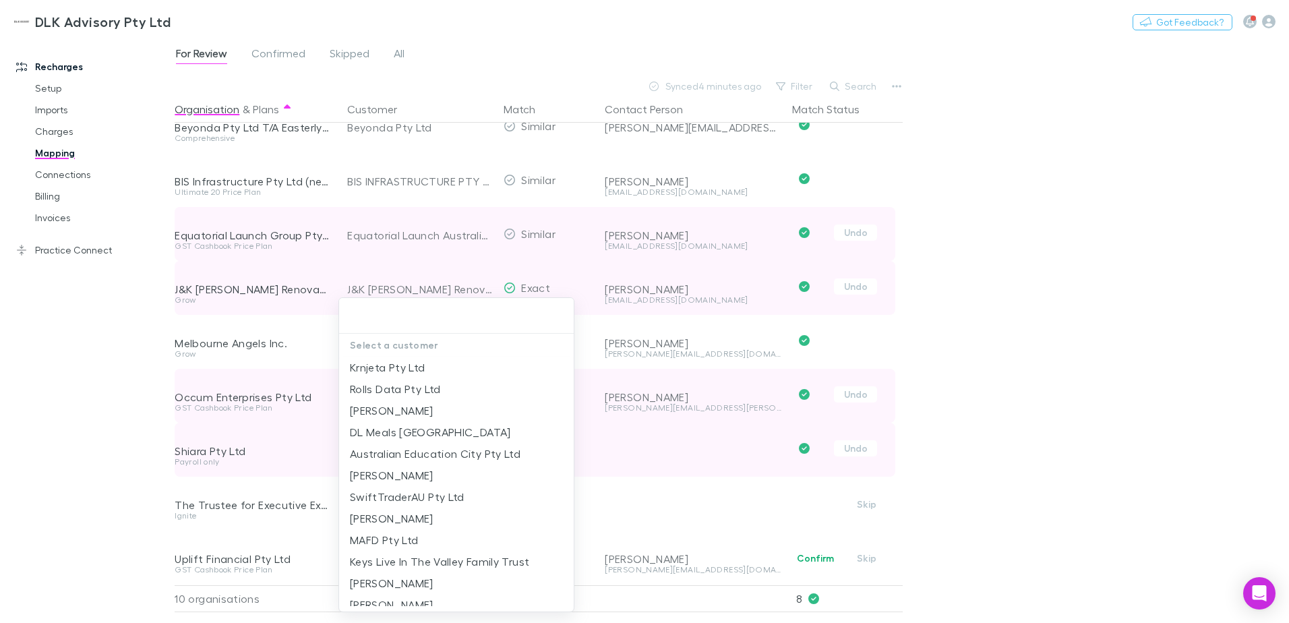
click at [188, 477] on div at bounding box center [644, 311] width 1289 height 623
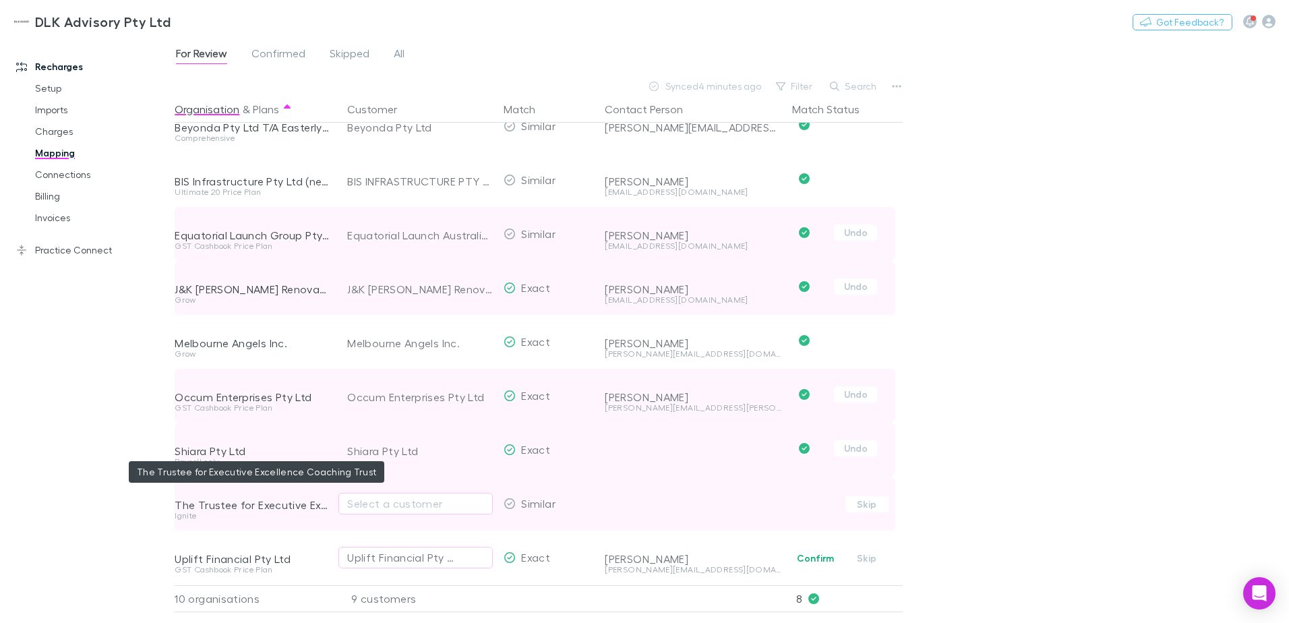
click at [326, 477] on div "The Trustee for Executive Excellence Coaching Trust" at bounding box center [253, 504] width 156 height 13
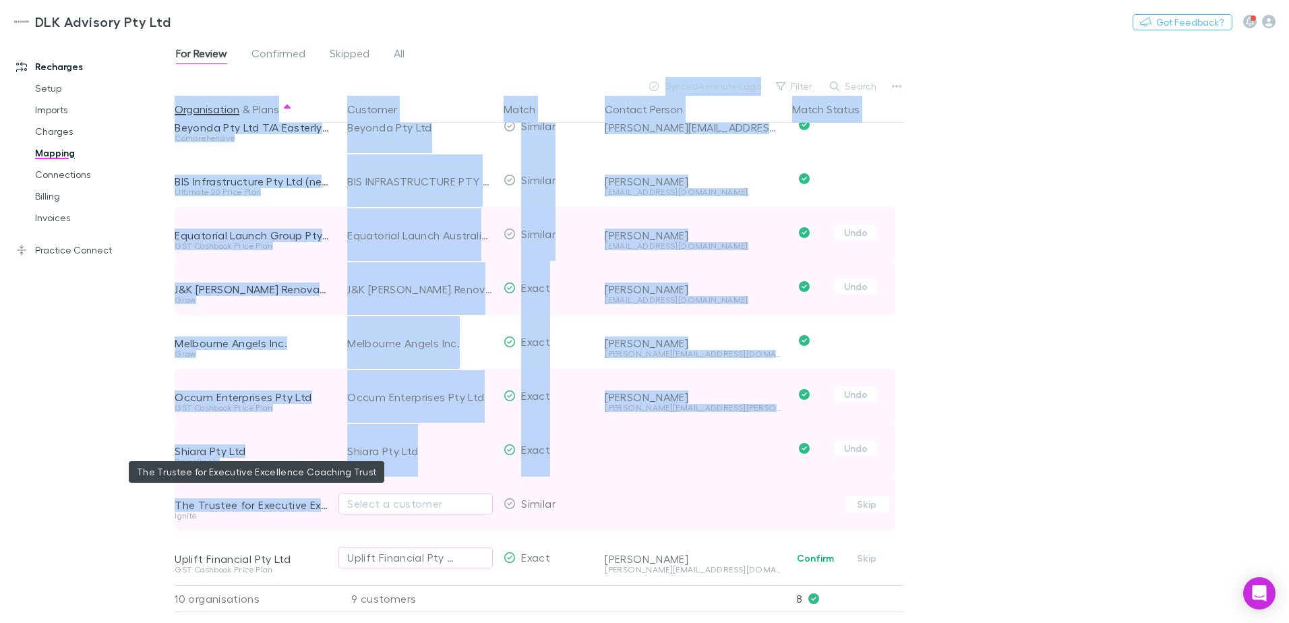
drag, startPoint x: 175, startPoint y: 494, endPoint x: 323, endPoint y: 498, distance: 147.7
click at [323, 477] on div "Recharges Setup Imports Charges Mapping Connections Billing Invoices Practice C…" at bounding box center [644, 330] width 1289 height 585
copy div "Setup Clients Mapping Costs Invoices For Review Confirmed Skipped All Synced 4 …"
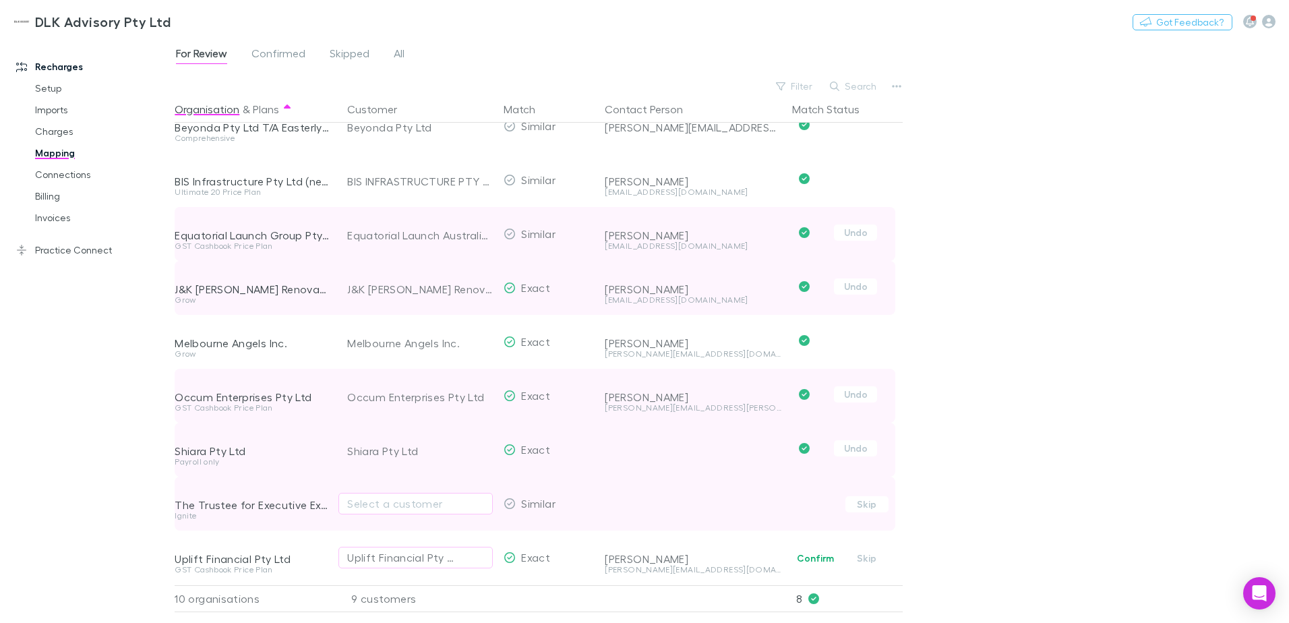
click at [367, 477] on div "Select a customer" at bounding box center [415, 504] width 154 height 54
click at [373, 477] on div "Select a customer" at bounding box center [415, 503] width 137 height 16
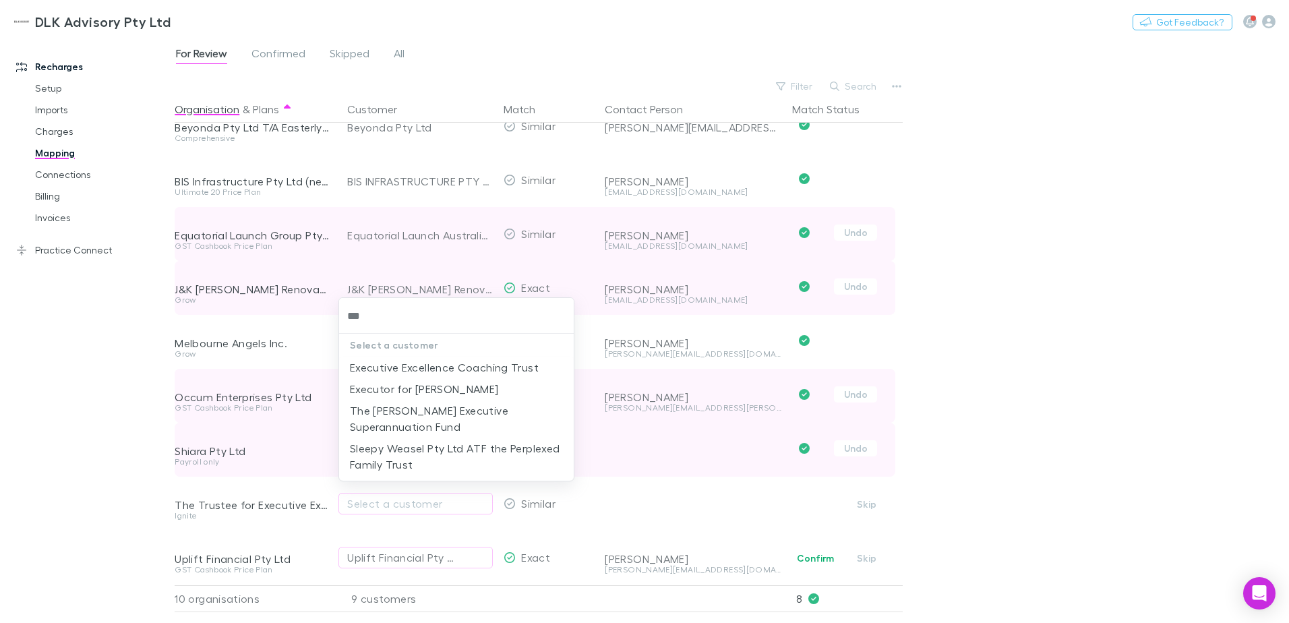
type input "****"
click at [497, 360] on li "Executive Excellence Coaching Trust" at bounding box center [456, 368] width 235 height 22
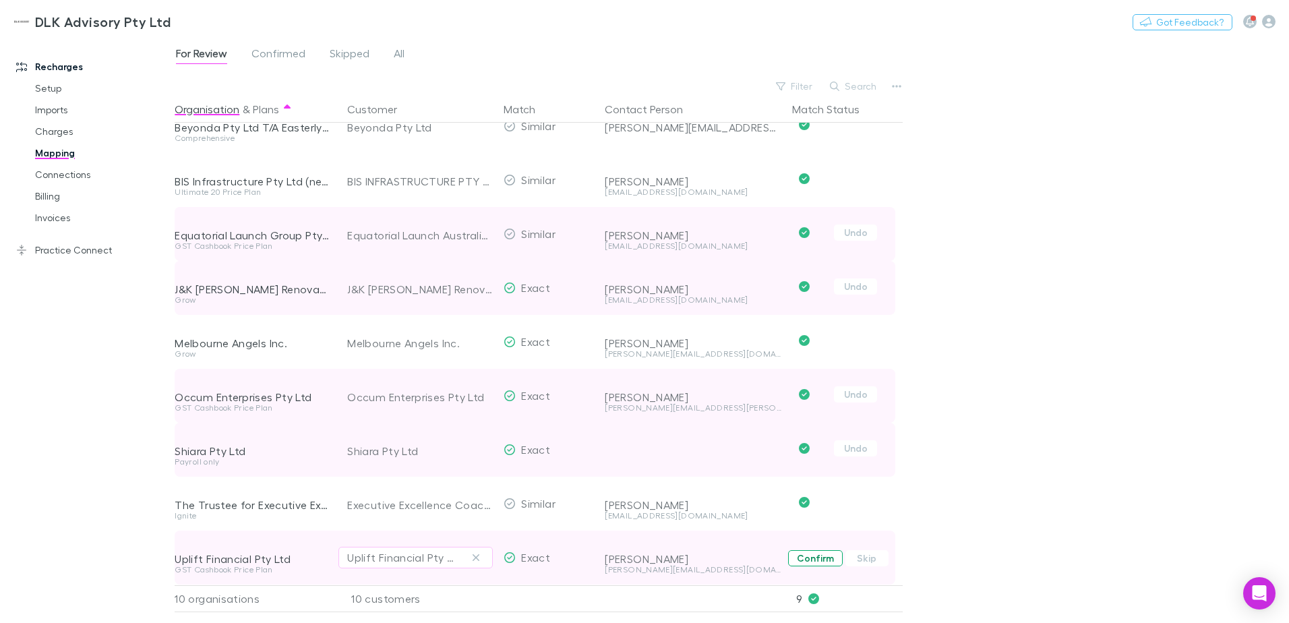
click at [821, 477] on button "Confirm" at bounding box center [815, 558] width 55 height 16
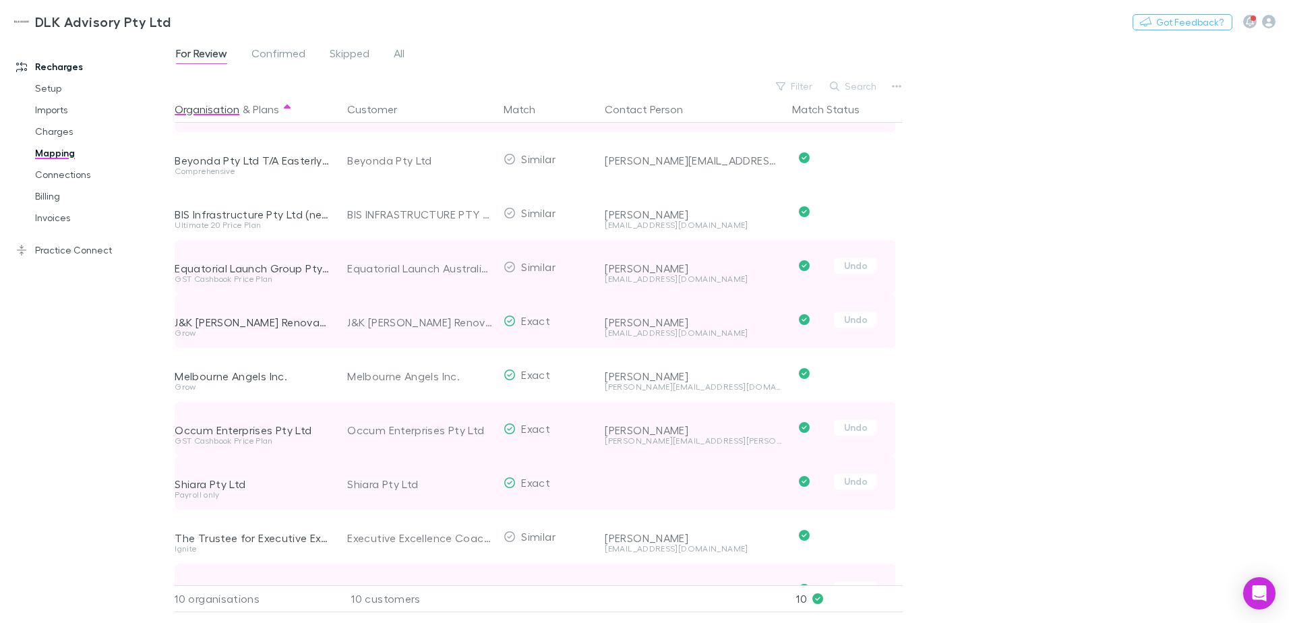
scroll to position [0, 0]
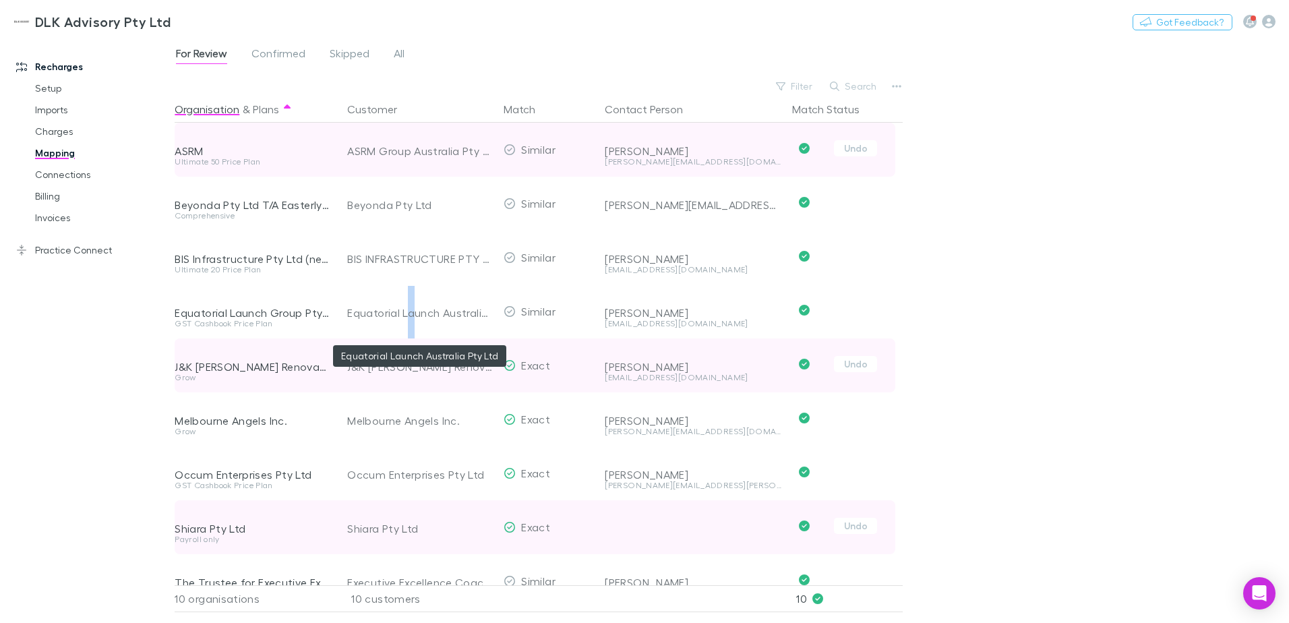
click at [410, 339] on div "ASRM Ultimate 50 Price Plan ASRM Group Australia Pty Ltd Similar [PERSON_NAME] …" at bounding box center [535, 393] width 721 height 540
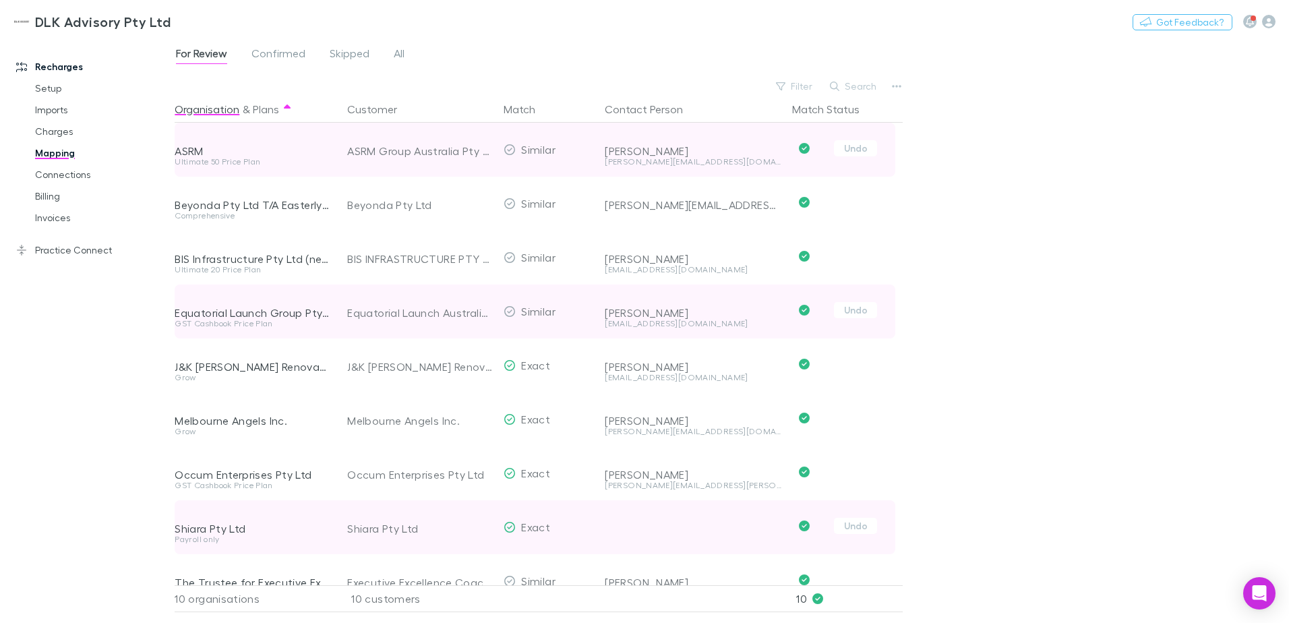
drag, startPoint x: 410, startPoint y: 339, endPoint x: 301, endPoint y: 312, distance: 112.5
click at [301, 312] on div "Equatorial Launch Group Pty Ltd" at bounding box center [253, 312] width 156 height 13
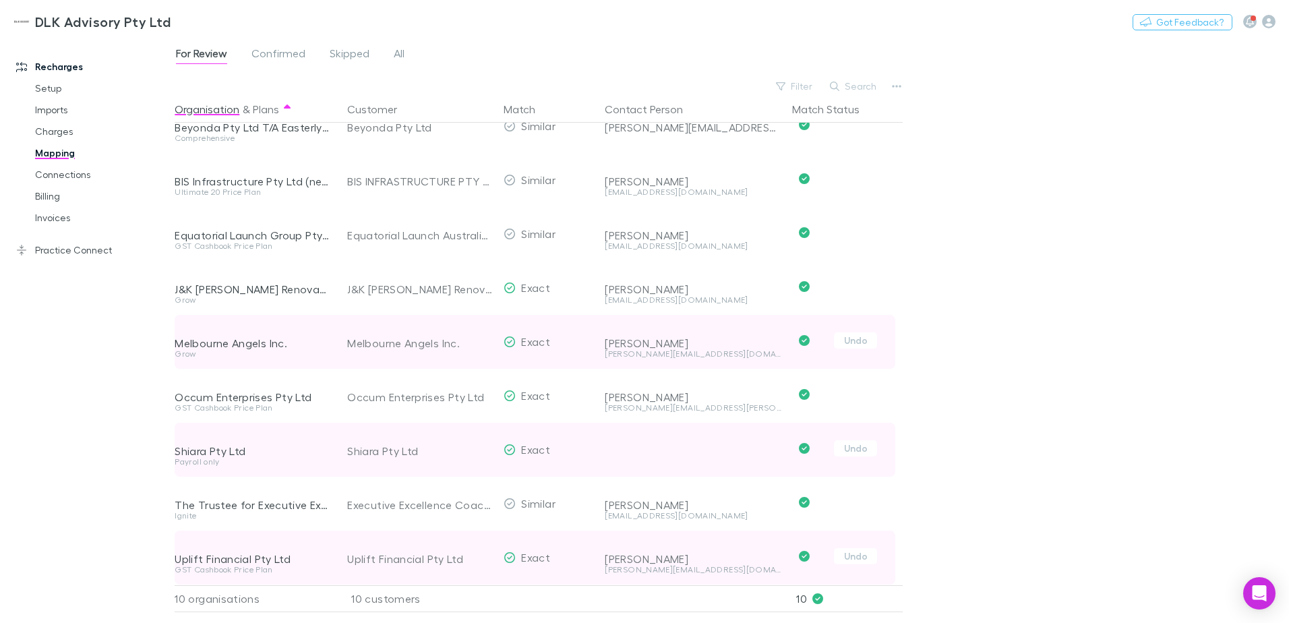
scroll to position [88, 0]
click at [859, 333] on button "Undo" at bounding box center [855, 340] width 43 height 16
click at [479, 336] on icon "button" at bounding box center [476, 341] width 8 height 11
click at [437, 334] on div "Select a customer" at bounding box center [415, 342] width 137 height 16
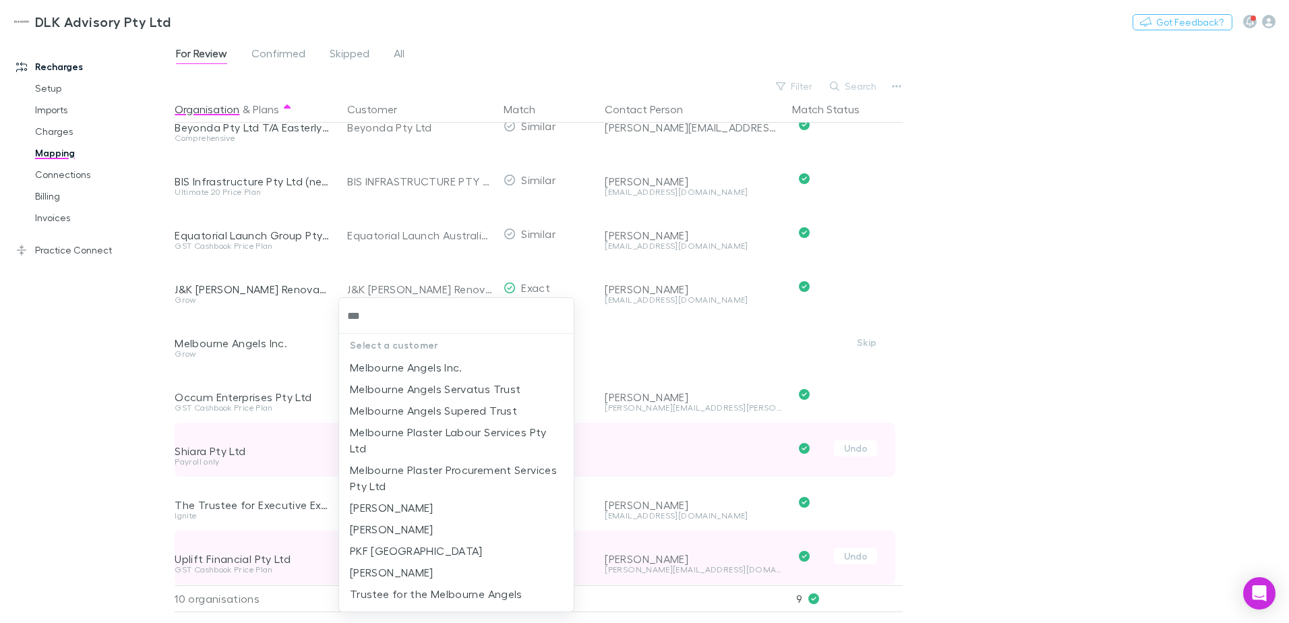
type input "****"
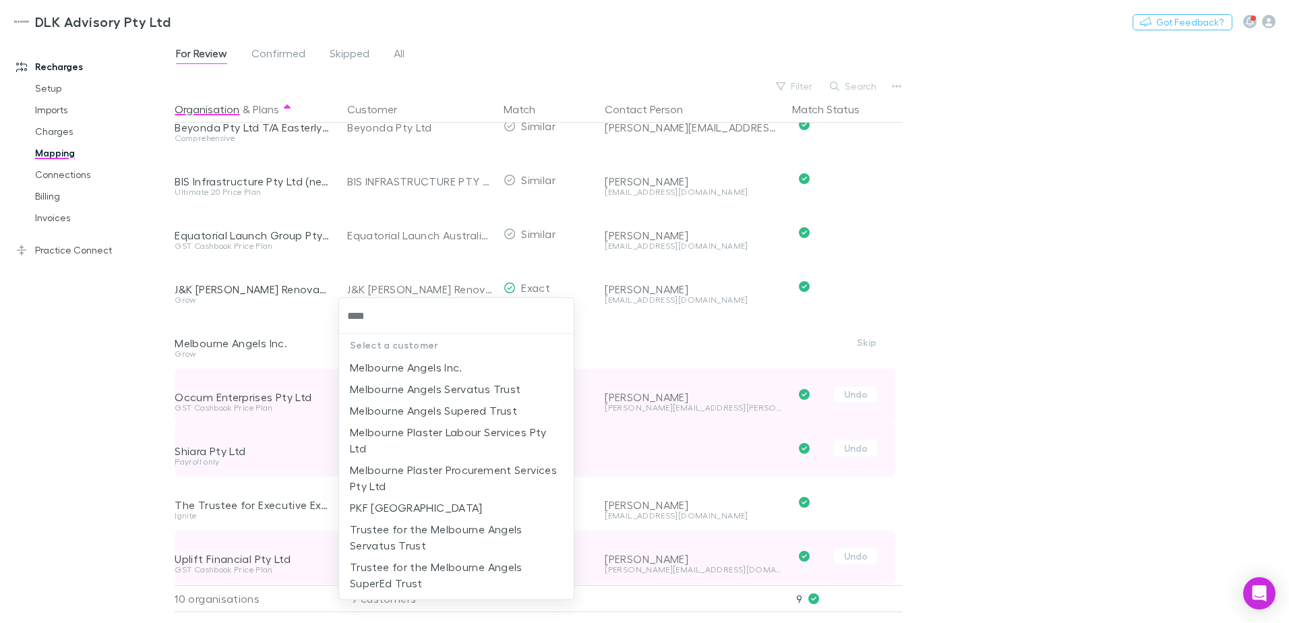
drag, startPoint x: 439, startPoint y: 369, endPoint x: 459, endPoint y: 367, distance: 20.4
click at [438, 369] on li "Melbourne Angels Inc." at bounding box center [456, 368] width 235 height 22
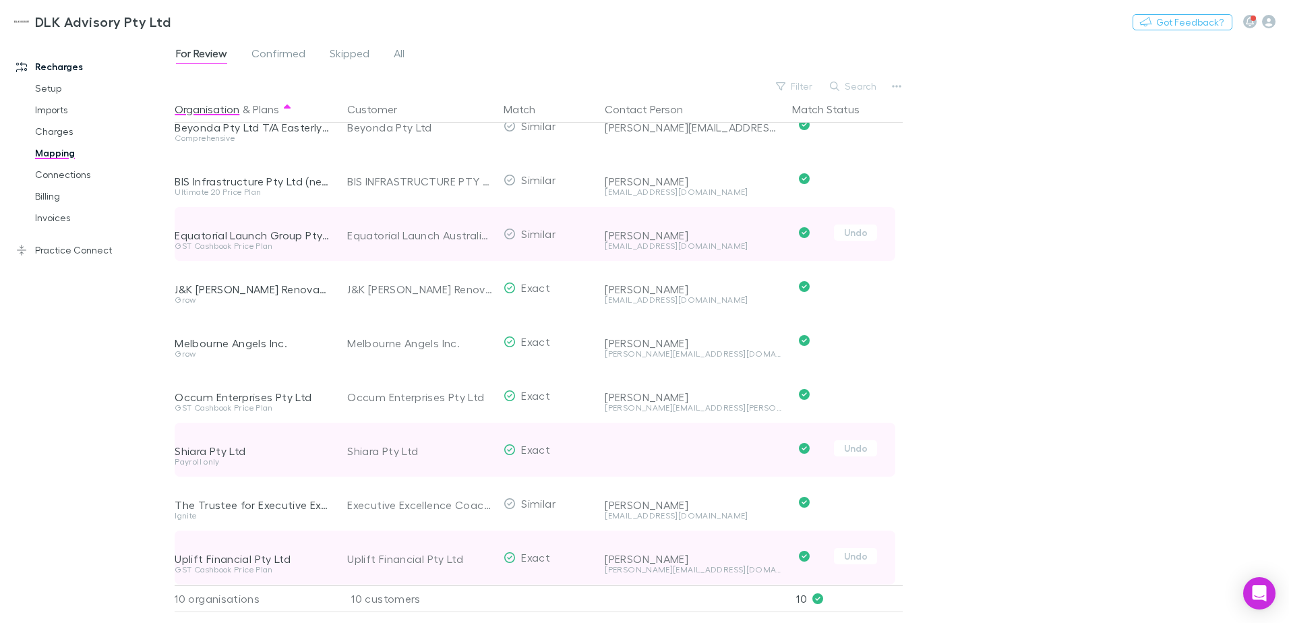
scroll to position [0, 0]
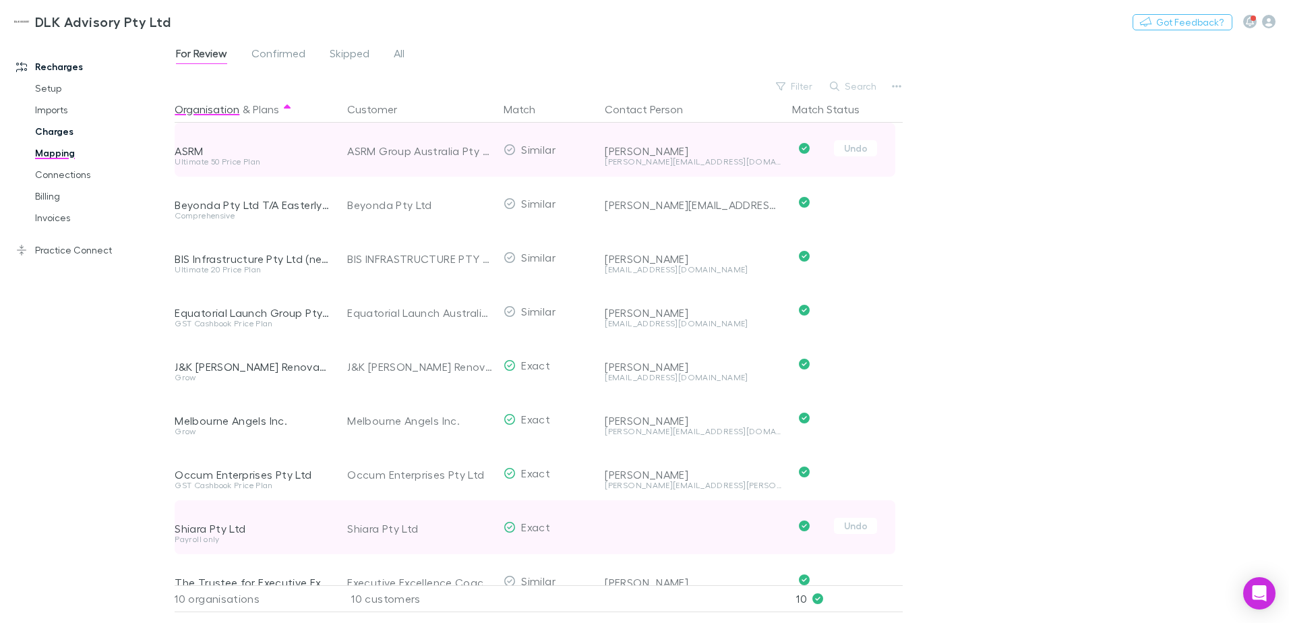
drag, startPoint x: 44, startPoint y: 135, endPoint x: 55, endPoint y: 141, distance: 13.0
click at [44, 135] on link "Charges" at bounding box center [102, 132] width 160 height 22
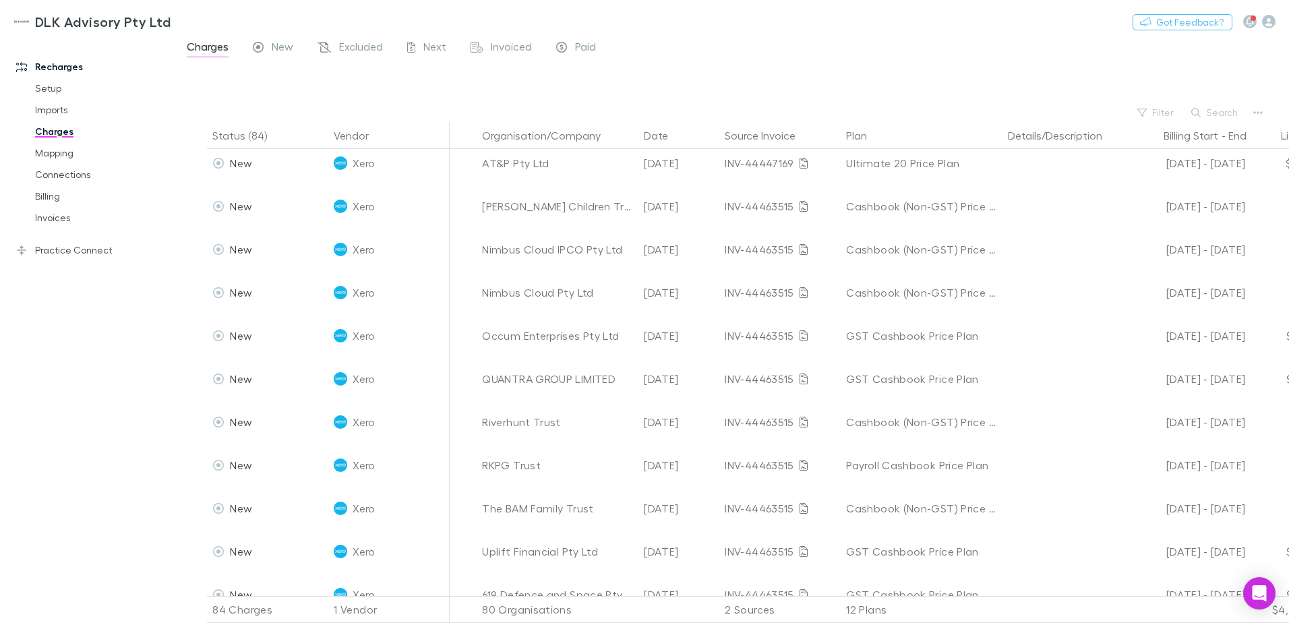
scroll to position [2382, 0]
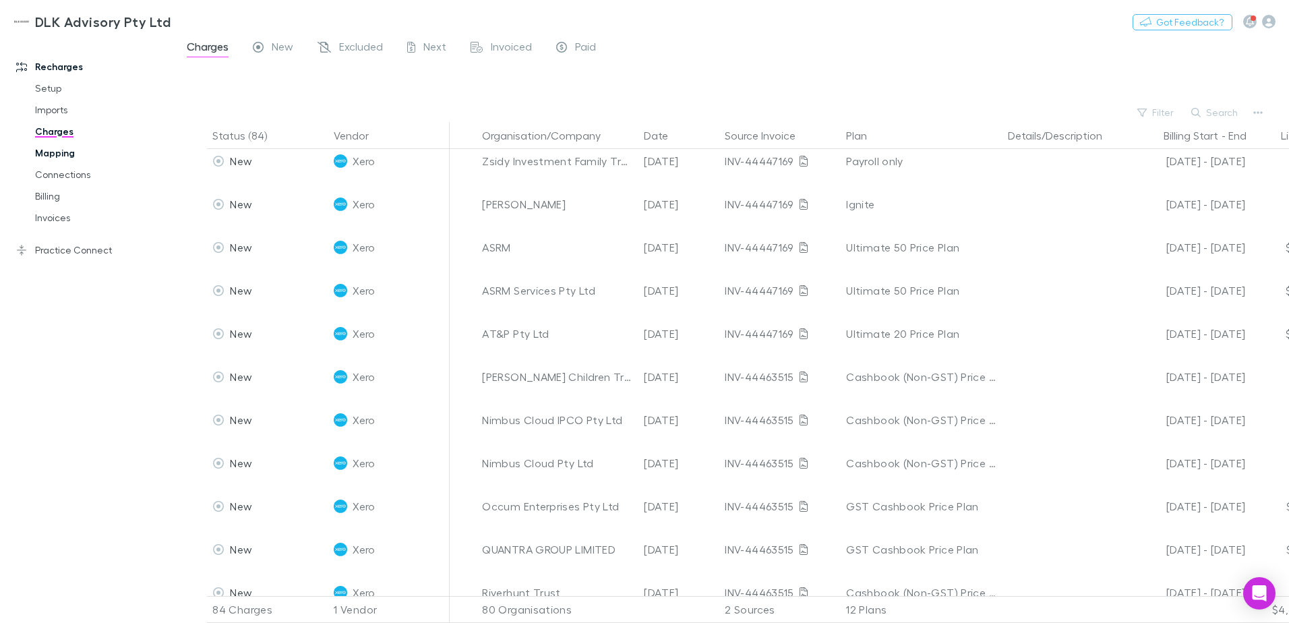
click at [48, 156] on link "Mapping" at bounding box center [102, 153] width 160 height 22
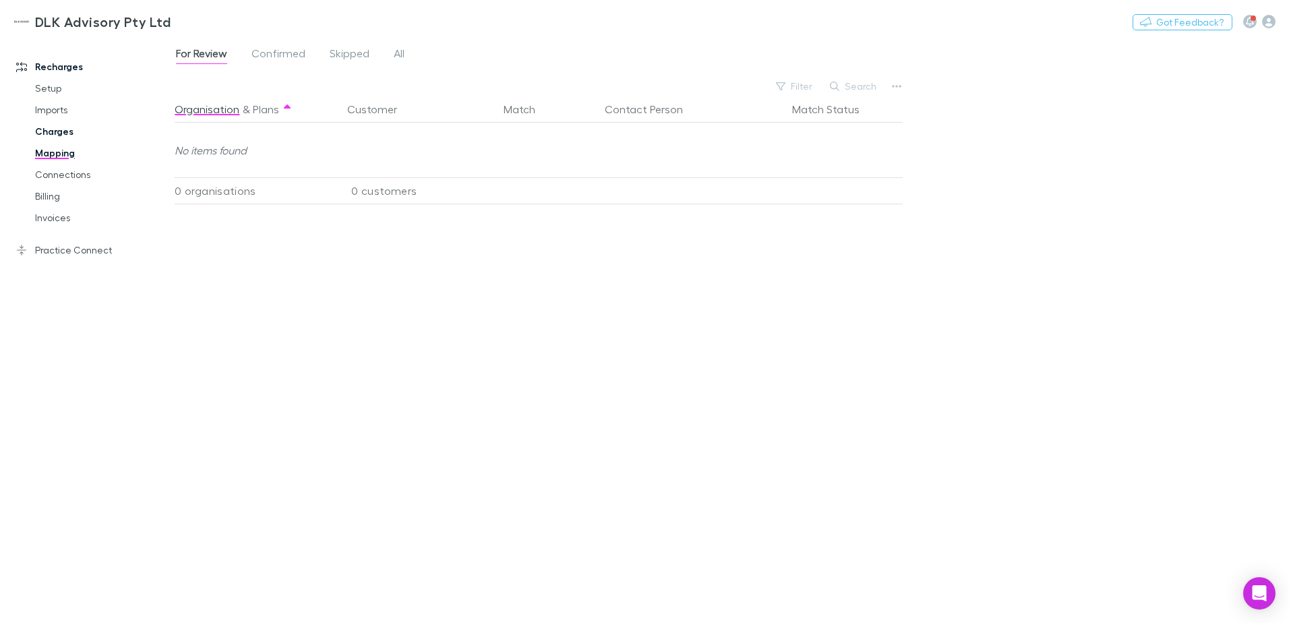
click at [48, 134] on link "Charges" at bounding box center [102, 132] width 160 height 22
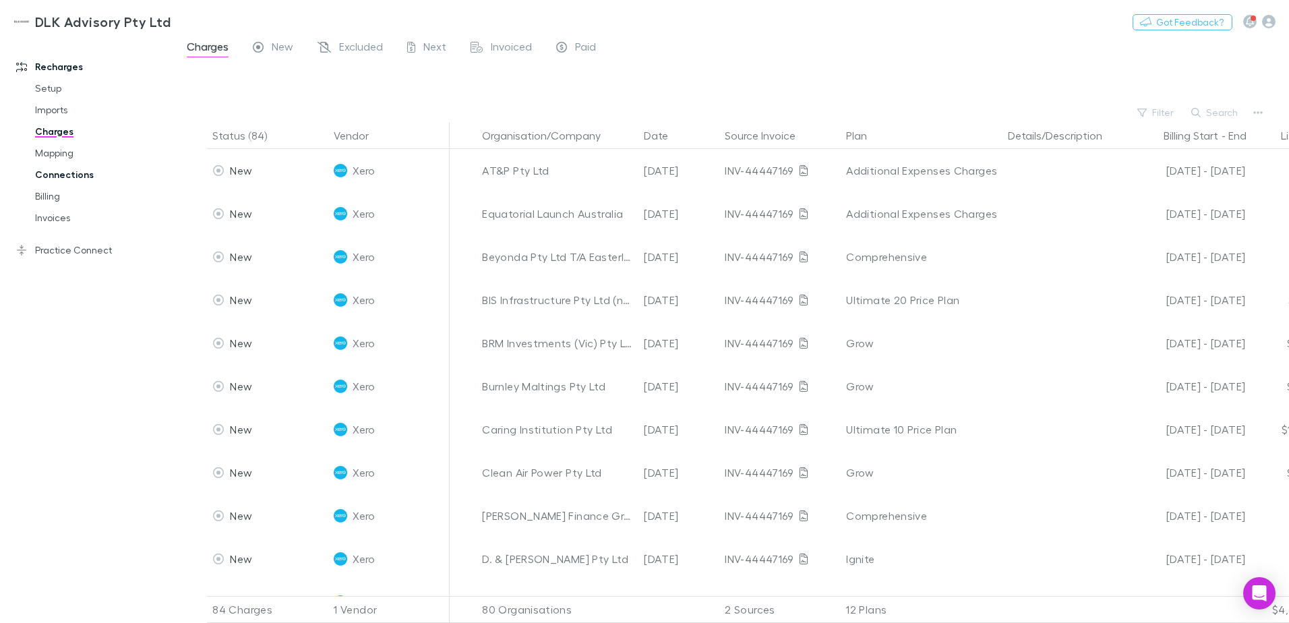
click at [51, 168] on link "Connections" at bounding box center [102, 175] width 160 height 22
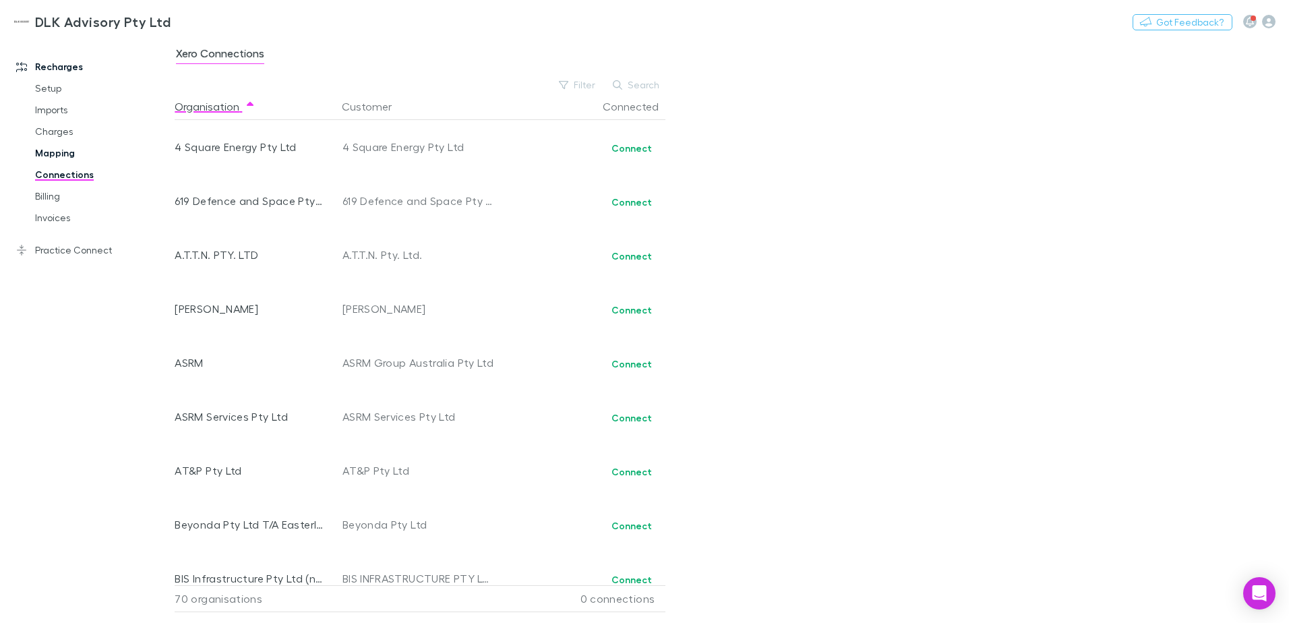
click at [53, 151] on link "Mapping" at bounding box center [102, 153] width 160 height 22
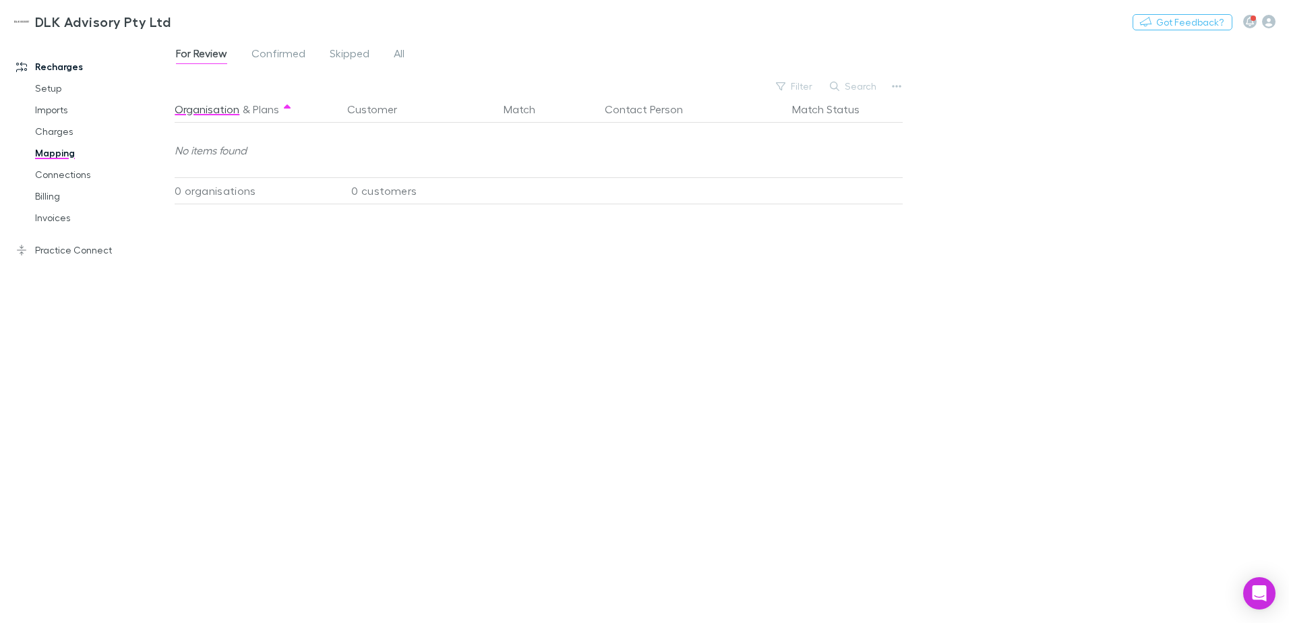
click at [410, 51] on div "For Review Confirmed Skipped All" at bounding box center [296, 55] width 242 height 22
click at [401, 55] on span "All" at bounding box center [399, 56] width 11 height 18
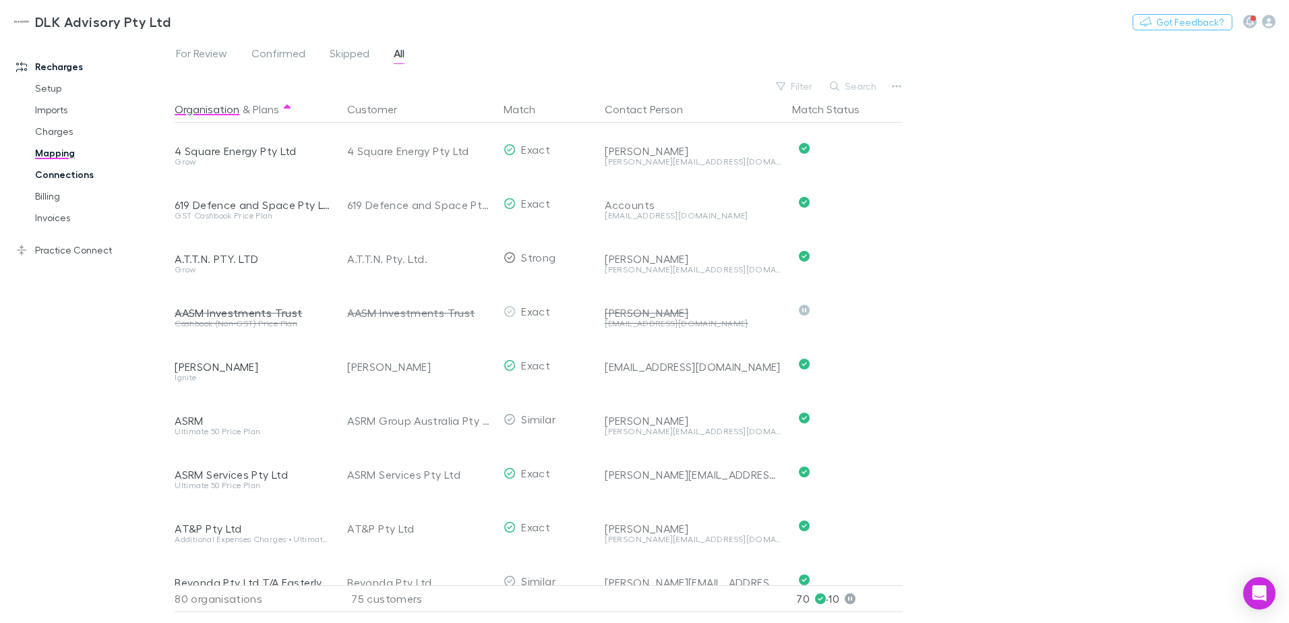
click at [63, 179] on link "Connections" at bounding box center [102, 175] width 160 height 22
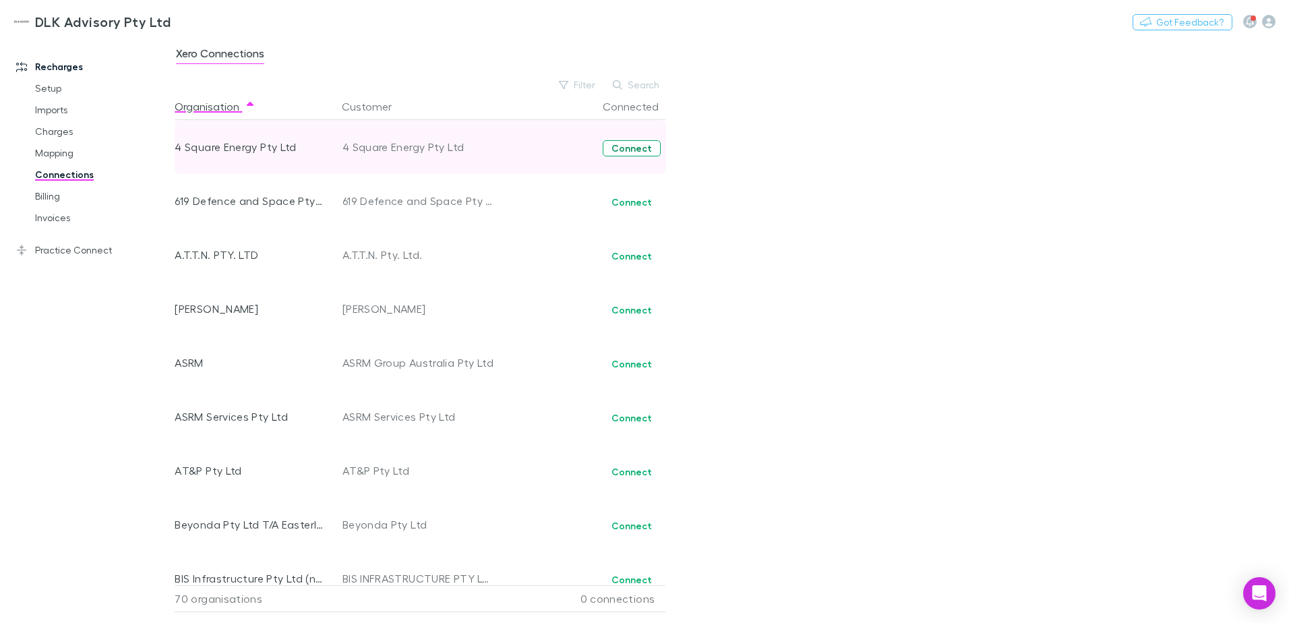
click at [633, 152] on button "Connect" at bounding box center [632, 148] width 58 height 16
